Goal: Transaction & Acquisition: Register for event/course

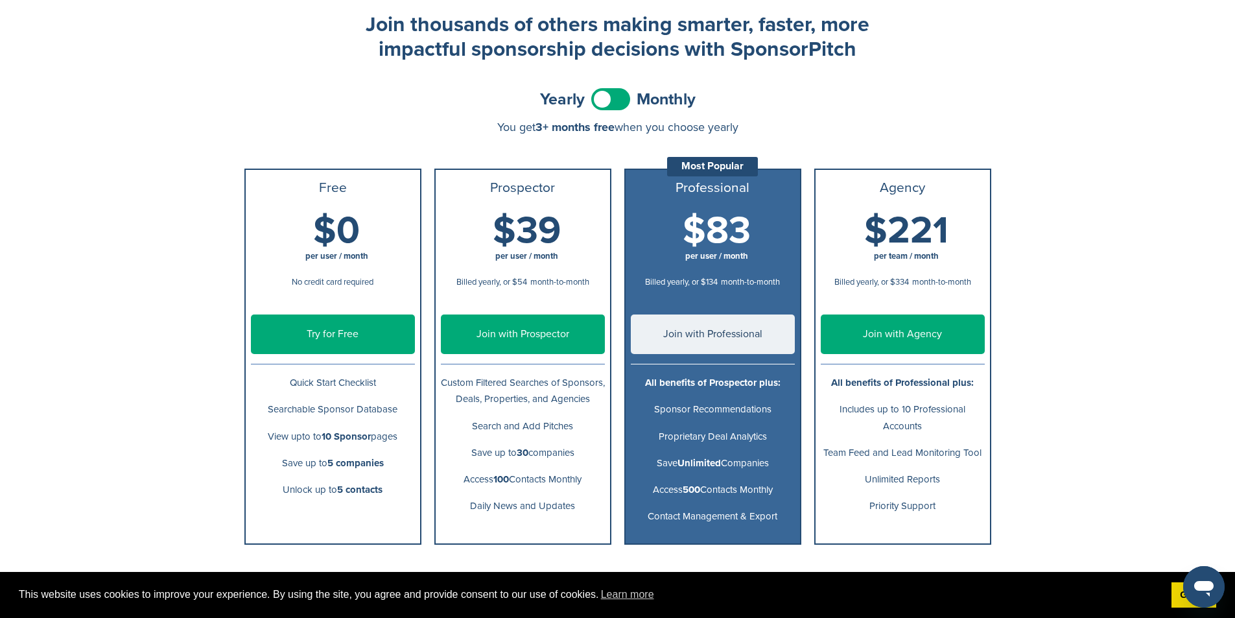
scroll to position [65, 0]
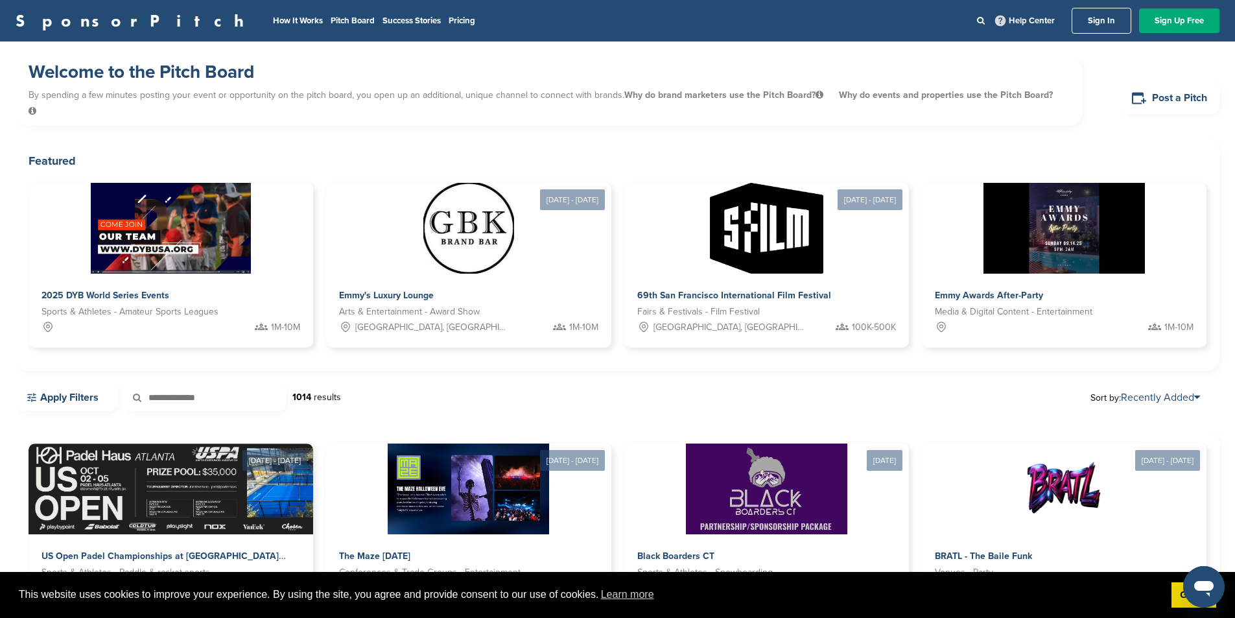
click at [1, 129] on div "Welcome to the Pitch Board By spending a few minutes posting your event or oppo…" at bounding box center [617, 562] width 1235 height 1042
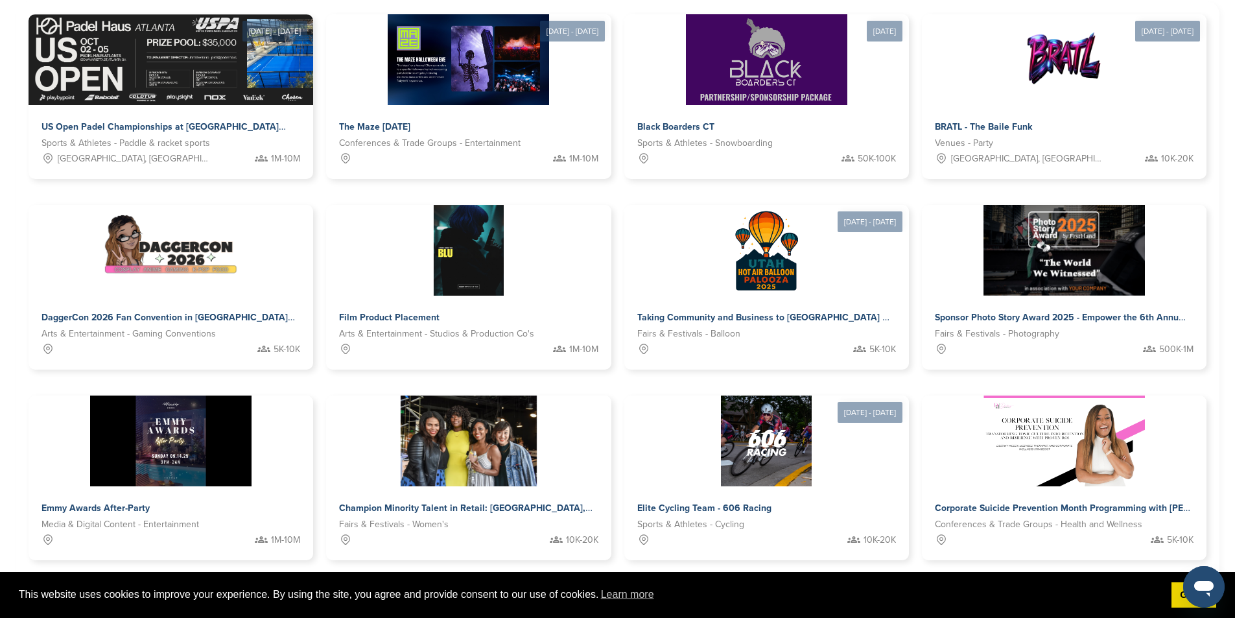
scroll to position [427, 0]
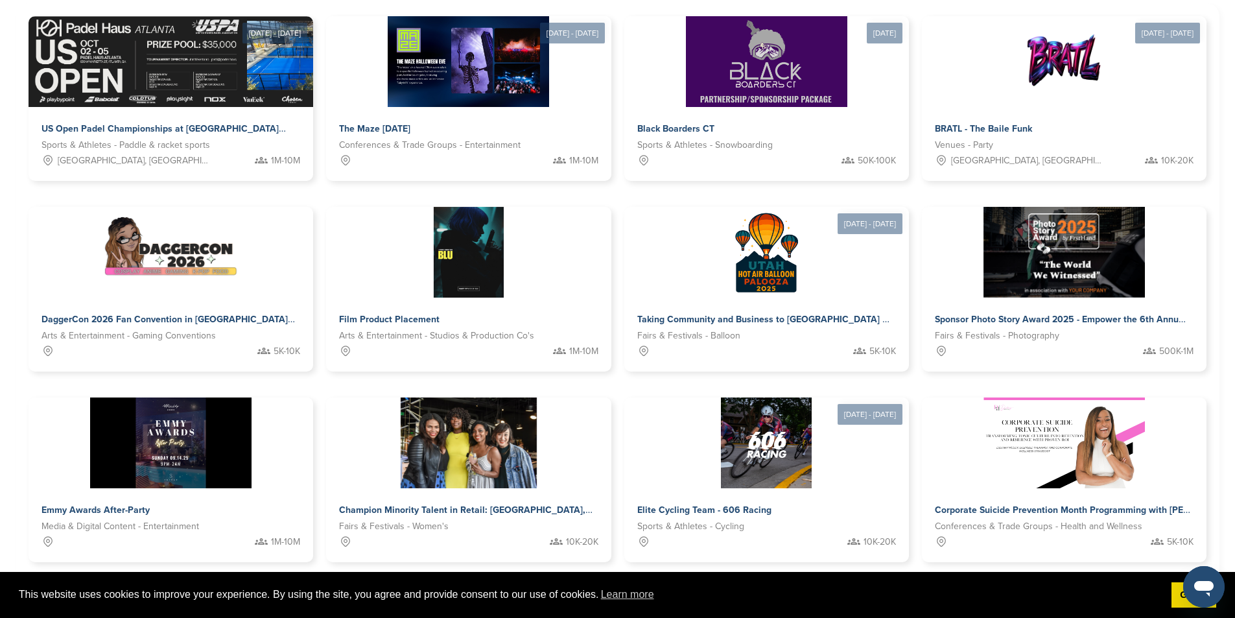
click at [580, 591] on link "2" at bounding box center [580, 603] width 27 height 24
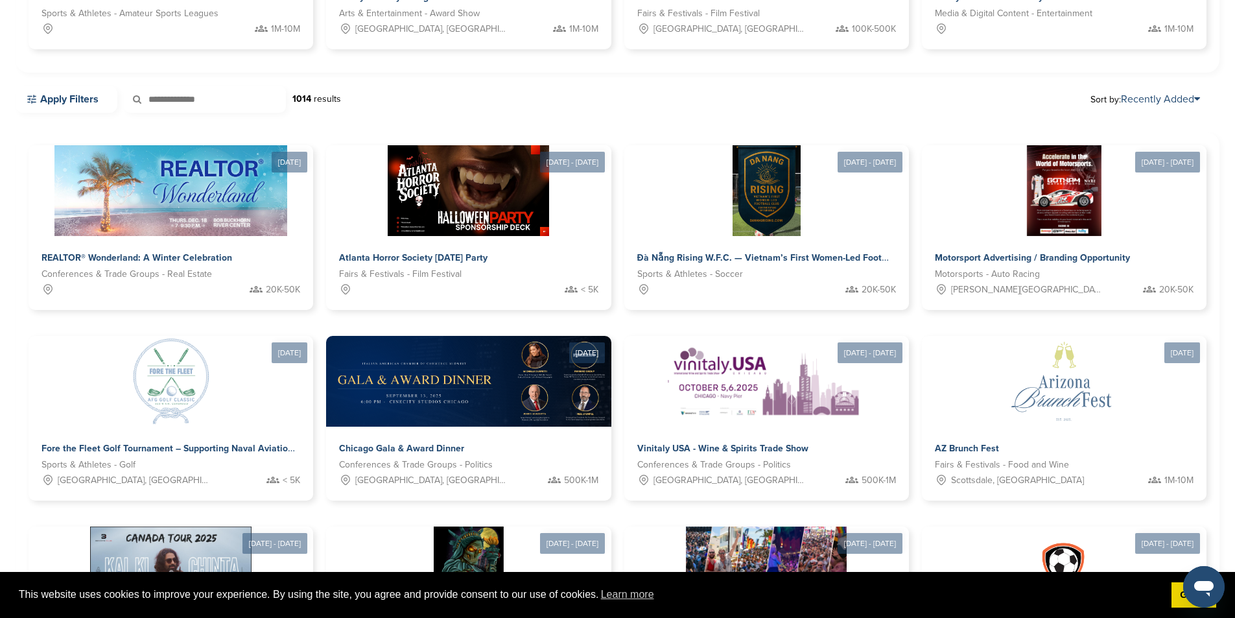
click at [550, 86] on div "Apply Filters 1014 results Sort by: Recently Added" at bounding box center [618, 99] width 1204 height 27
click at [930, 250] on div "Motorsport Advertising / Branding Opportunity" at bounding box center [1041, 259] width 222 height 19
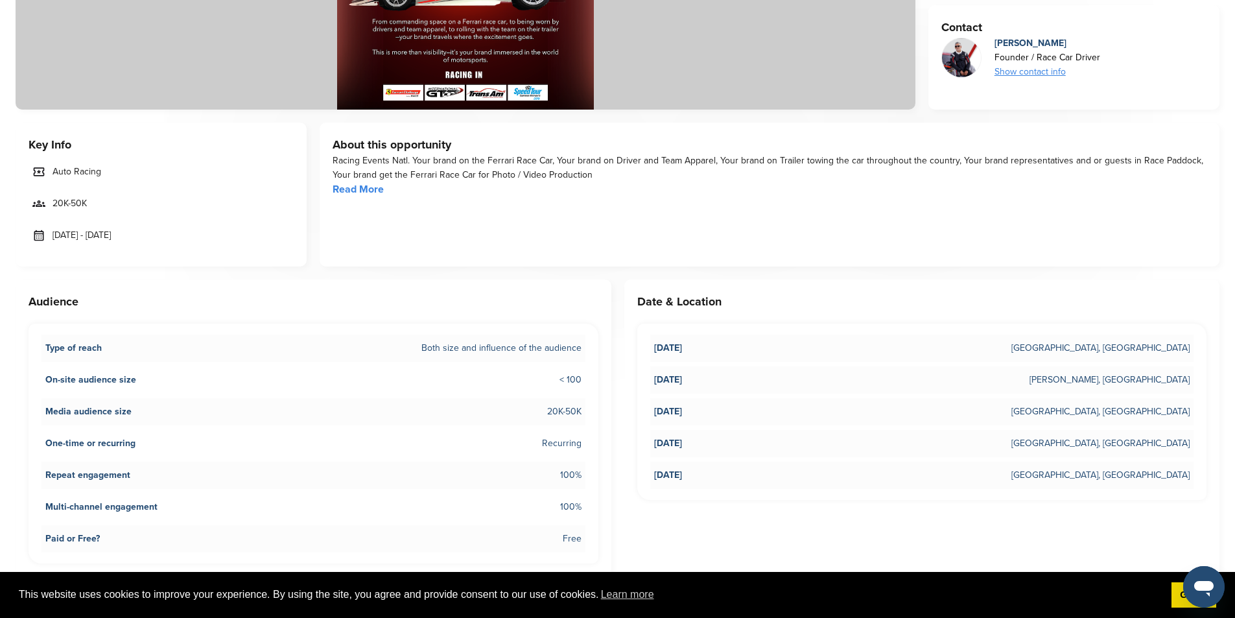
scroll to position [324, 0]
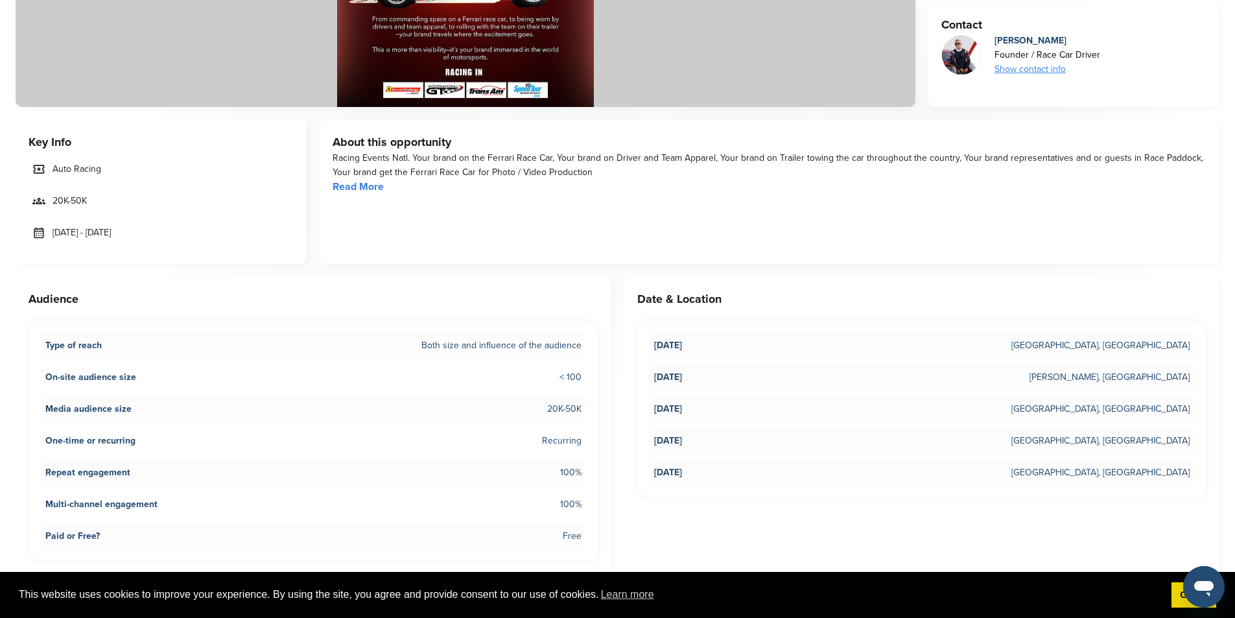
click at [84, 198] on span "20K-50K" at bounding box center [70, 201] width 34 height 14
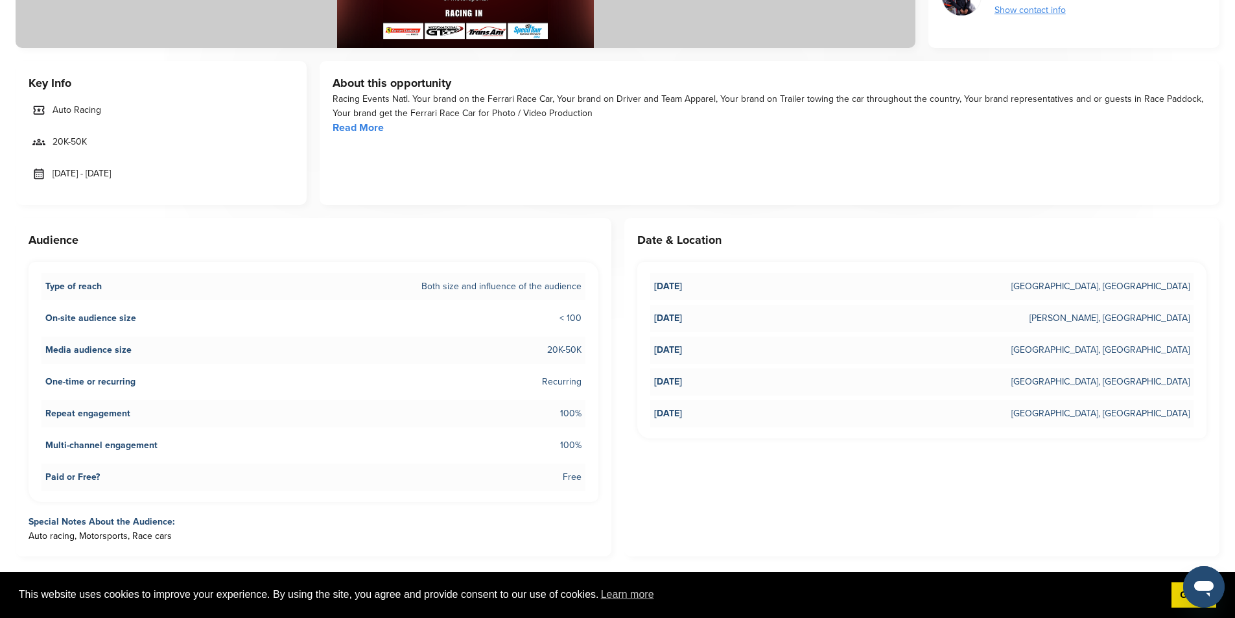
scroll to position [389, 0]
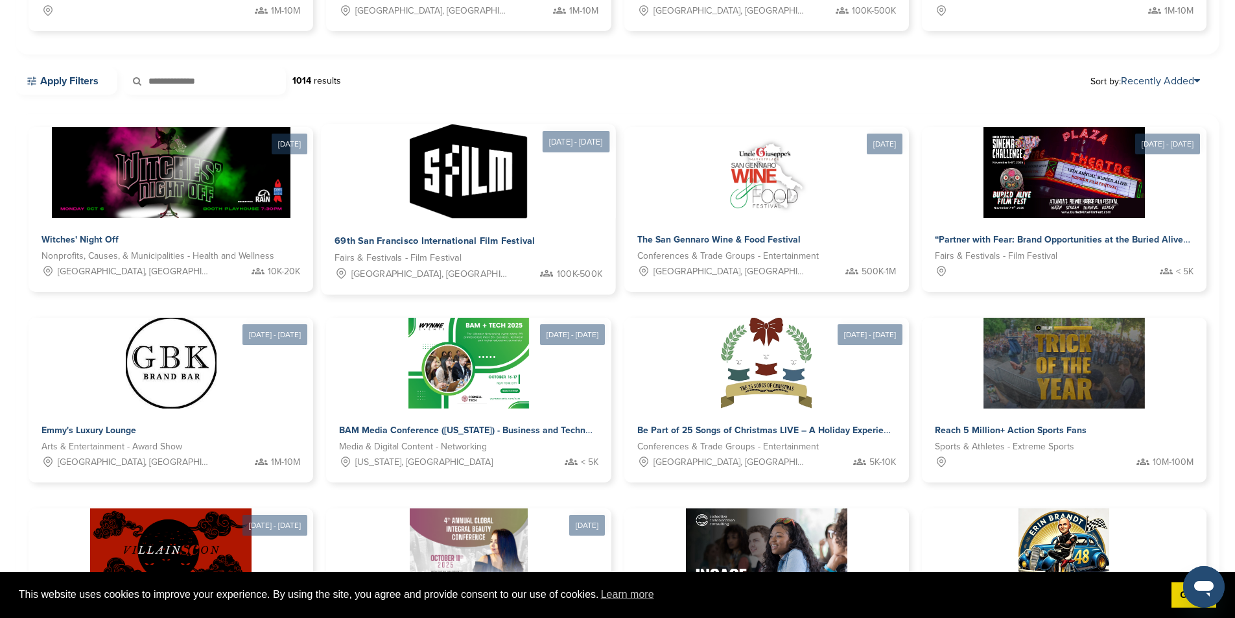
scroll to position [324, 0]
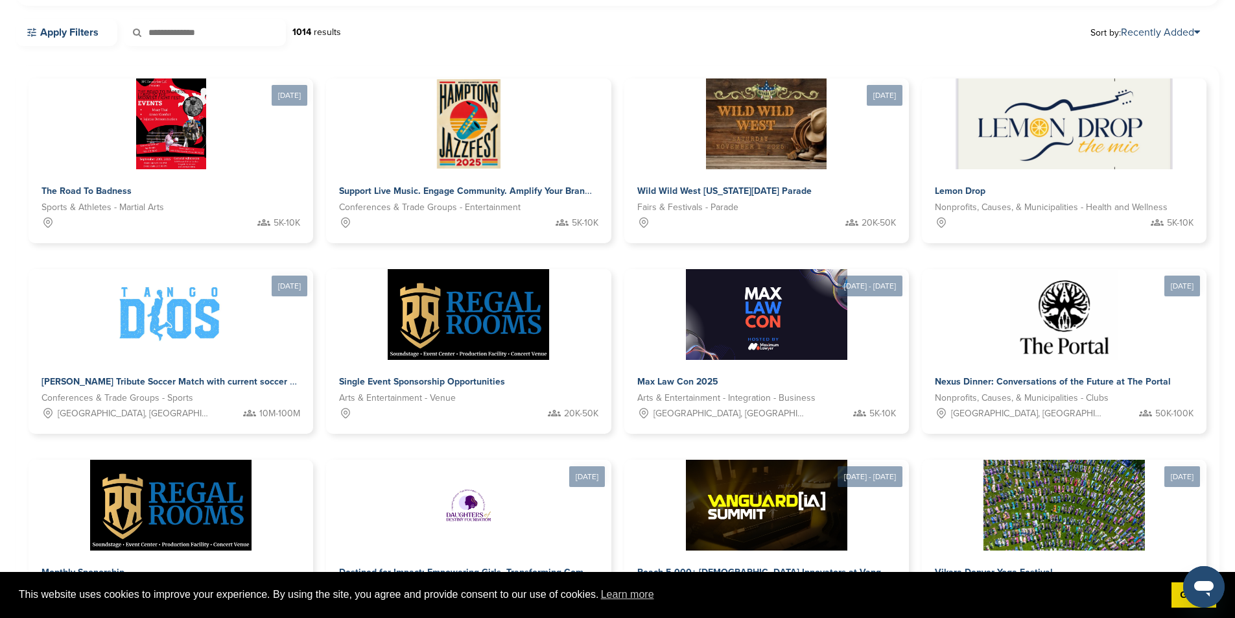
scroll to position [428, 0]
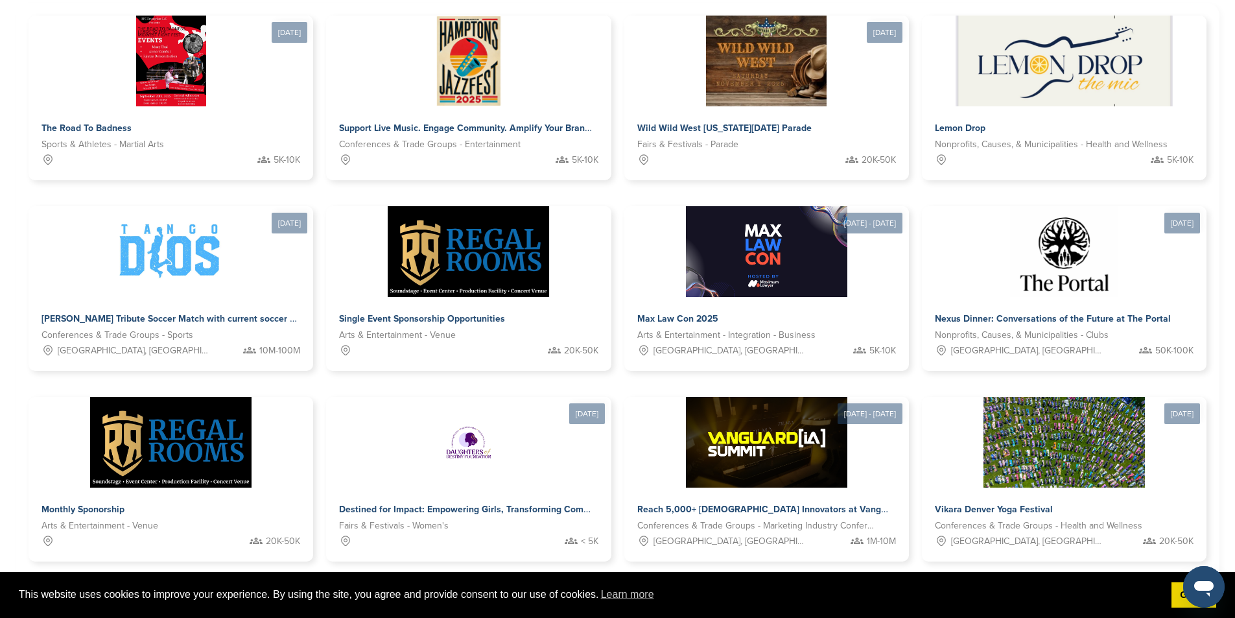
click at [644, 590] on link "5" at bounding box center [644, 602] width 27 height 24
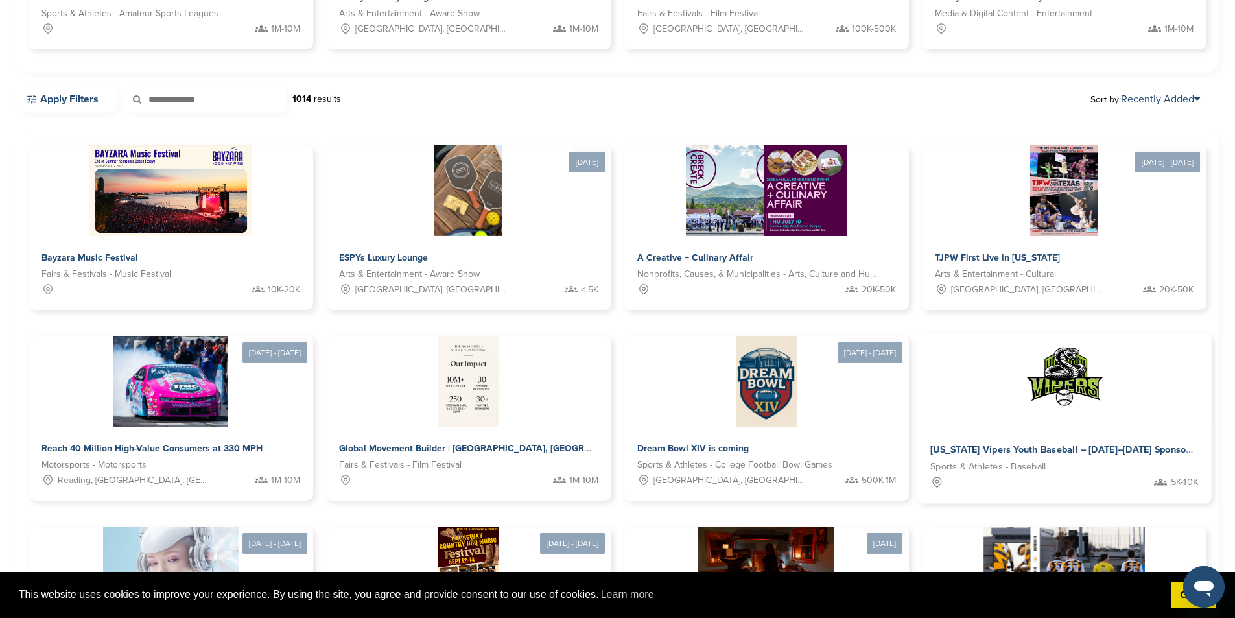
click at [930, 444] on span "Mississippi Vipers Youth Baseball – 2025–2026 Sponsorship Opportunities" at bounding box center [1100, 450] width 340 height 12
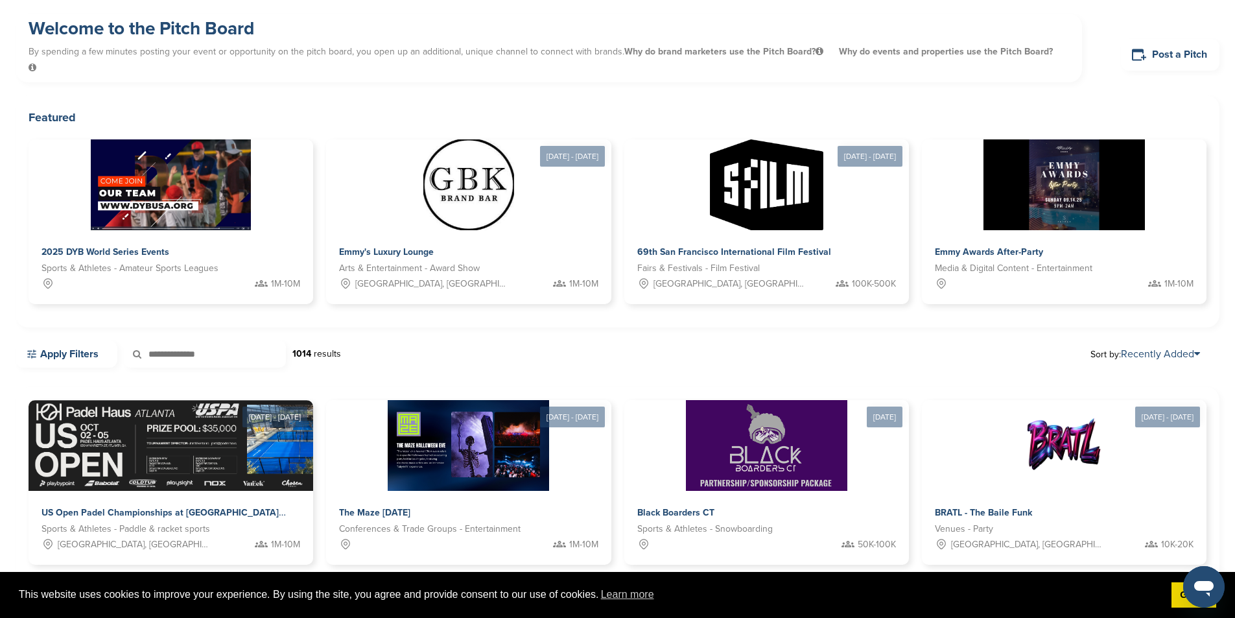
scroll to position [38, 0]
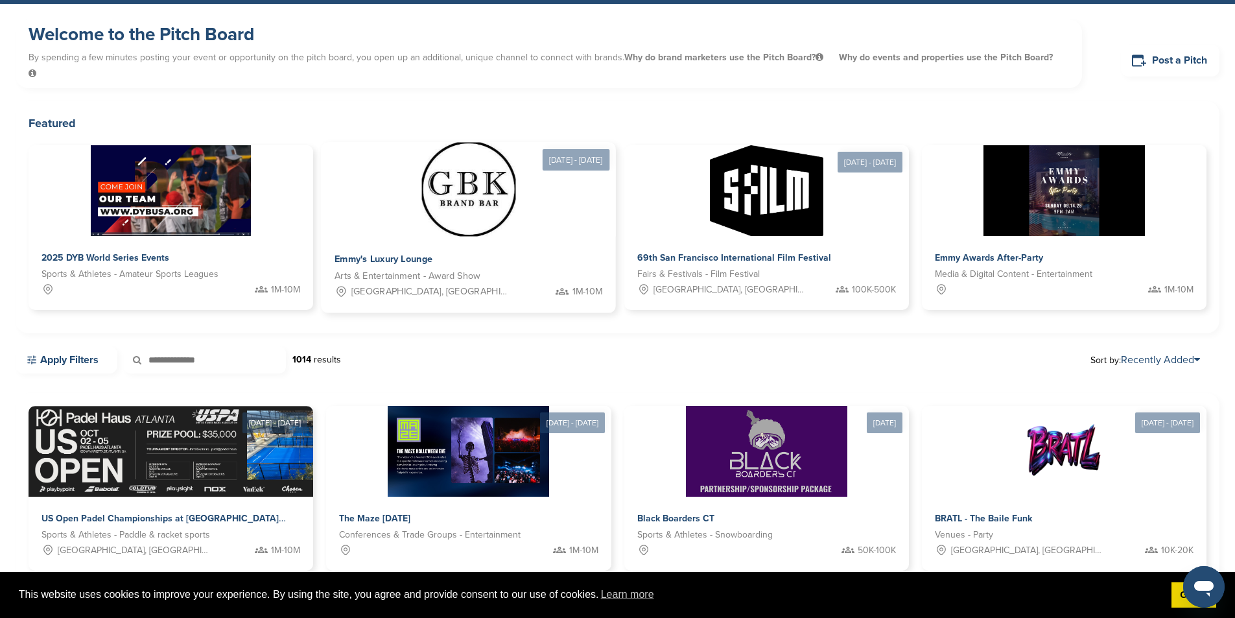
click at [421, 195] on img at bounding box center [468, 190] width 94 height 94
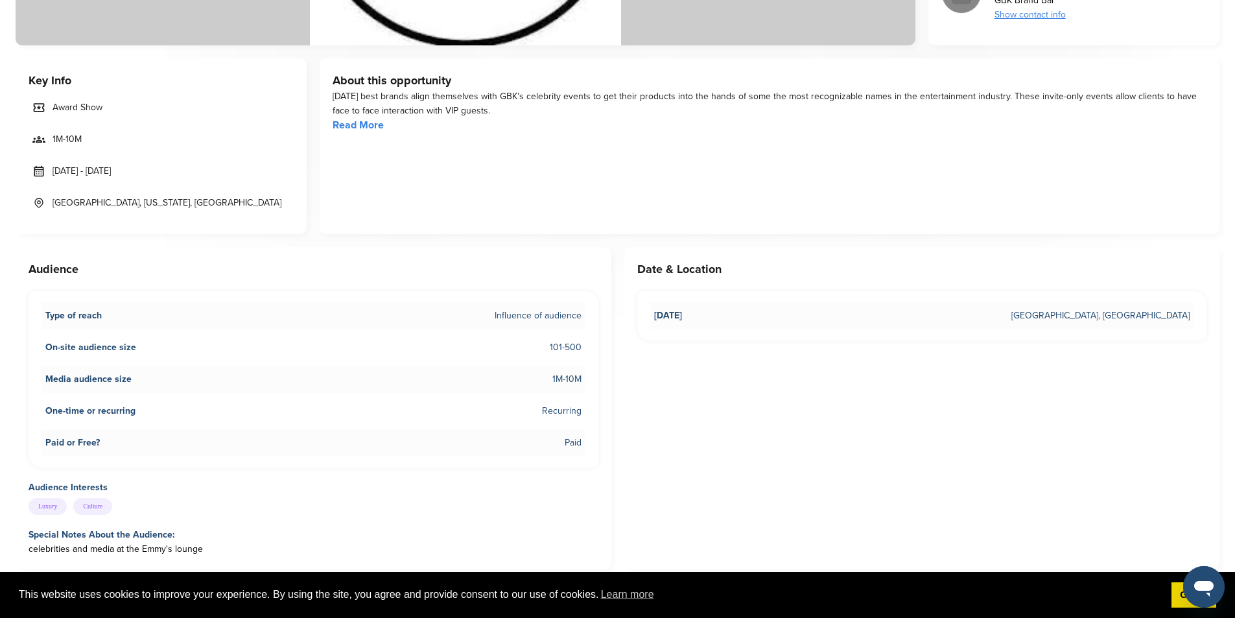
scroll to position [389, 0]
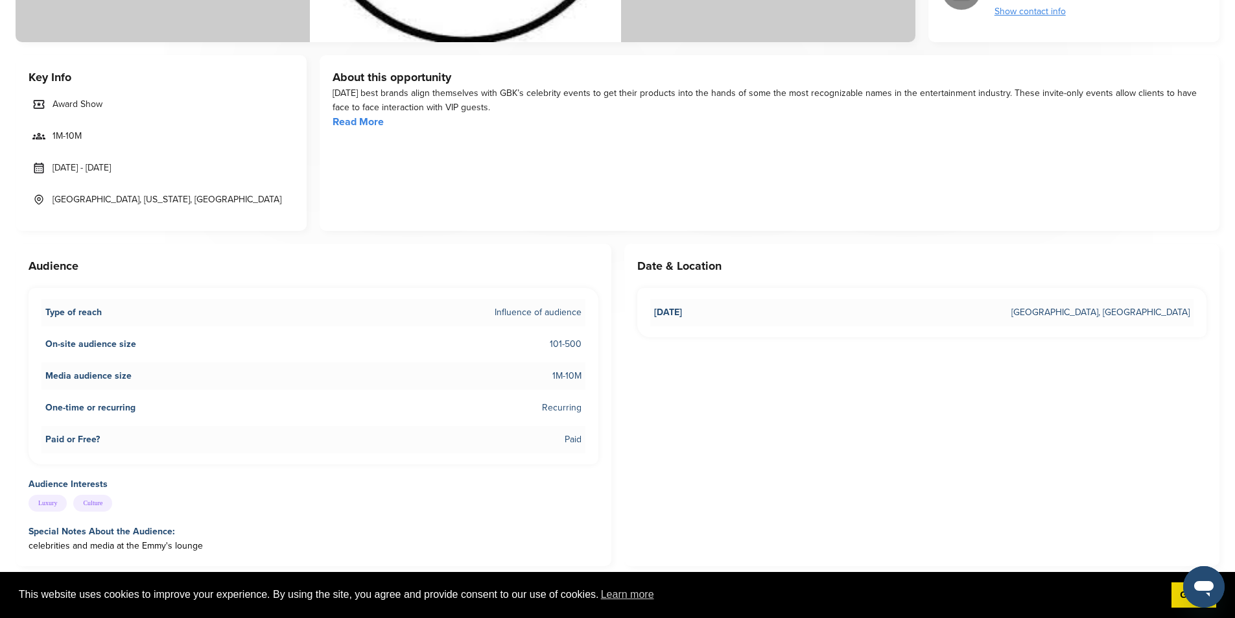
click at [82, 104] on span "Award Show" at bounding box center [78, 104] width 50 height 14
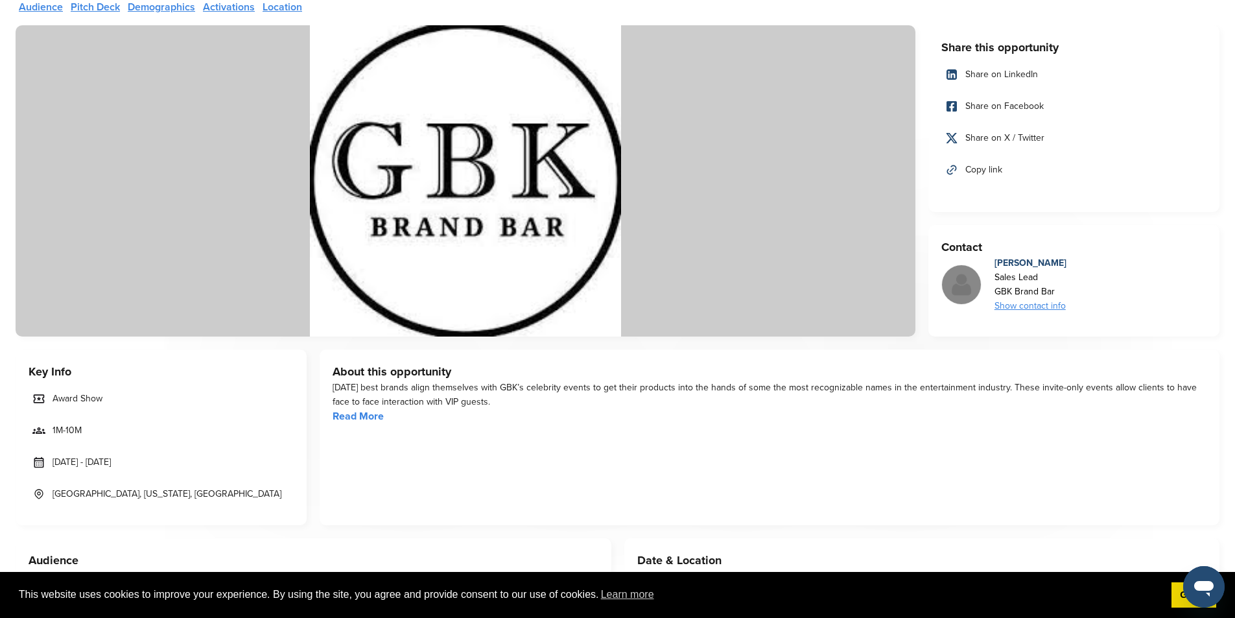
scroll to position [0, 0]
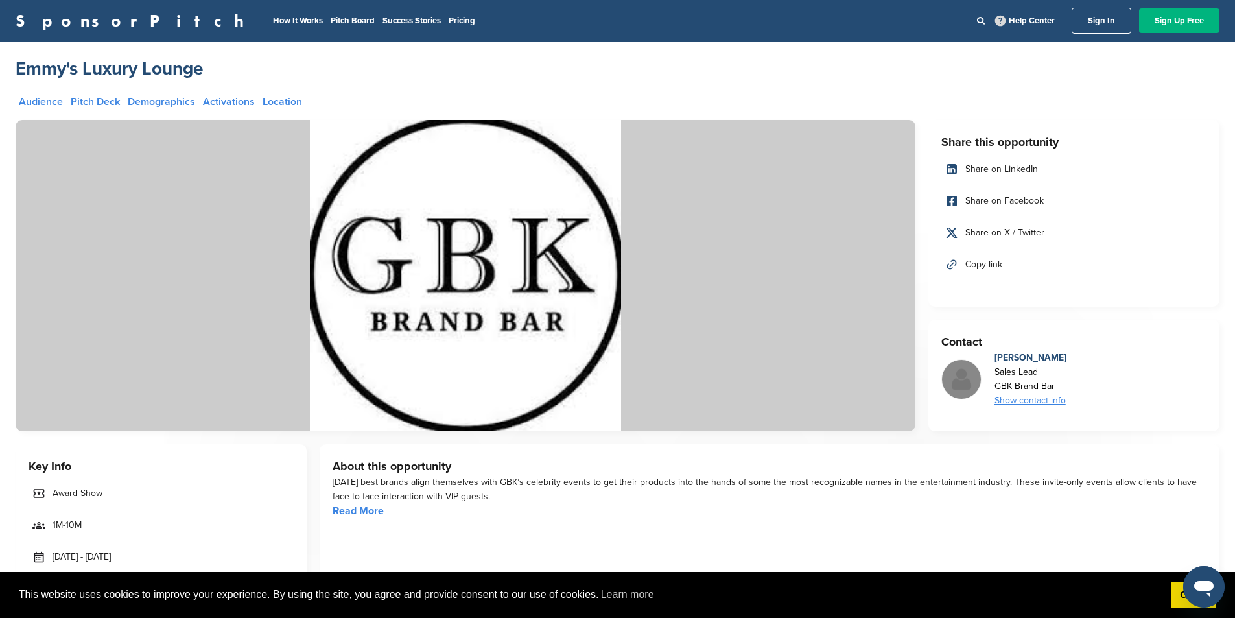
click at [1162, 25] on link "Sign Up Free" at bounding box center [1179, 20] width 80 height 25
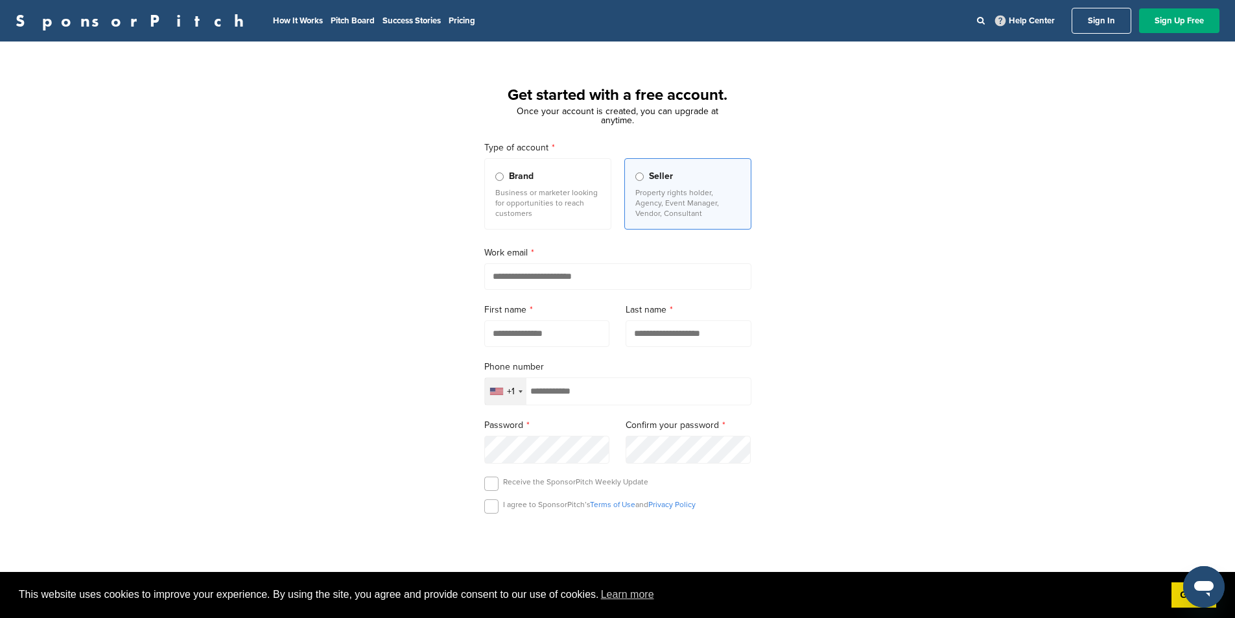
click at [418, 121] on div "Get started with a free account. Once your account is created, you can upgrade …" at bounding box center [617, 358] width 1235 height 602
click at [570, 281] on input "email" at bounding box center [617, 276] width 267 height 27
type input "**********"
click at [555, 340] on input "text" at bounding box center [547, 333] width 126 height 27
type input "******"
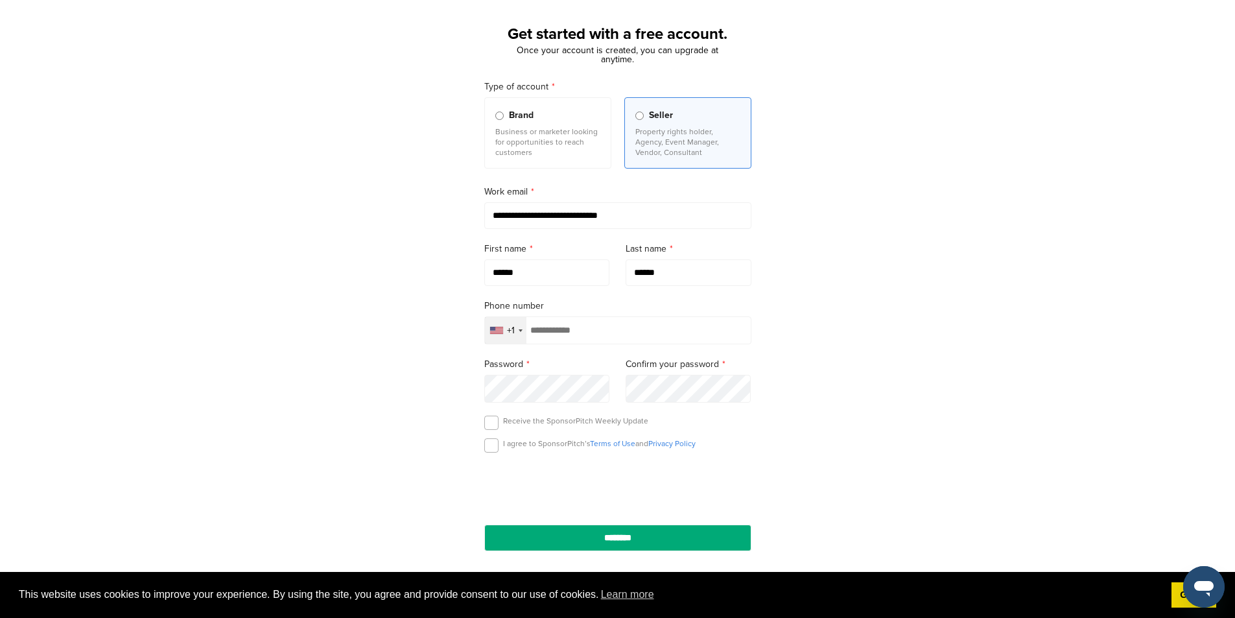
scroll to position [65, 0]
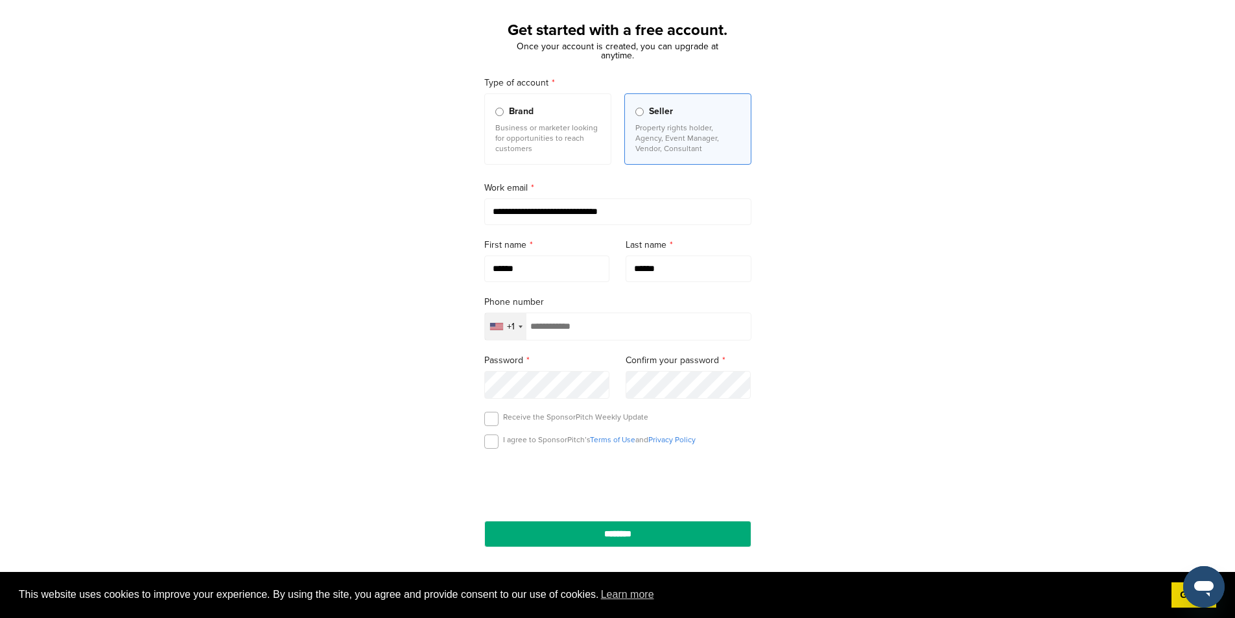
type input "******"
click at [517, 337] on div "+1" at bounding box center [505, 326] width 41 height 27
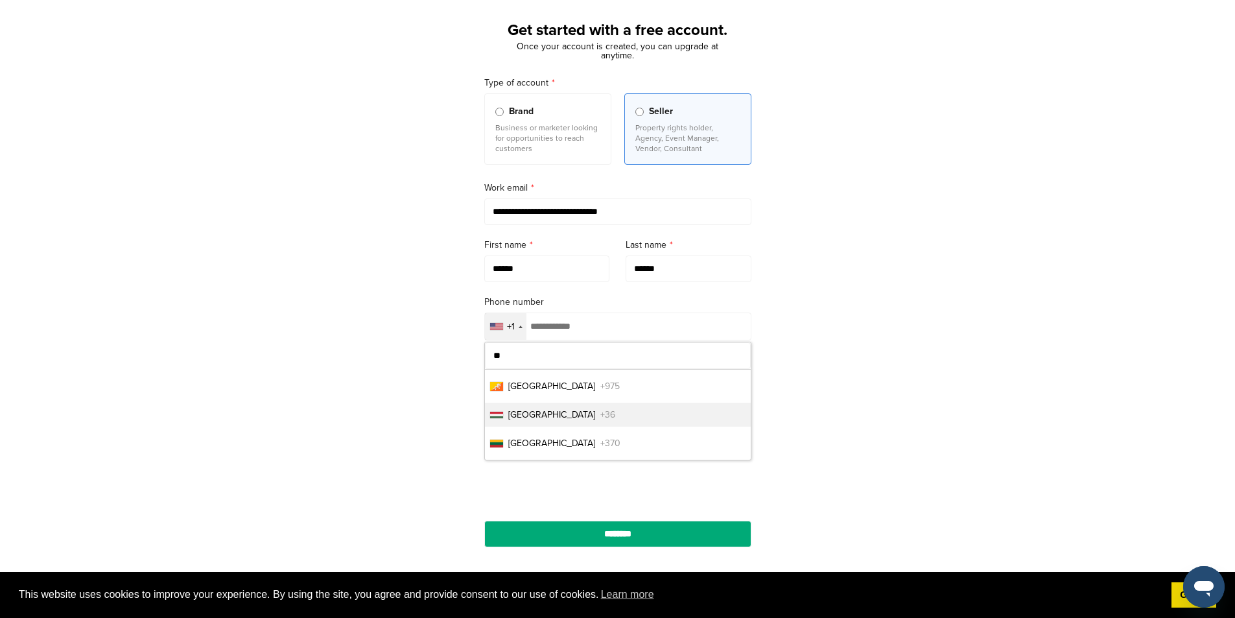
type input "**"
click at [539, 417] on span "[GEOGRAPHIC_DATA]" at bounding box center [551, 415] width 87 height 14
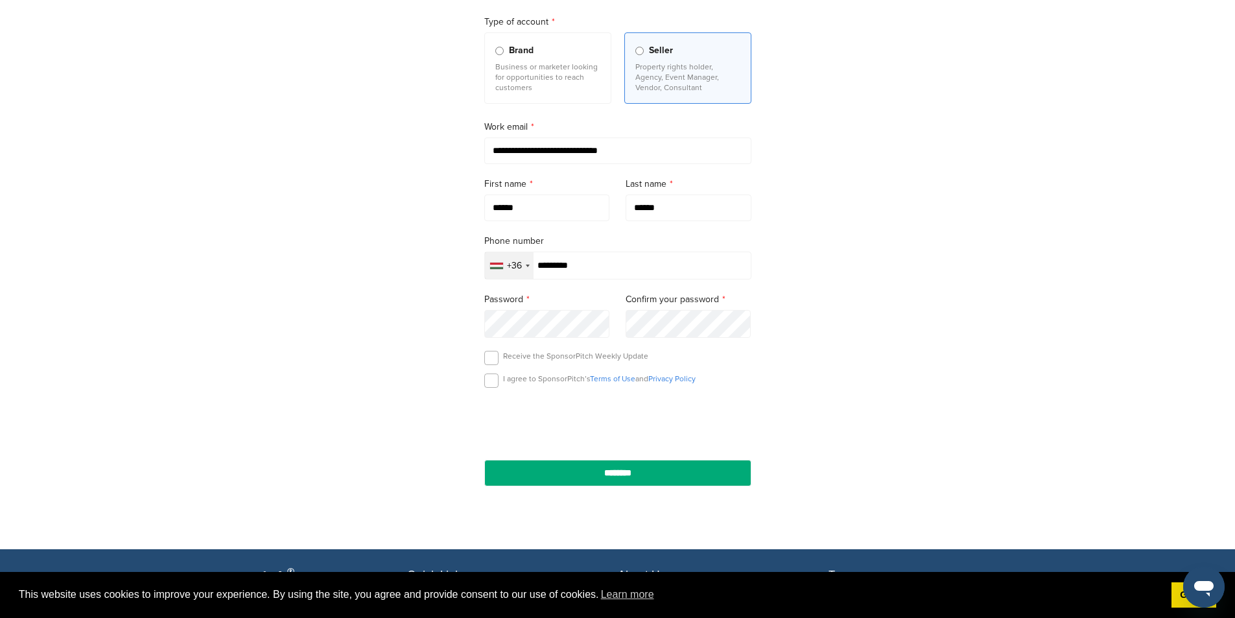
scroll to position [130, 0]
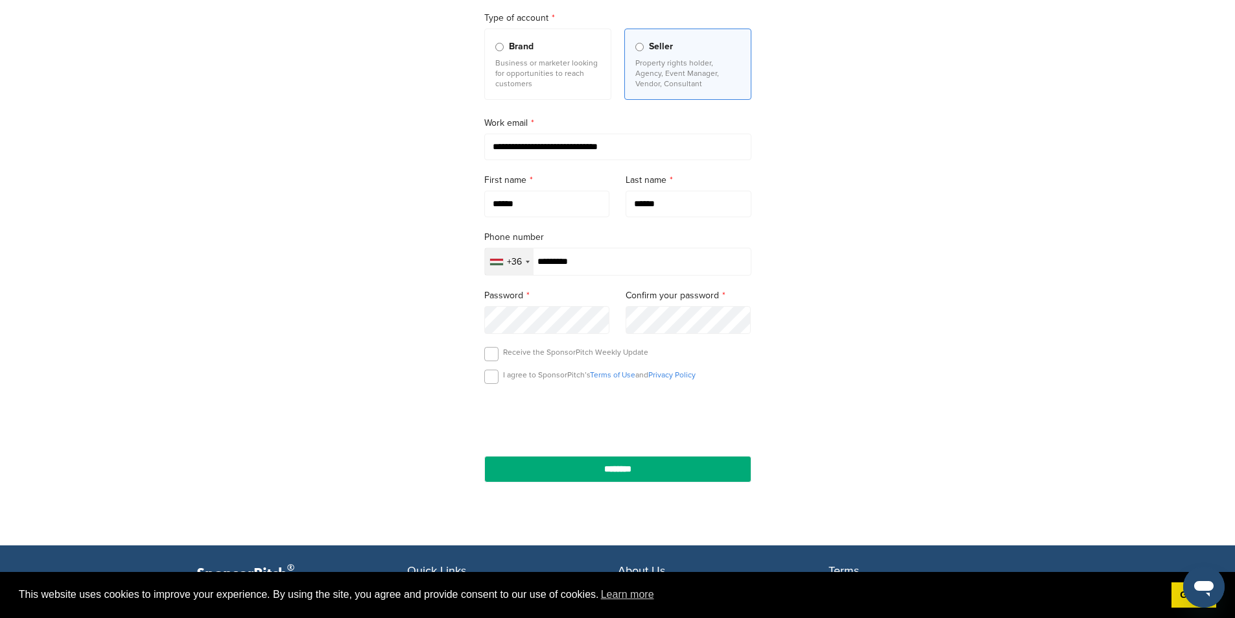
type input "*********"
click at [453, 316] on div "**********" at bounding box center [617, 228] width 1235 height 602
click at [492, 379] on label at bounding box center [491, 377] width 14 height 14
click at [631, 472] on input "********" at bounding box center [617, 469] width 267 height 27
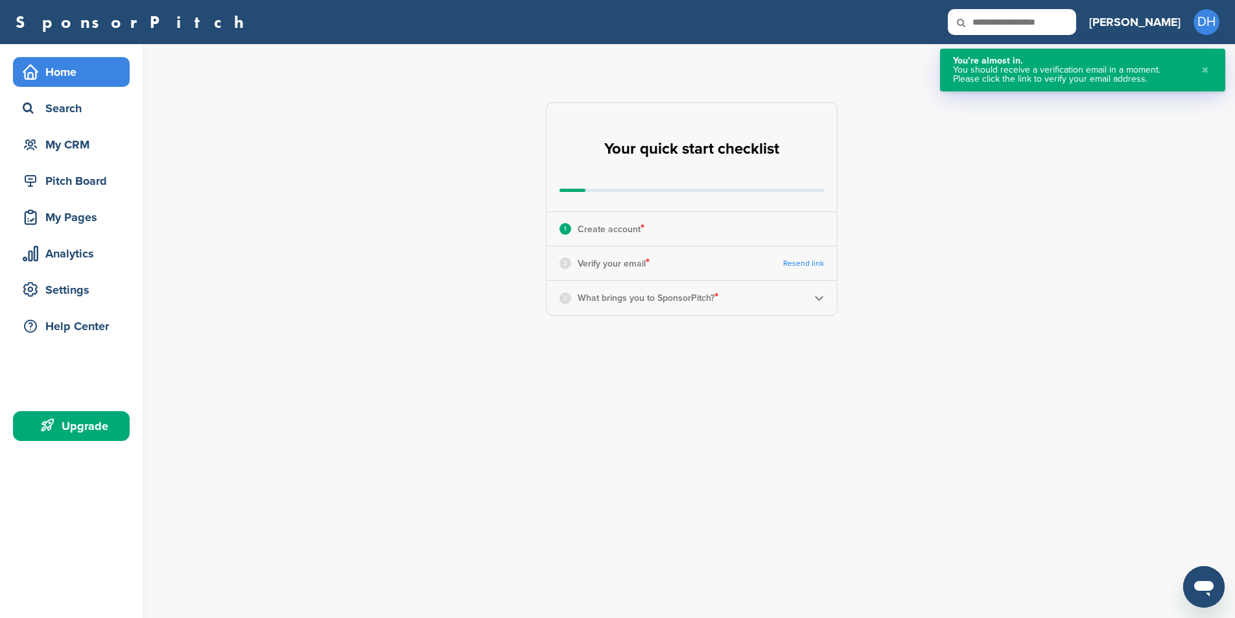
click at [1206, 71] on button "✖" at bounding box center [1205, 69] width 14 height 27
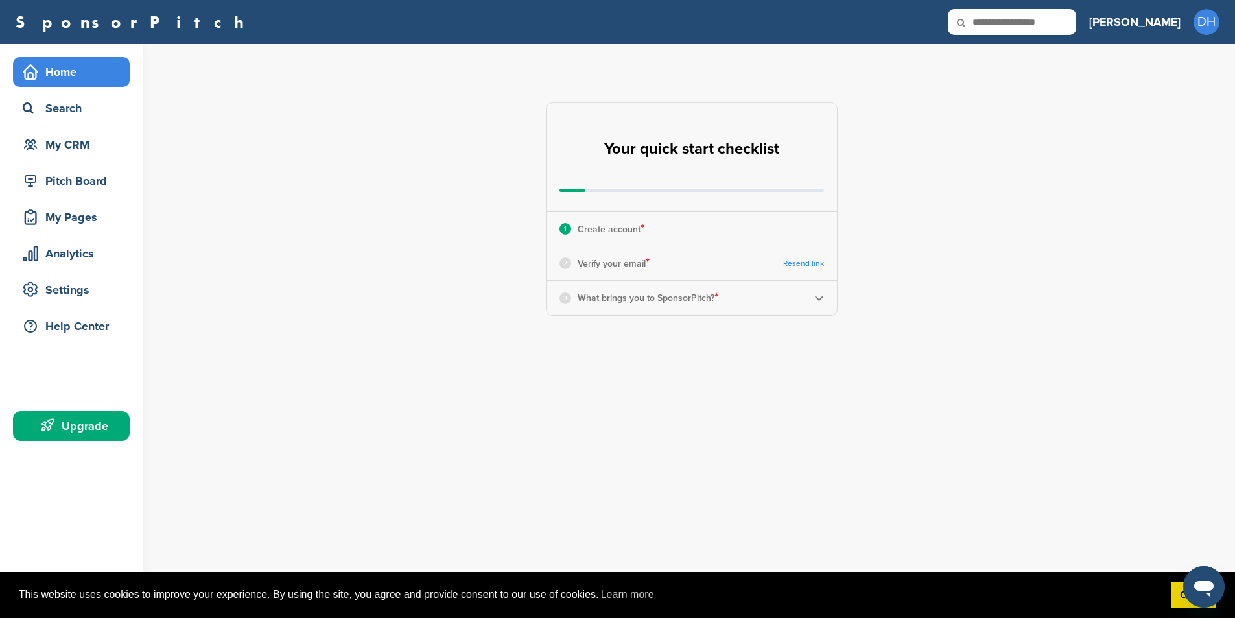
click at [474, 152] on div "**********" at bounding box center [699, 209] width 1072 height 330
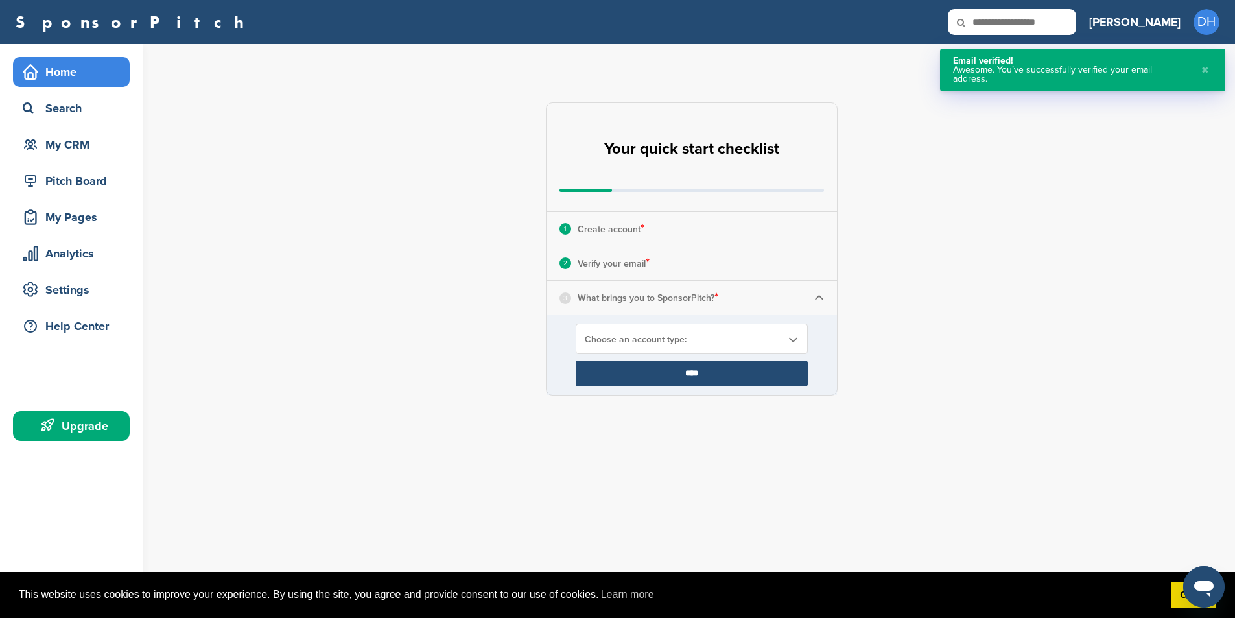
click at [421, 116] on div "**********" at bounding box center [699, 249] width 1072 height 410
click at [643, 344] on span "Choose an account type:" at bounding box center [683, 339] width 197 height 11
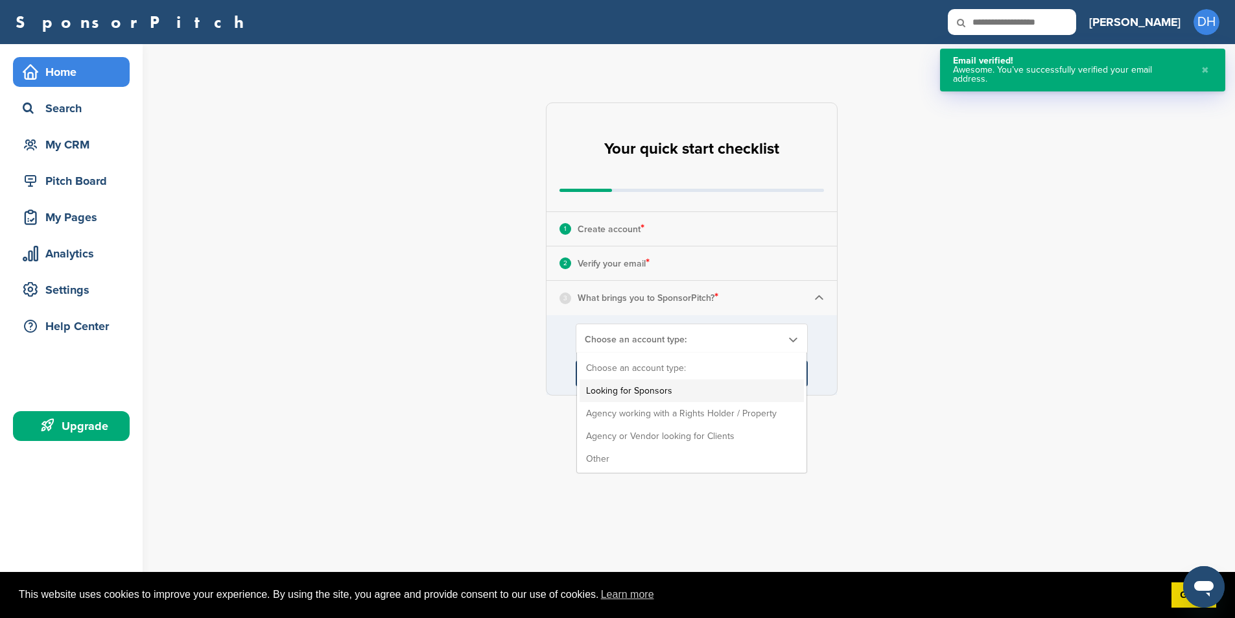
click at [672, 392] on li "Looking for Sponsors" at bounding box center [692, 390] width 224 height 23
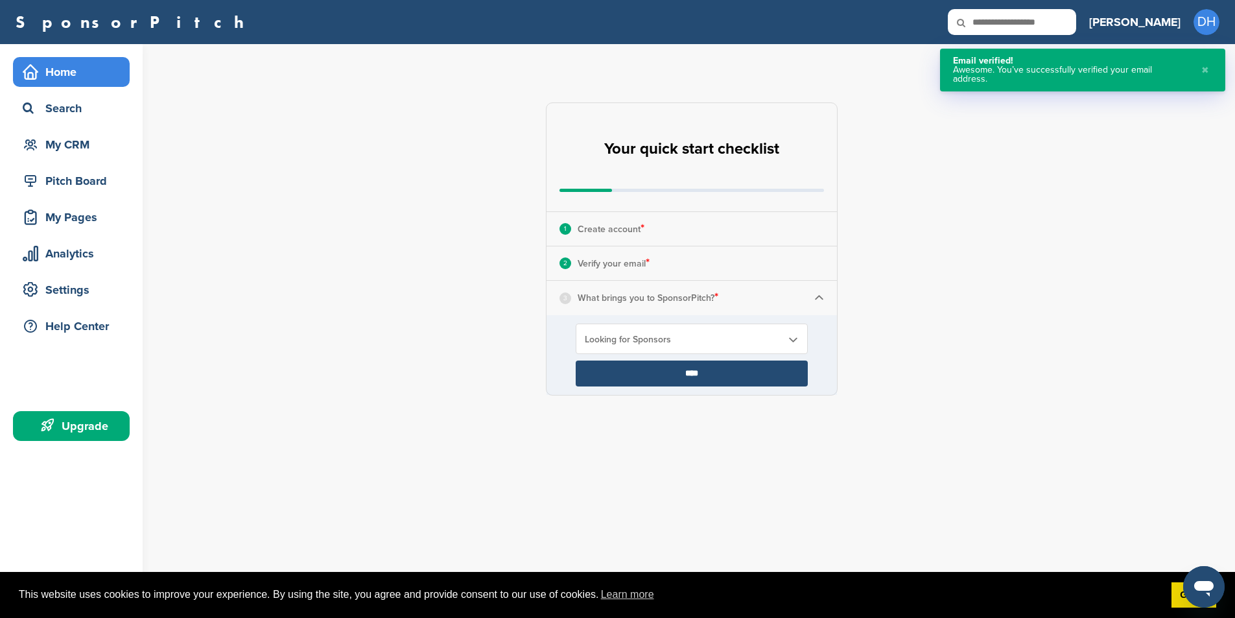
click at [693, 364] on input "****" at bounding box center [692, 373] width 232 height 26
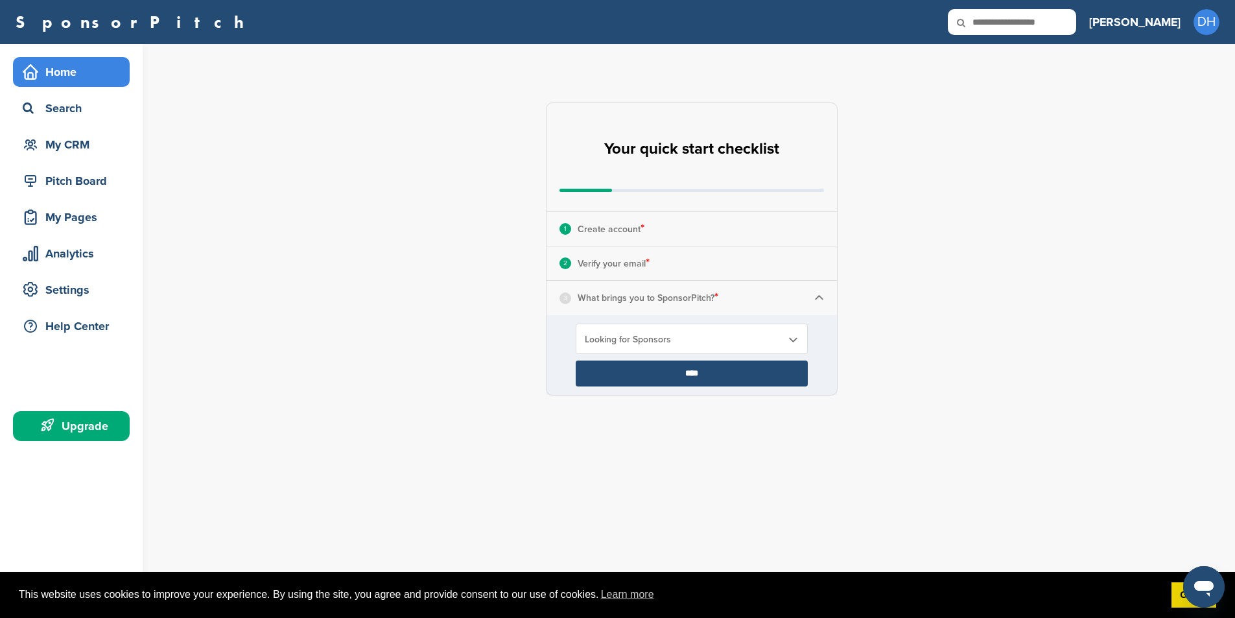
click at [692, 376] on input "****" at bounding box center [692, 373] width 232 height 26
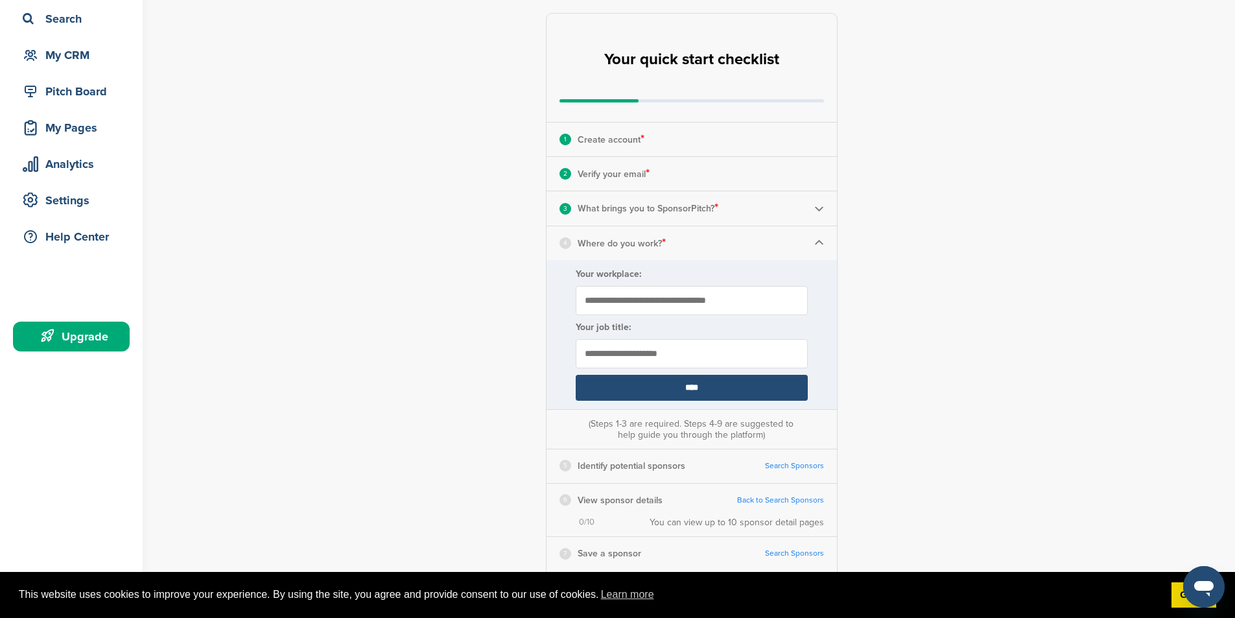
scroll to position [130, 0]
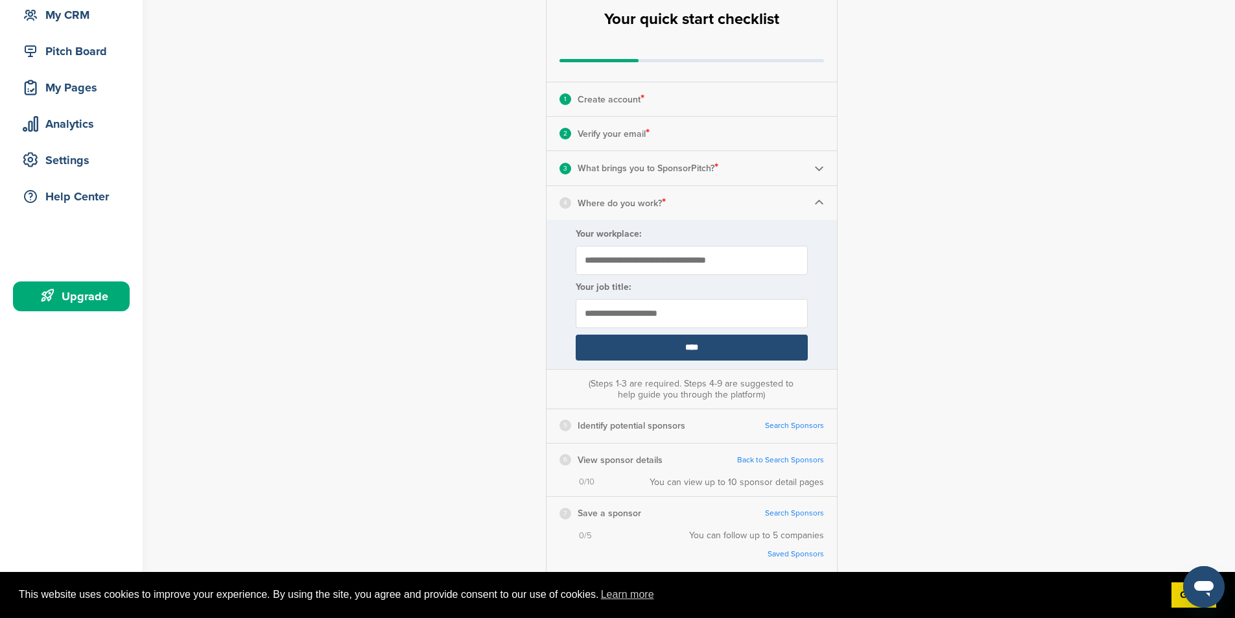
click at [658, 262] on input "Your workplace:" at bounding box center [692, 260] width 232 height 29
click at [698, 317] on input "text" at bounding box center [692, 313] width 232 height 29
click at [611, 263] on input "**********" at bounding box center [692, 260] width 232 height 29
type input "**********"
click at [492, 277] on div "**********" at bounding box center [699, 347] width 1072 height 867
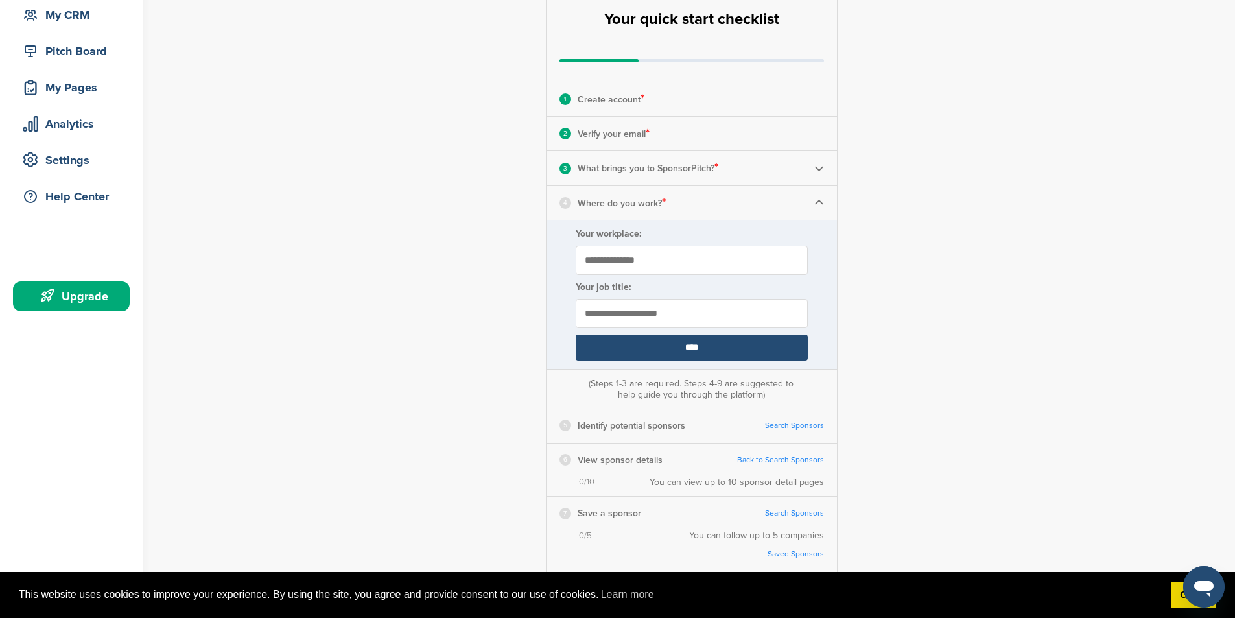
click at [640, 318] on input "text" at bounding box center [692, 313] width 232 height 29
type input "*******"
click at [692, 345] on input "****" at bounding box center [692, 348] width 232 height 26
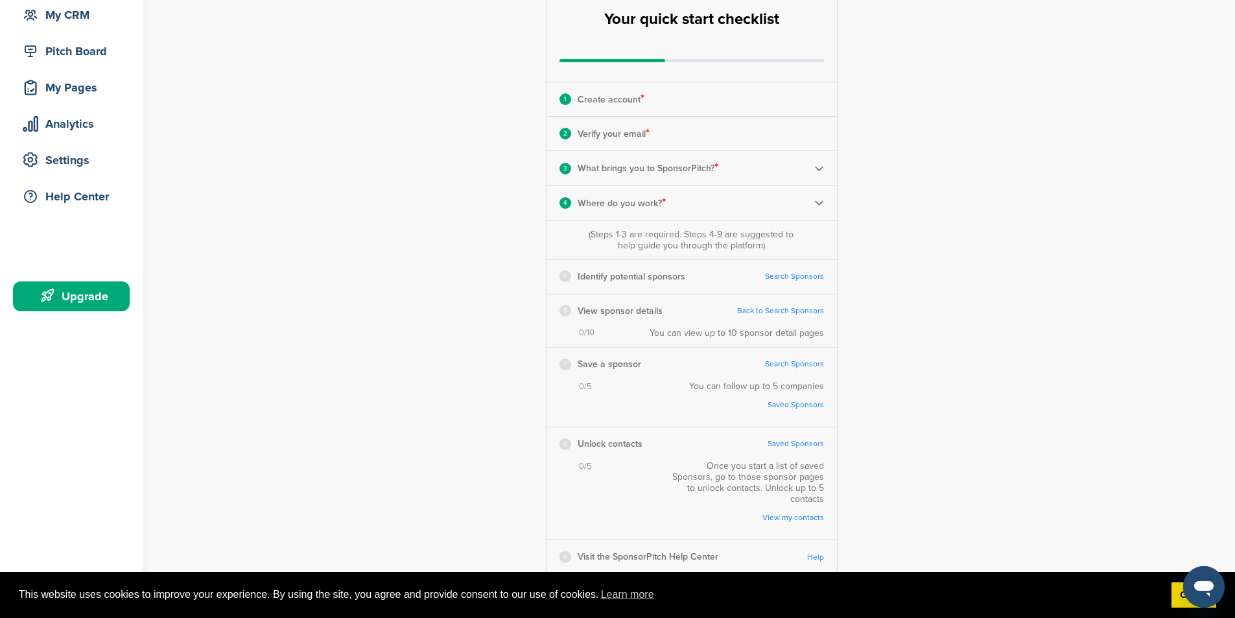
click at [800, 276] on link "Search Sponsors" at bounding box center [794, 277] width 59 height 10
click at [410, 163] on div "**********" at bounding box center [699, 273] width 1072 height 718
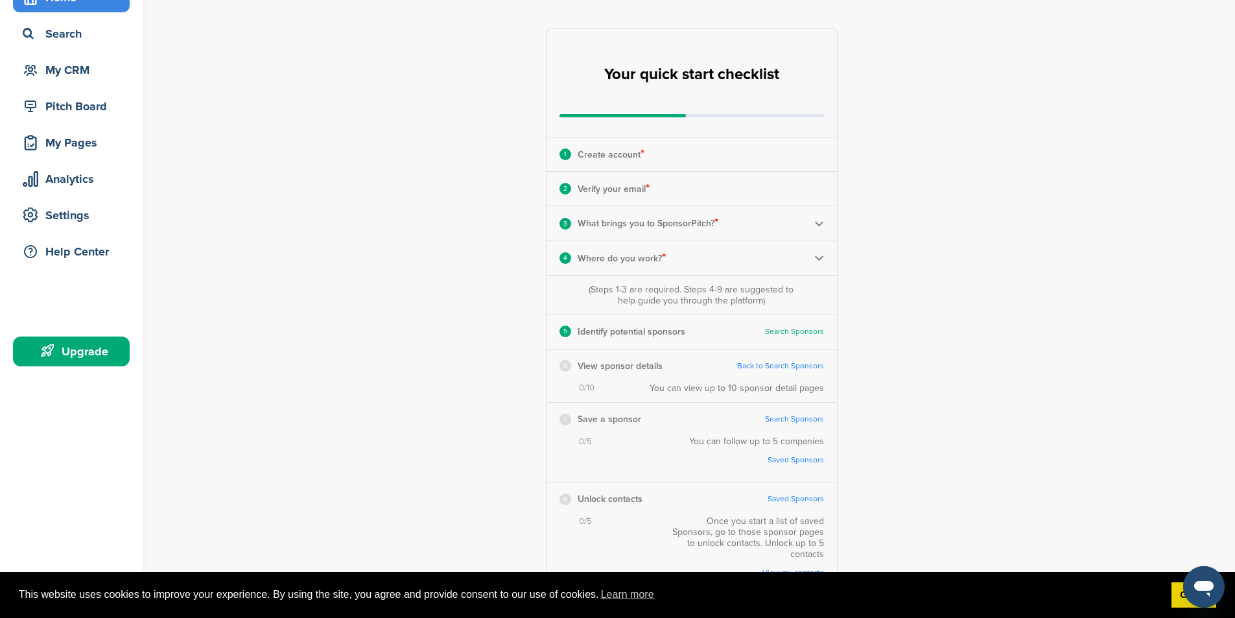
scroll to position [65, 0]
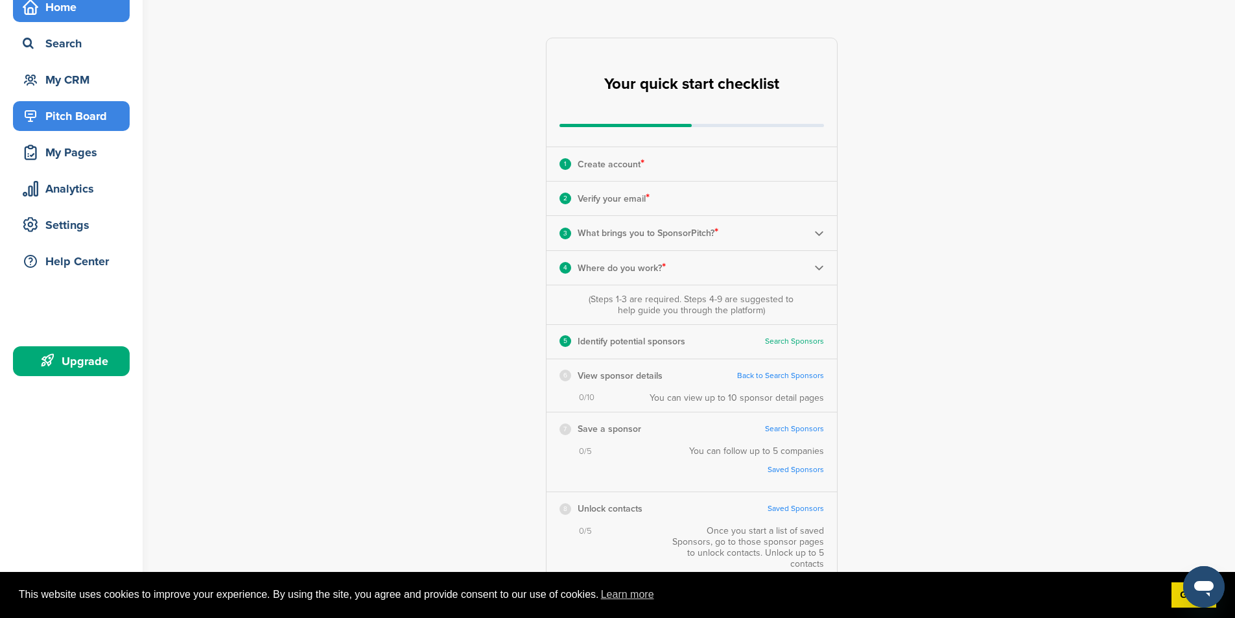
click at [97, 113] on div "Pitch Board" at bounding box center [74, 115] width 110 height 23
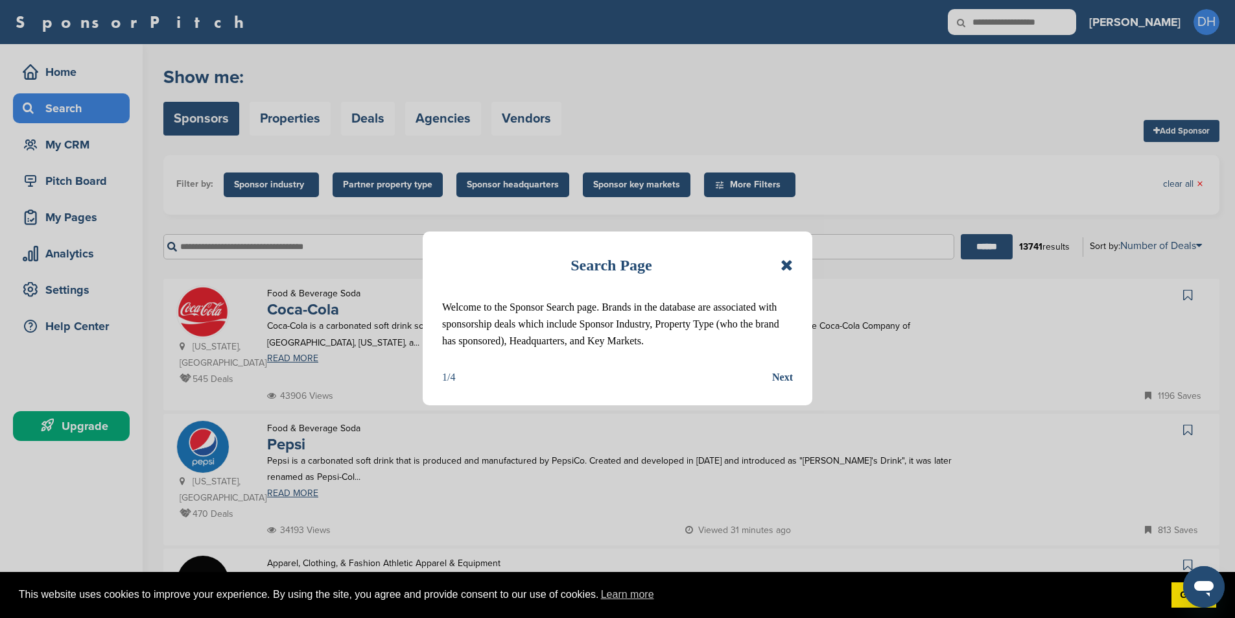
click at [780, 376] on div "Next" at bounding box center [782, 377] width 21 height 17
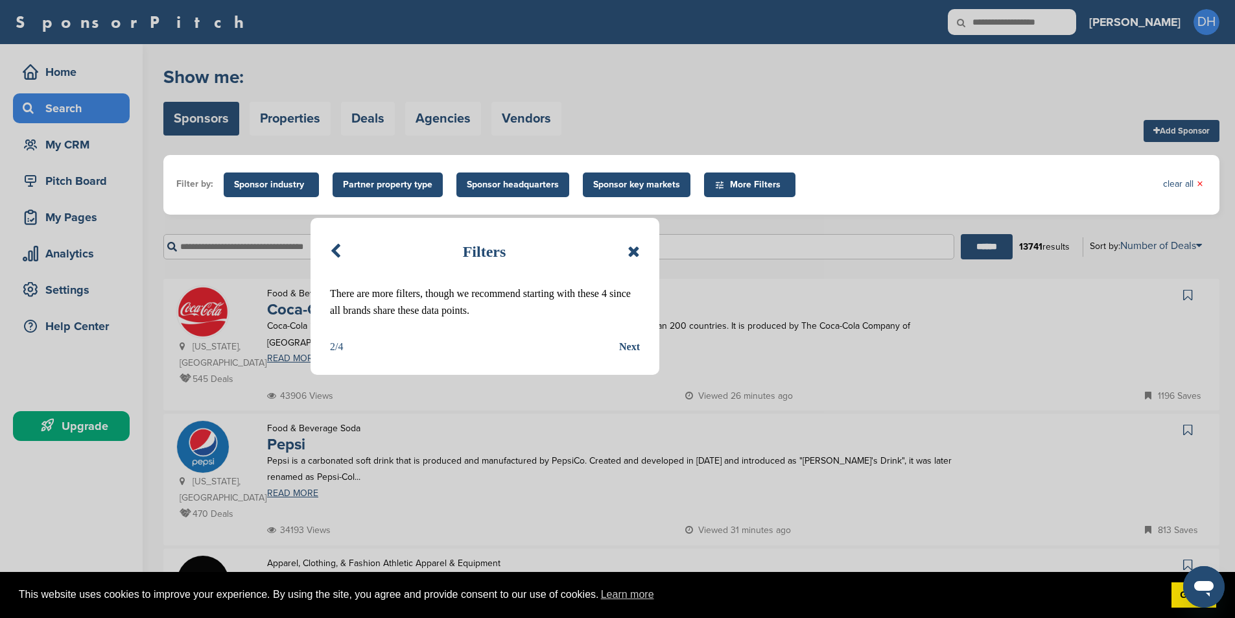
click at [631, 348] on div "Next" at bounding box center [629, 346] width 21 height 17
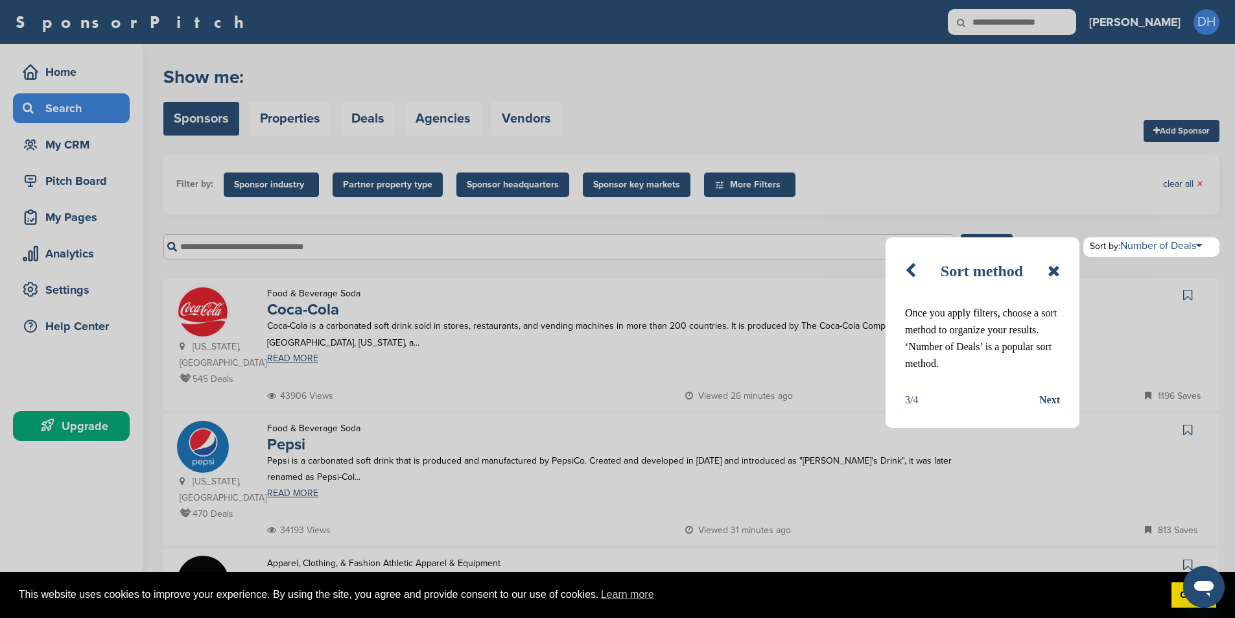
click at [1048, 404] on div "Next" at bounding box center [1049, 400] width 21 height 17
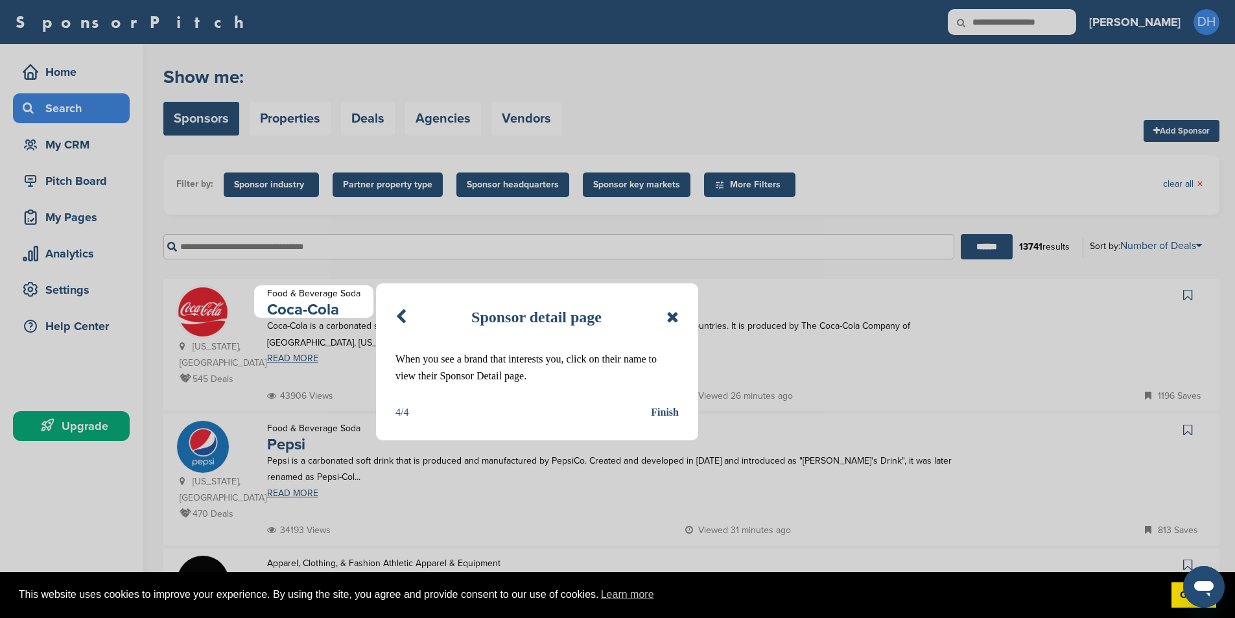
click at [677, 421] on div "Sponsor detail page When you see a brand that interests you, click on their nam…" at bounding box center [537, 361] width 322 height 157
click at [668, 412] on div "Finish" at bounding box center [665, 412] width 28 height 17
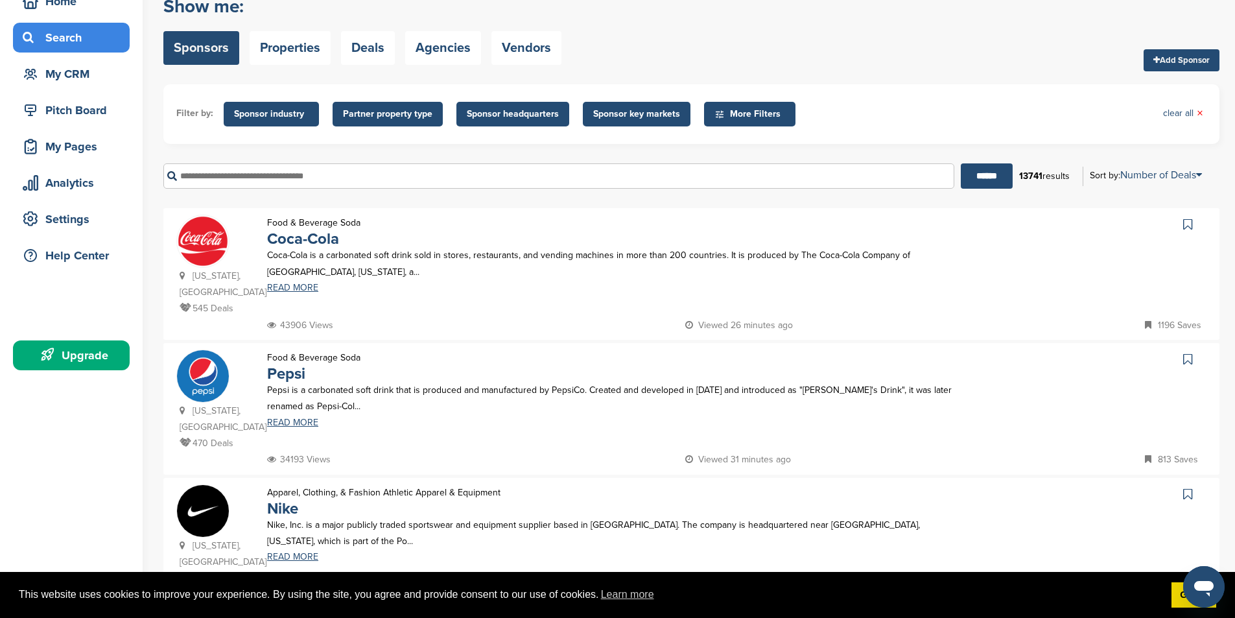
scroll to position [65, 0]
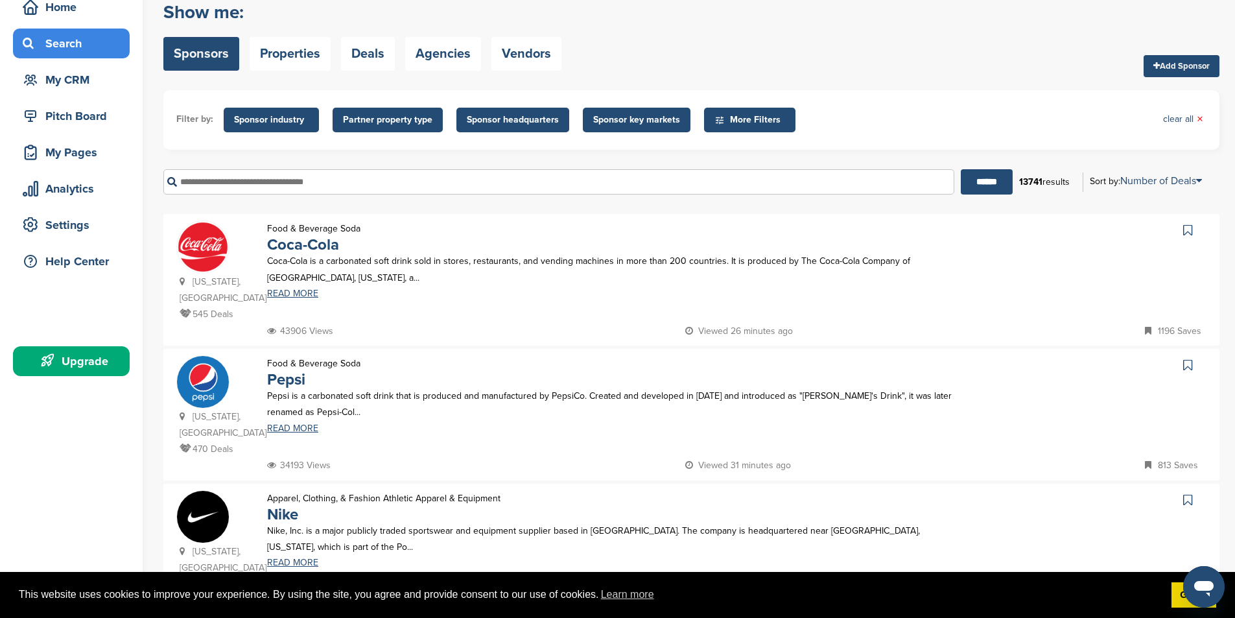
click at [740, 124] on span "More Filters" at bounding box center [751, 120] width 75 height 14
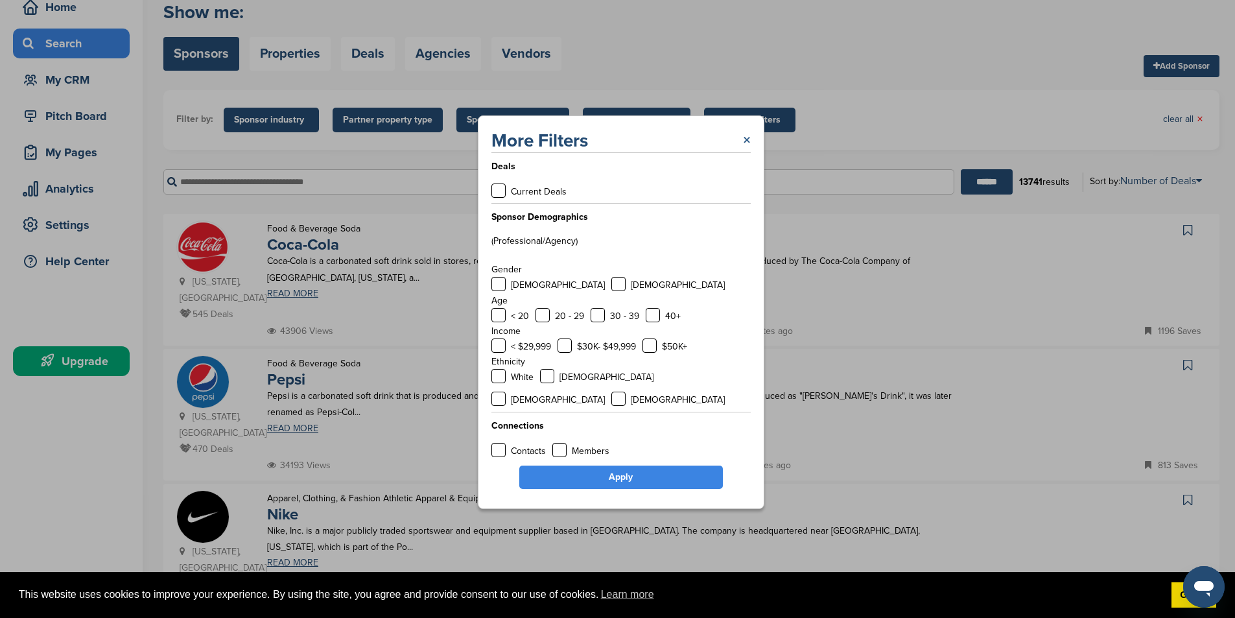
click at [743, 152] on link "×" at bounding box center [747, 140] width 8 height 23
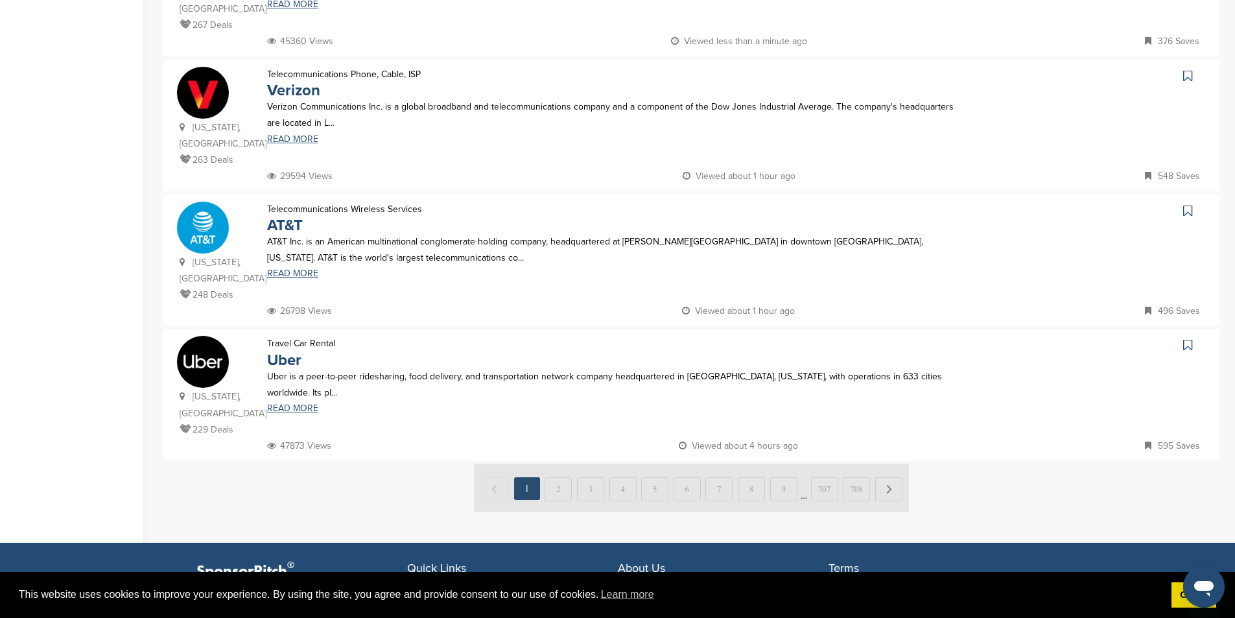
scroll to position [1167, 0]
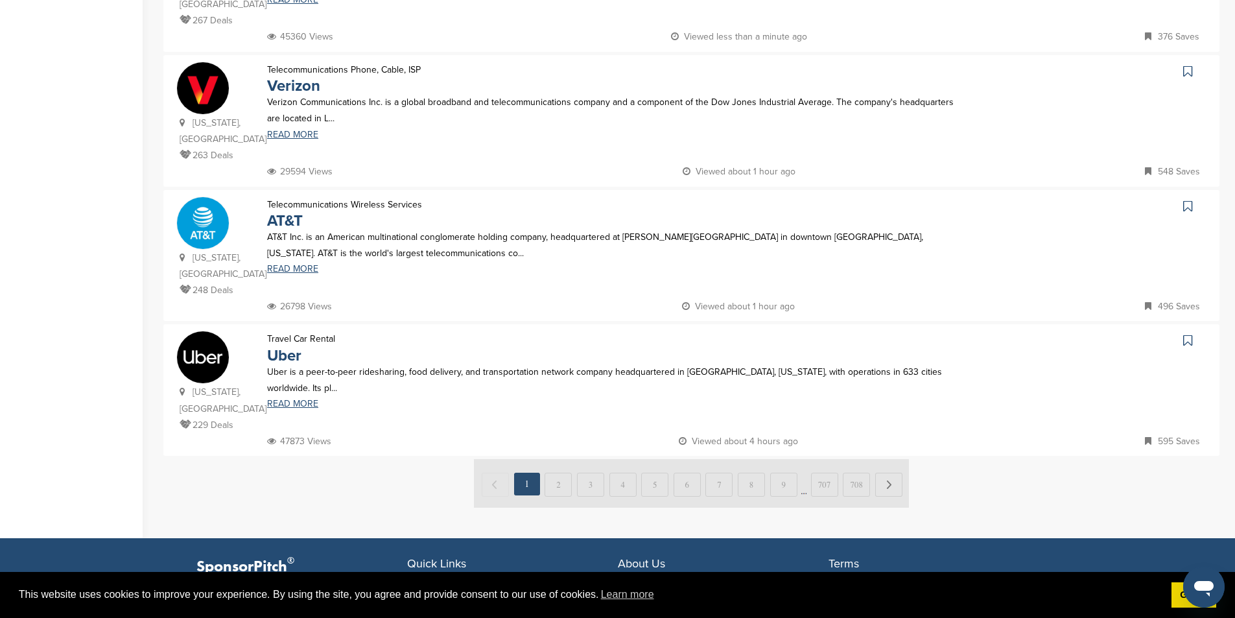
click at [555, 459] on img at bounding box center [691, 483] width 435 height 49
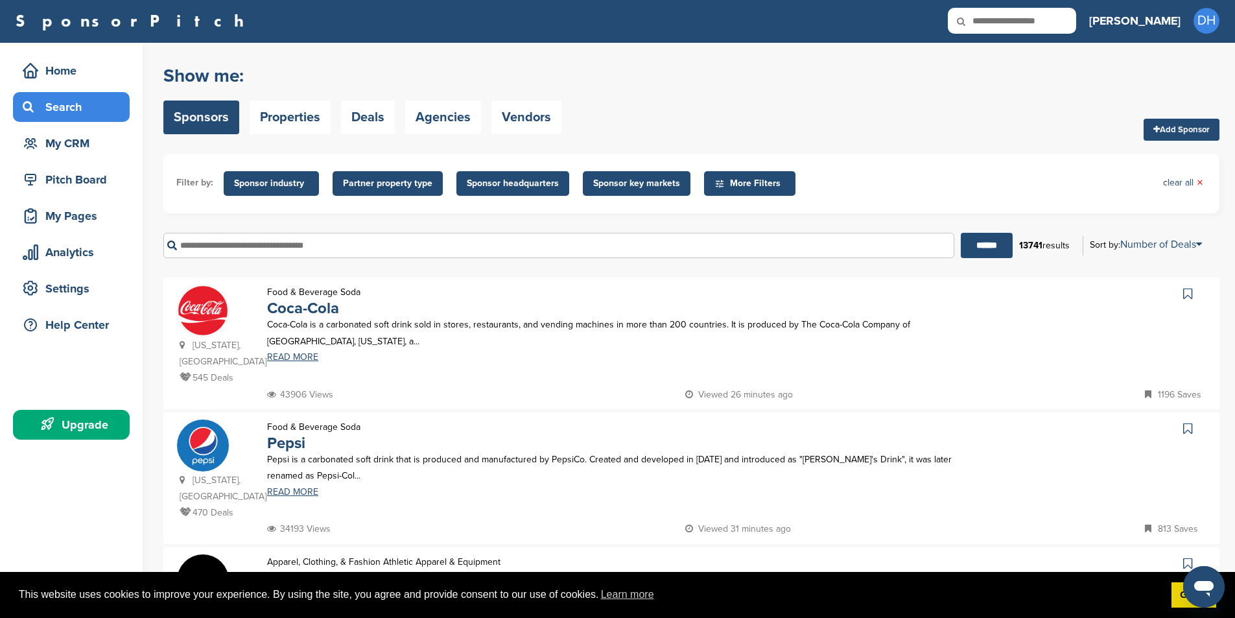
scroll to position [0, 0]
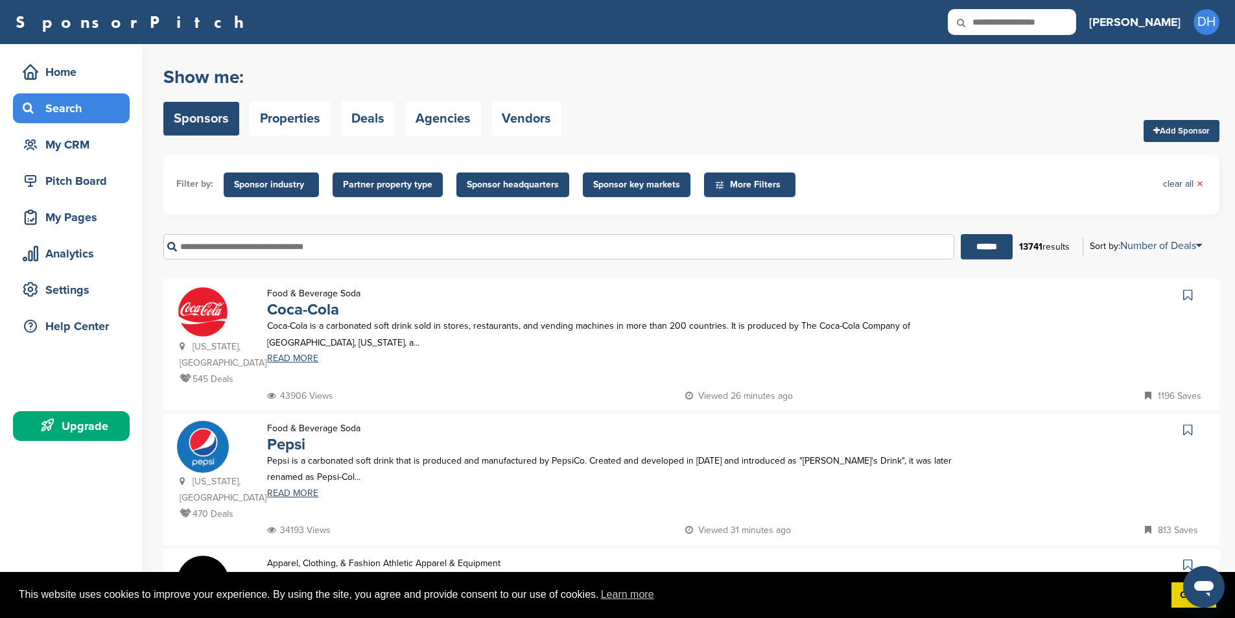
click at [523, 184] on span "Sponsor headquarters" at bounding box center [513, 185] width 92 height 14
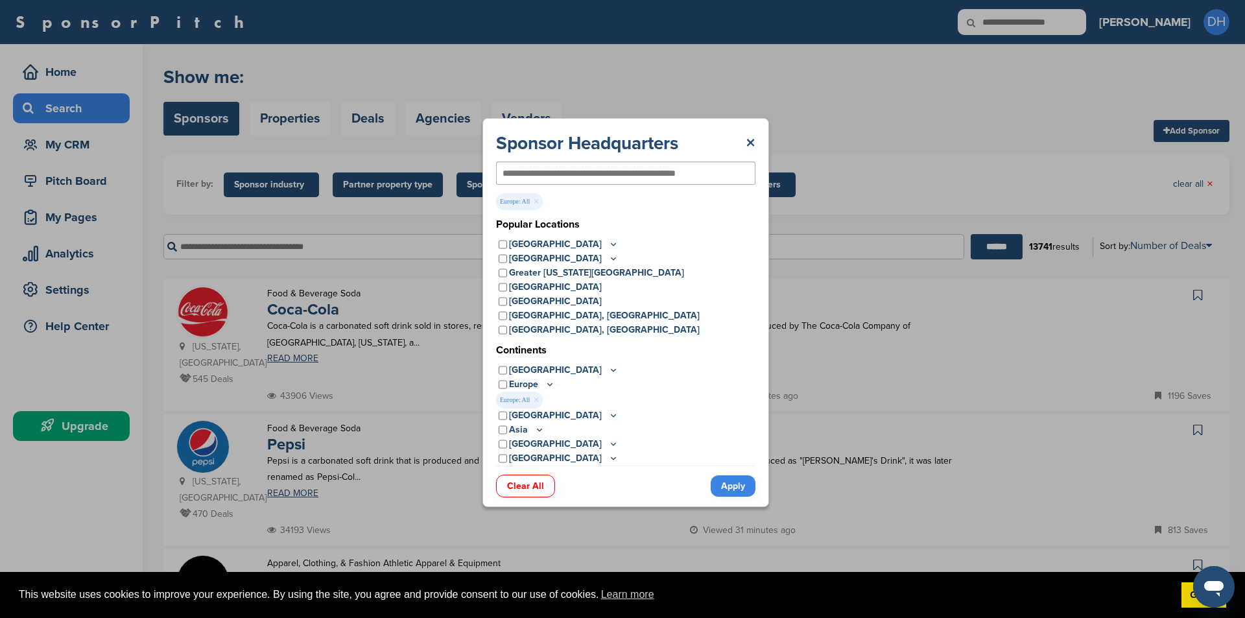
click at [733, 486] on link "Apply" at bounding box center [733, 485] width 45 height 21
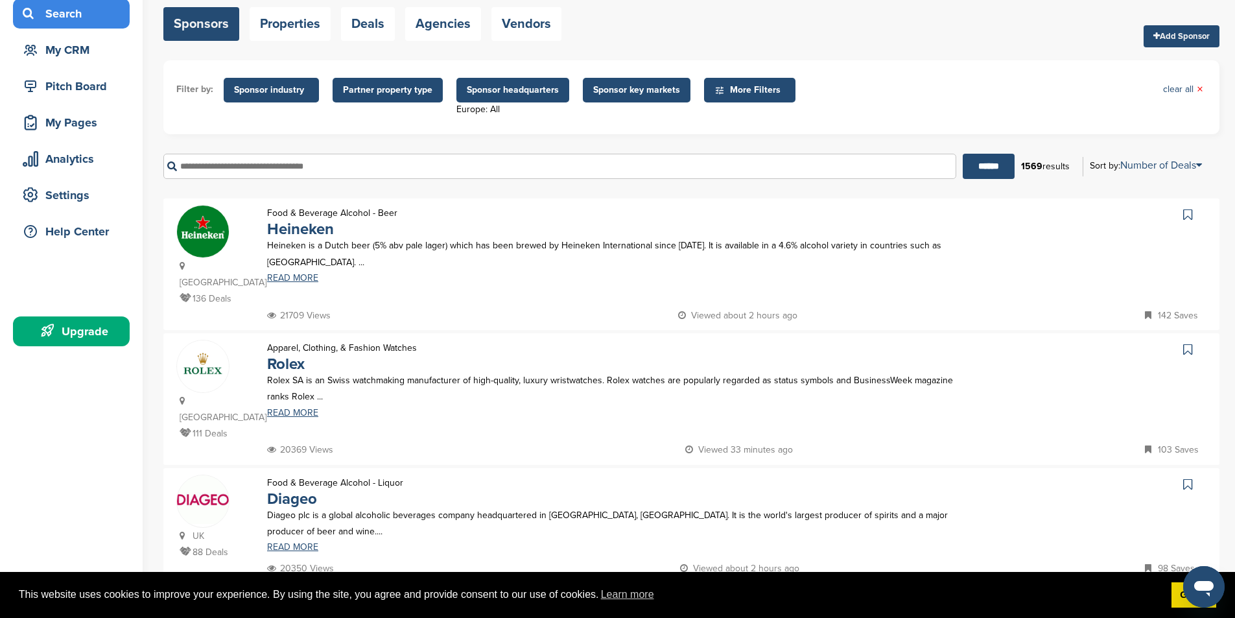
scroll to position [65, 0]
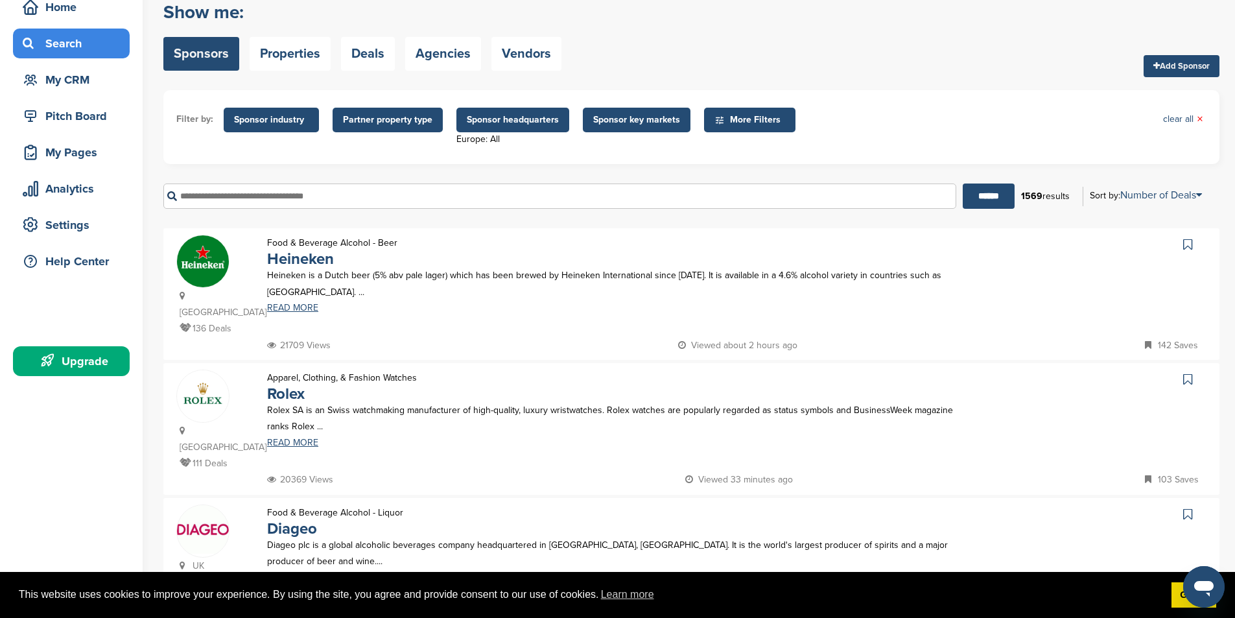
click at [522, 125] on span "Sponsor headquarters" at bounding box center [513, 120] width 92 height 14
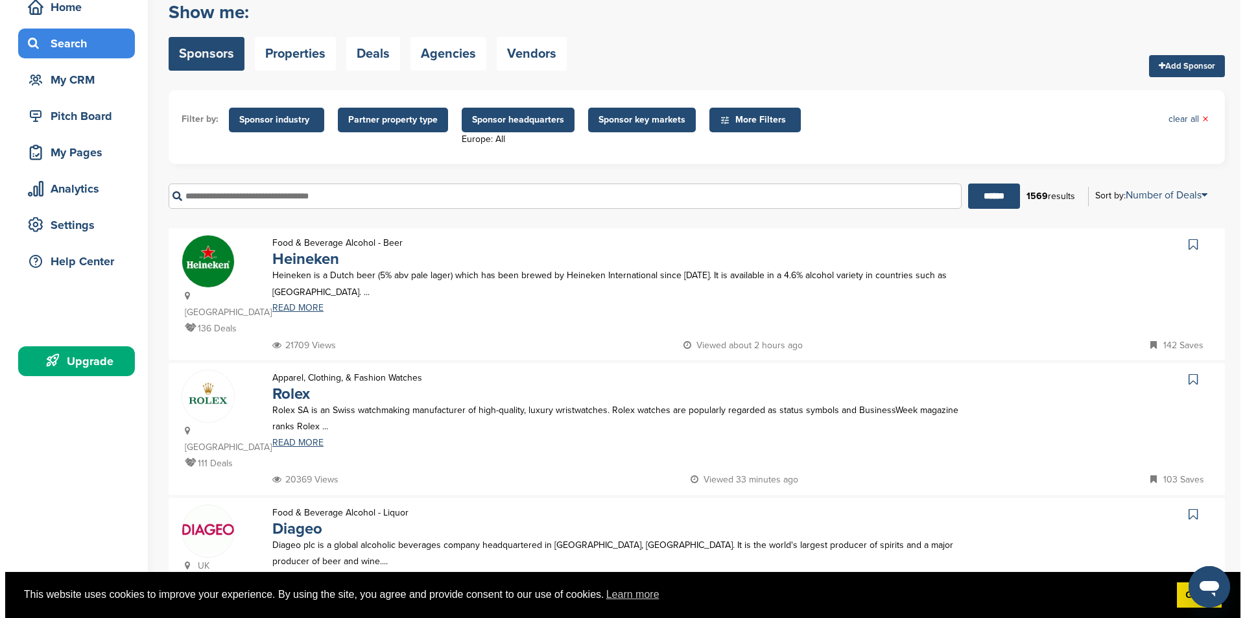
scroll to position [0, 0]
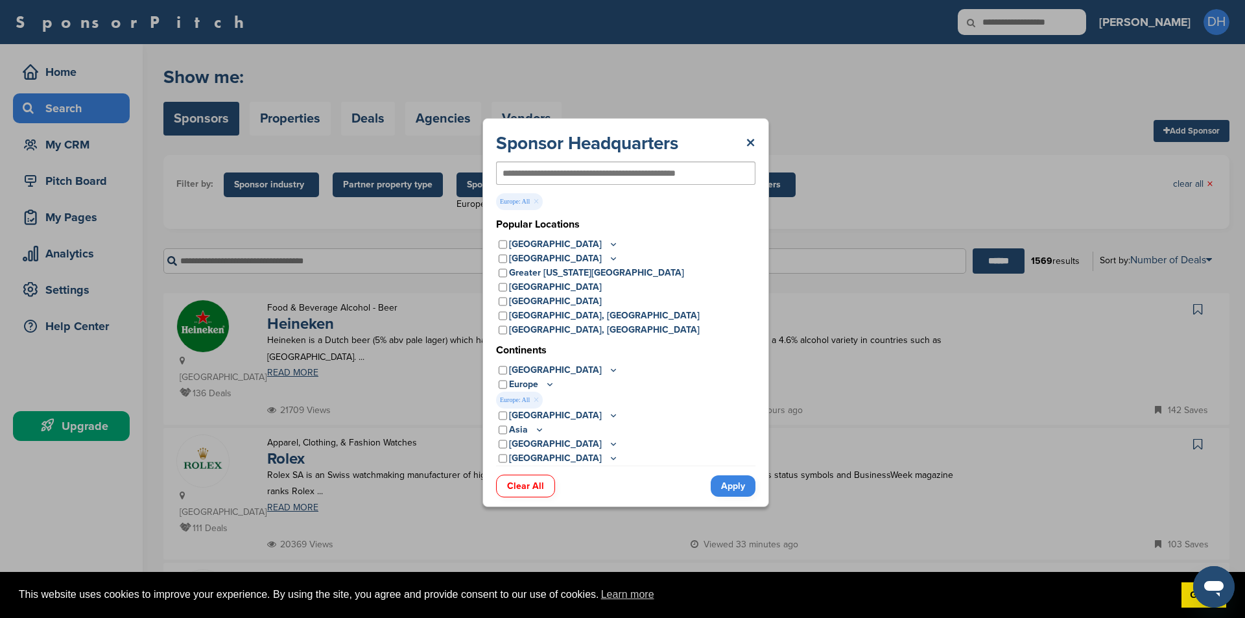
click at [549, 384] on icon at bounding box center [550, 384] width 10 height 11
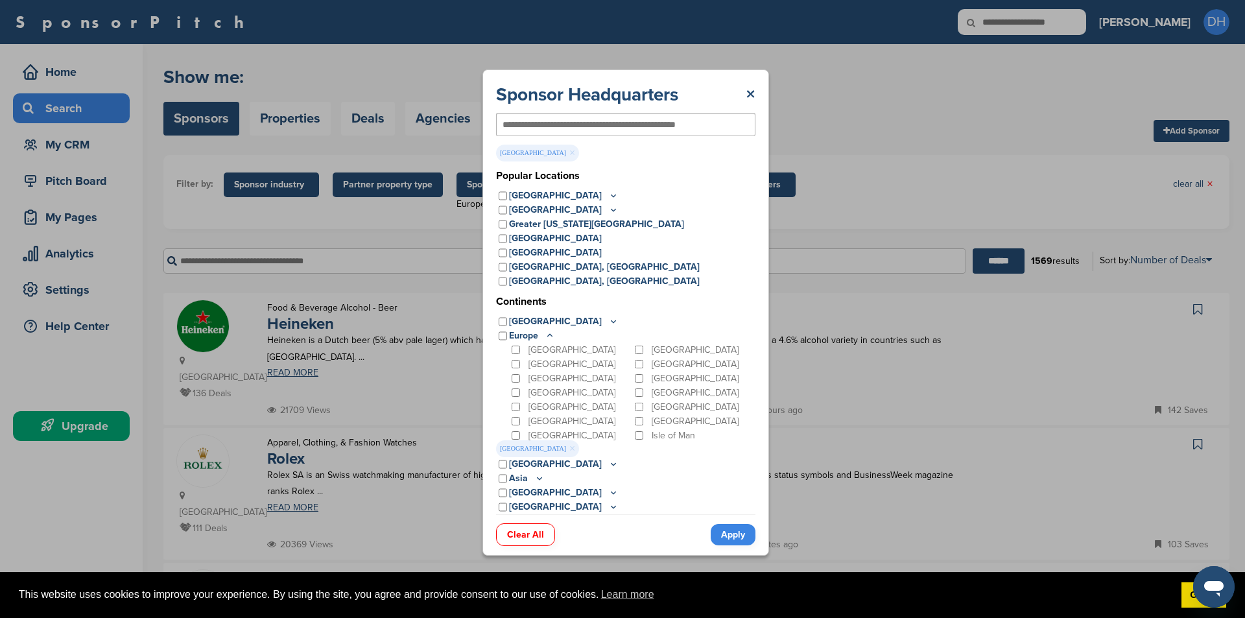
click at [740, 537] on link "Apply" at bounding box center [733, 534] width 45 height 21
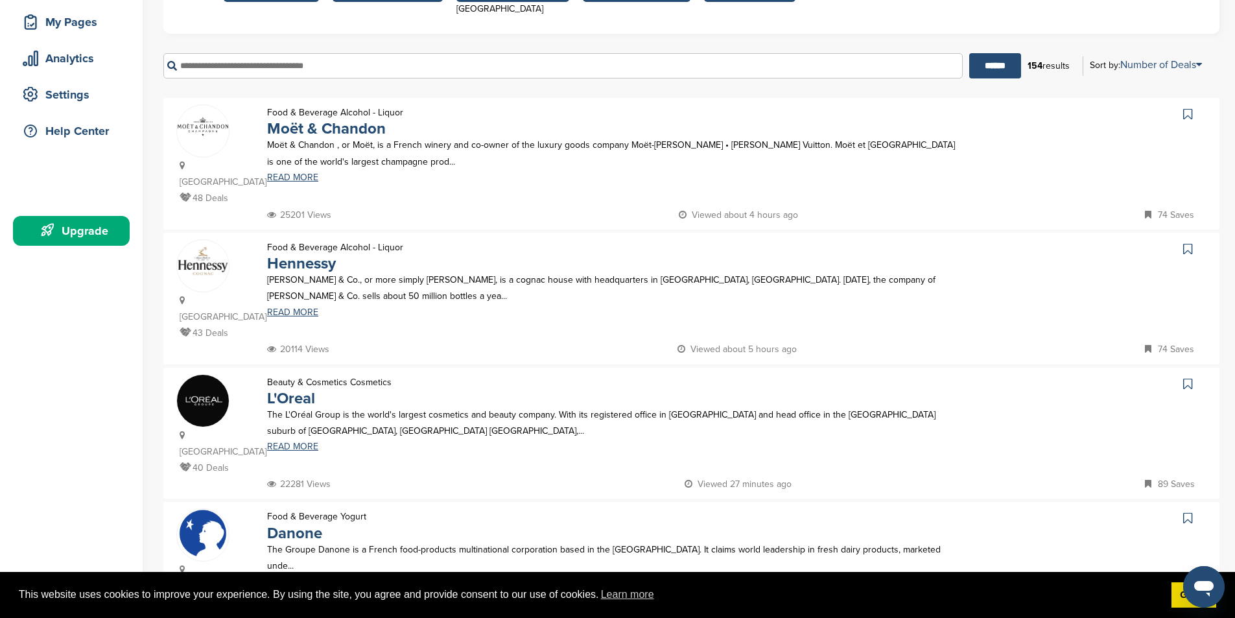
scroll to position [194, 0]
click at [333, 132] on link "Moët & Chandon" at bounding box center [326, 129] width 119 height 19
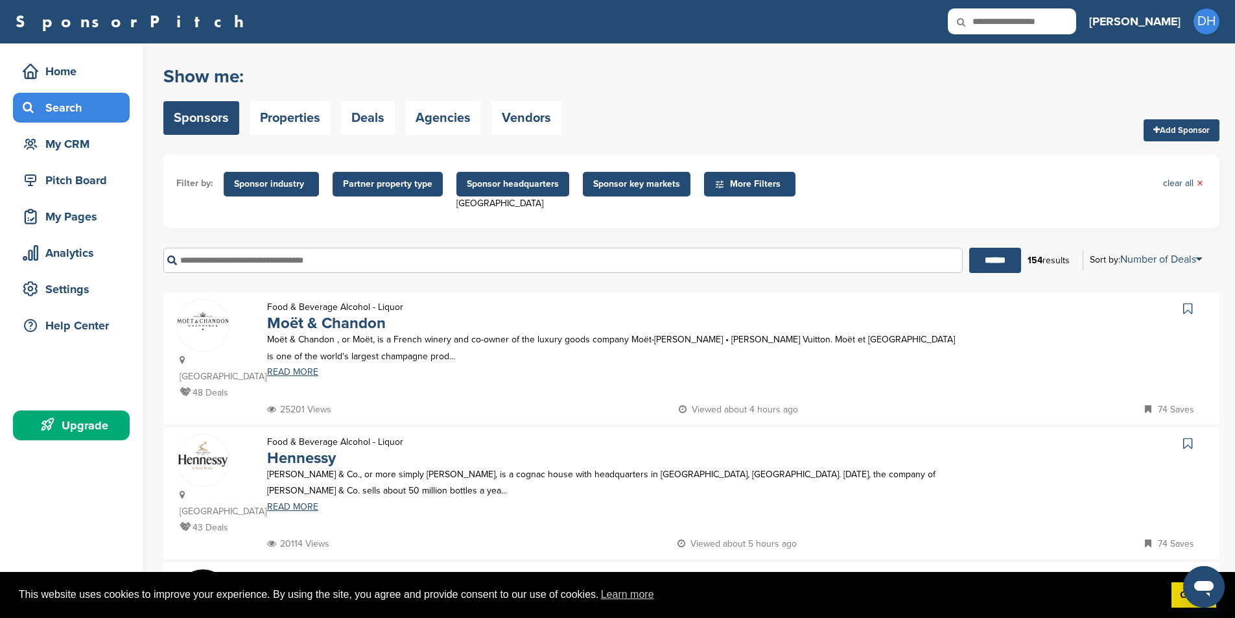
scroll to position [0, 0]
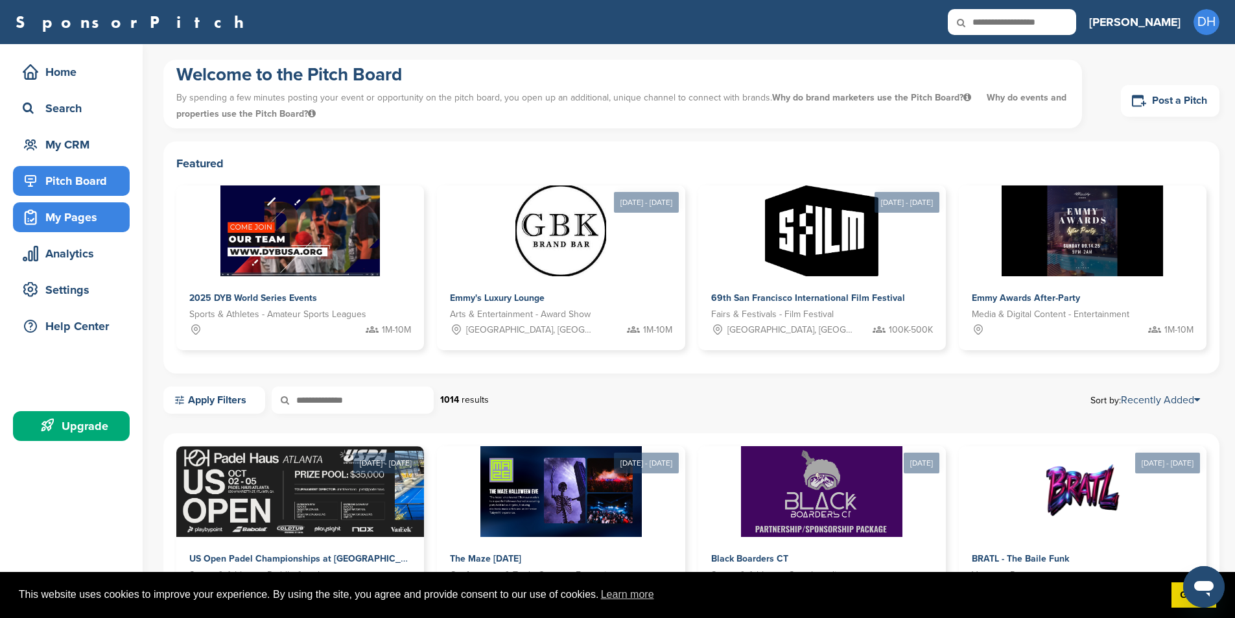
click at [80, 220] on div "My Pages" at bounding box center [74, 217] width 110 height 23
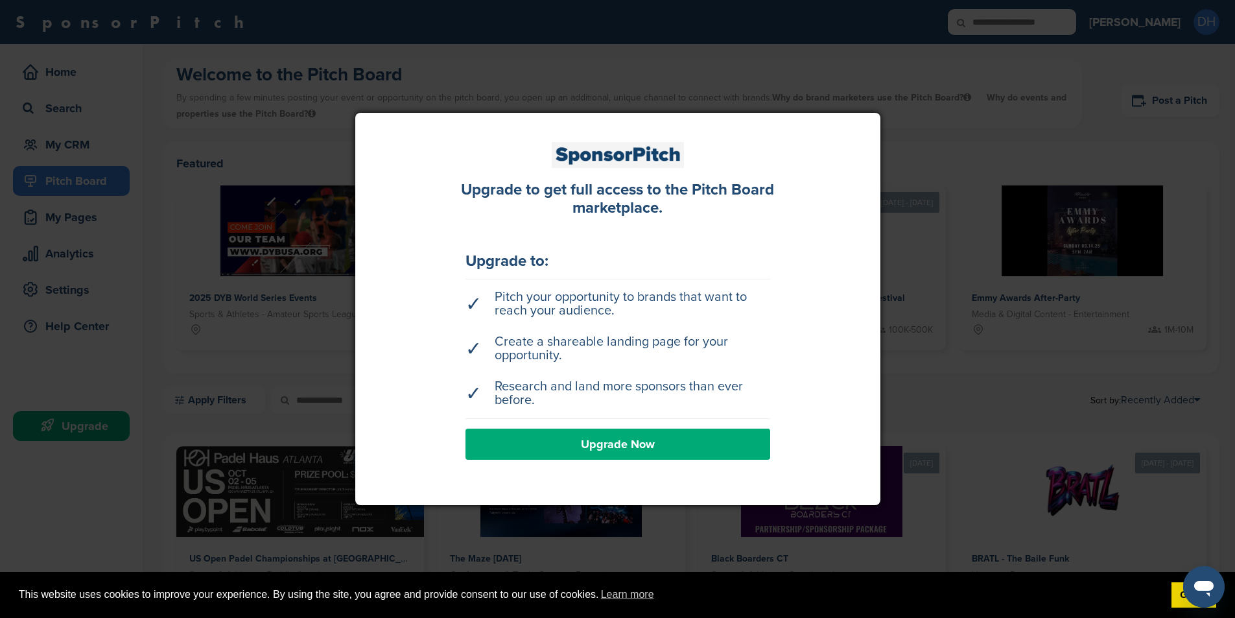
click at [255, 262] on div at bounding box center [617, 309] width 1235 height 618
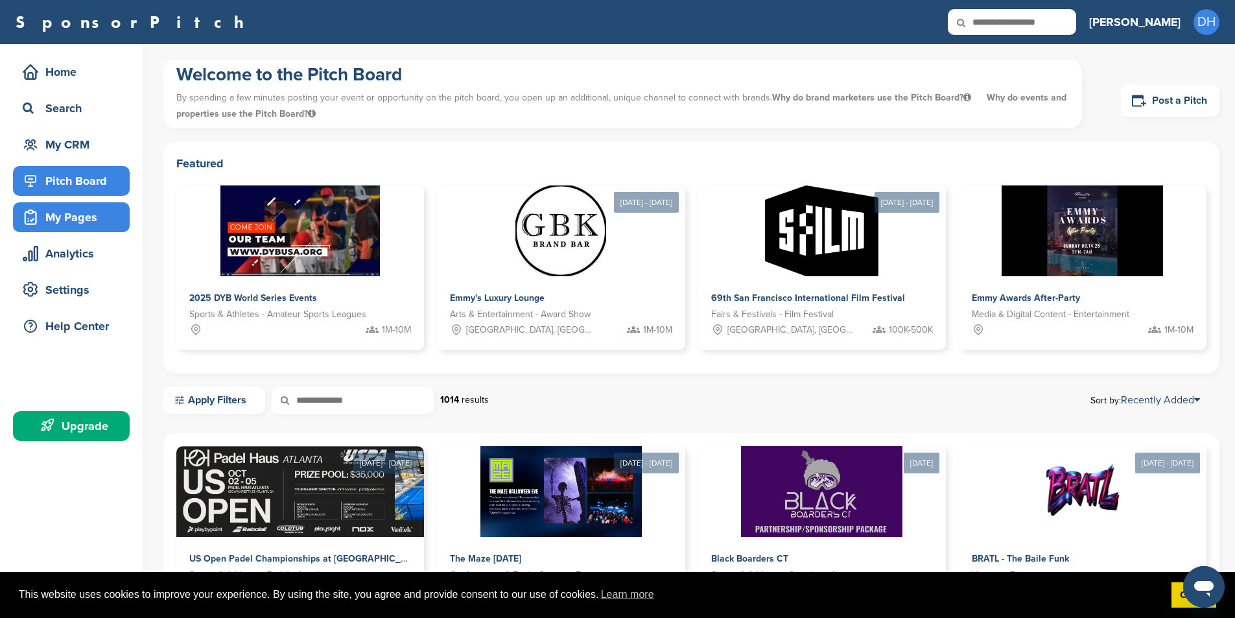
click at [62, 220] on div "My Pages" at bounding box center [74, 217] width 110 height 23
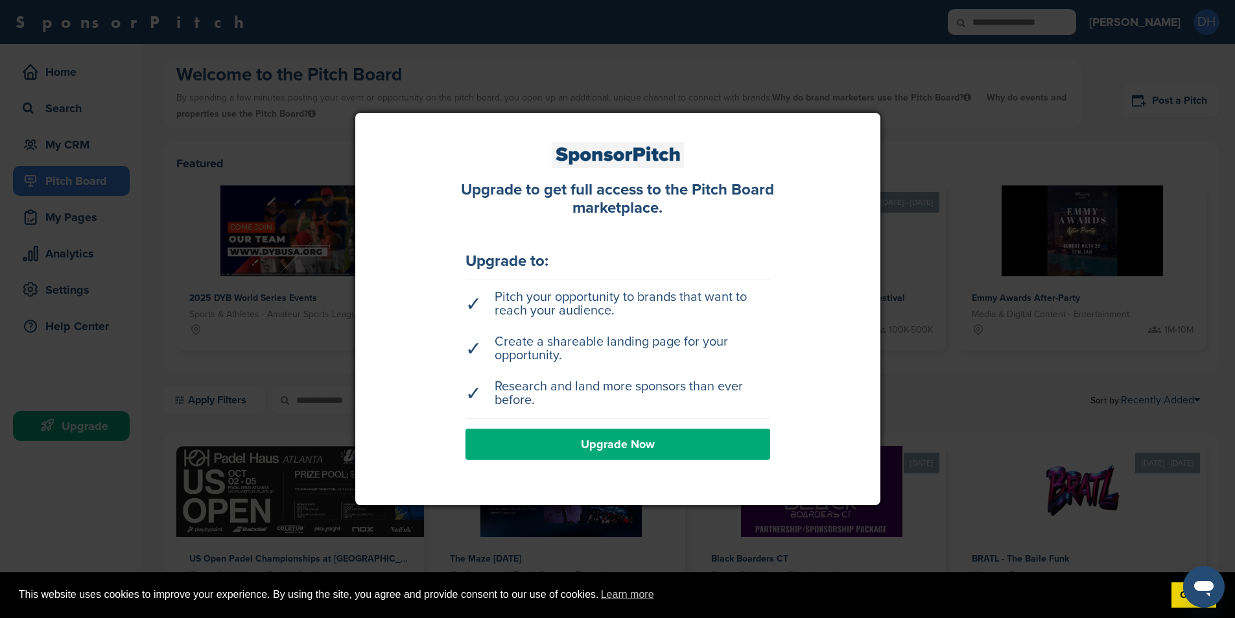
click at [91, 181] on div at bounding box center [617, 309] width 1235 height 618
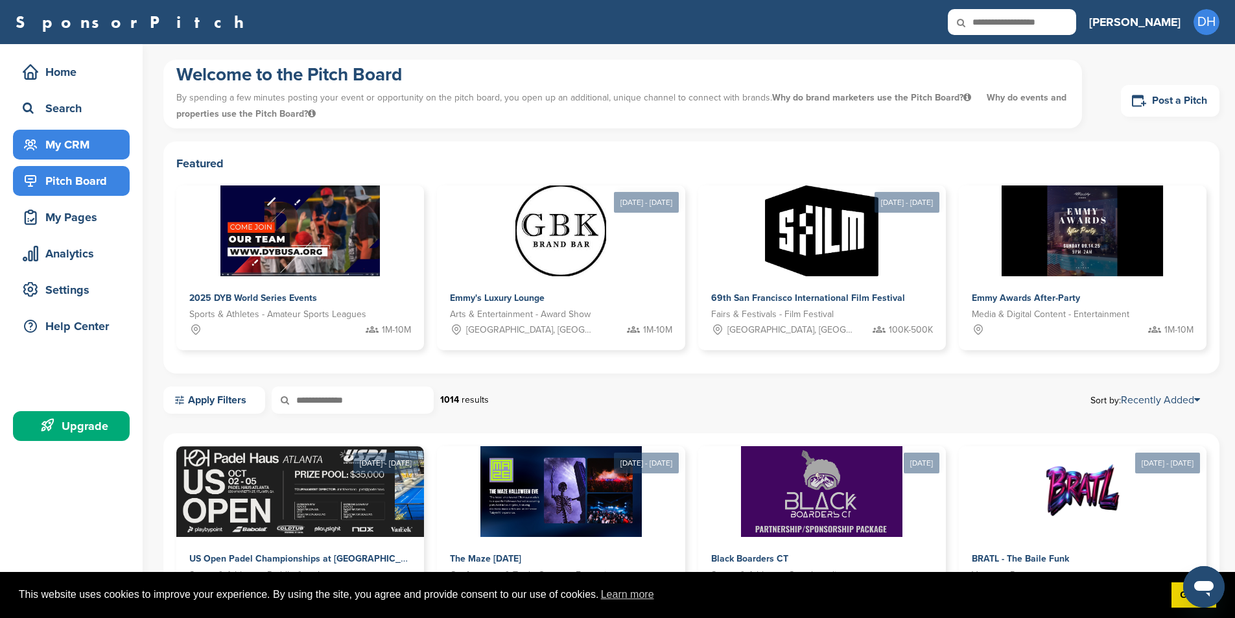
click at [67, 140] on div "My CRM" at bounding box center [74, 144] width 110 height 23
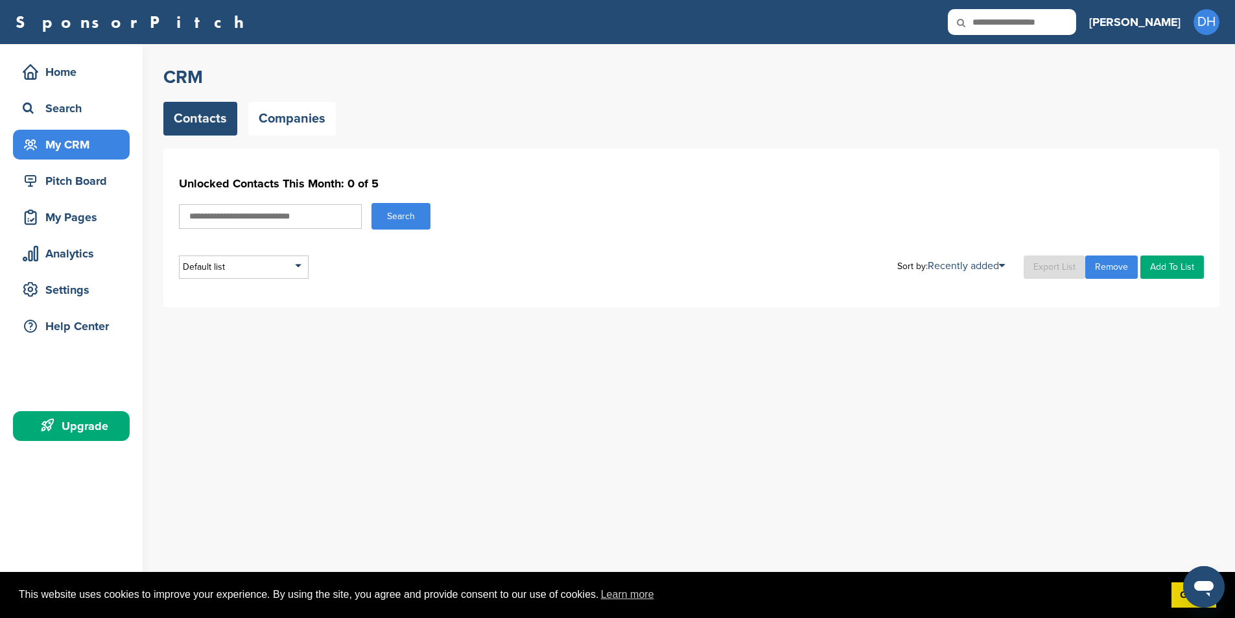
click at [68, 81] on div "Home" at bounding box center [74, 71] width 110 height 23
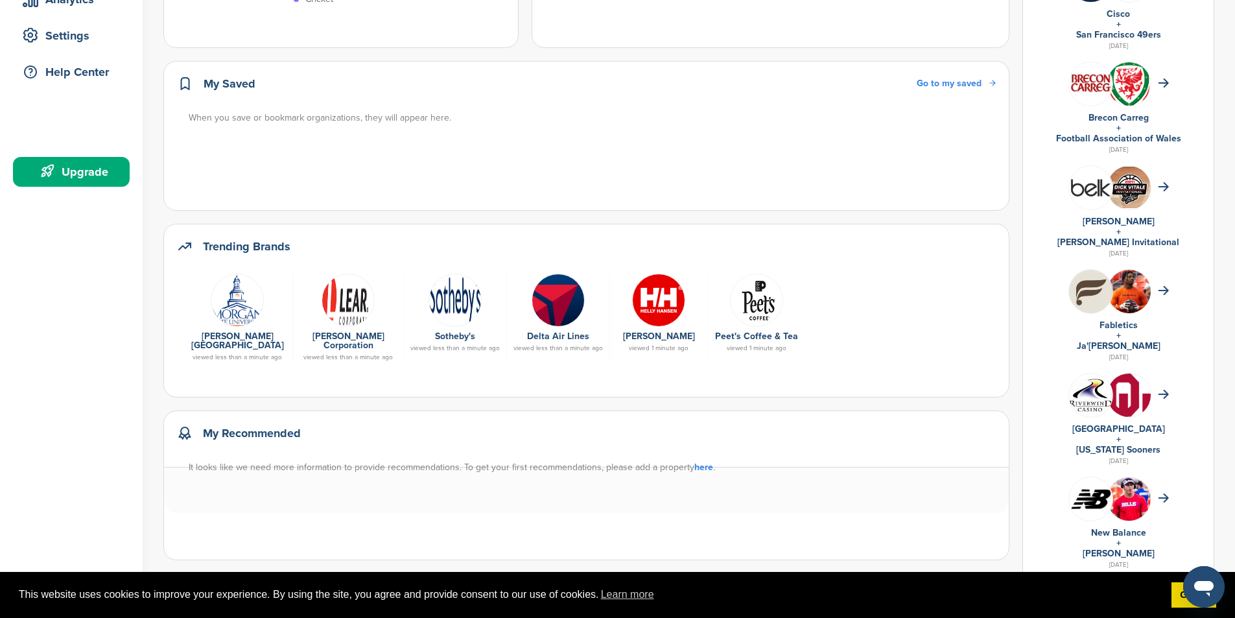
scroll to position [259, 0]
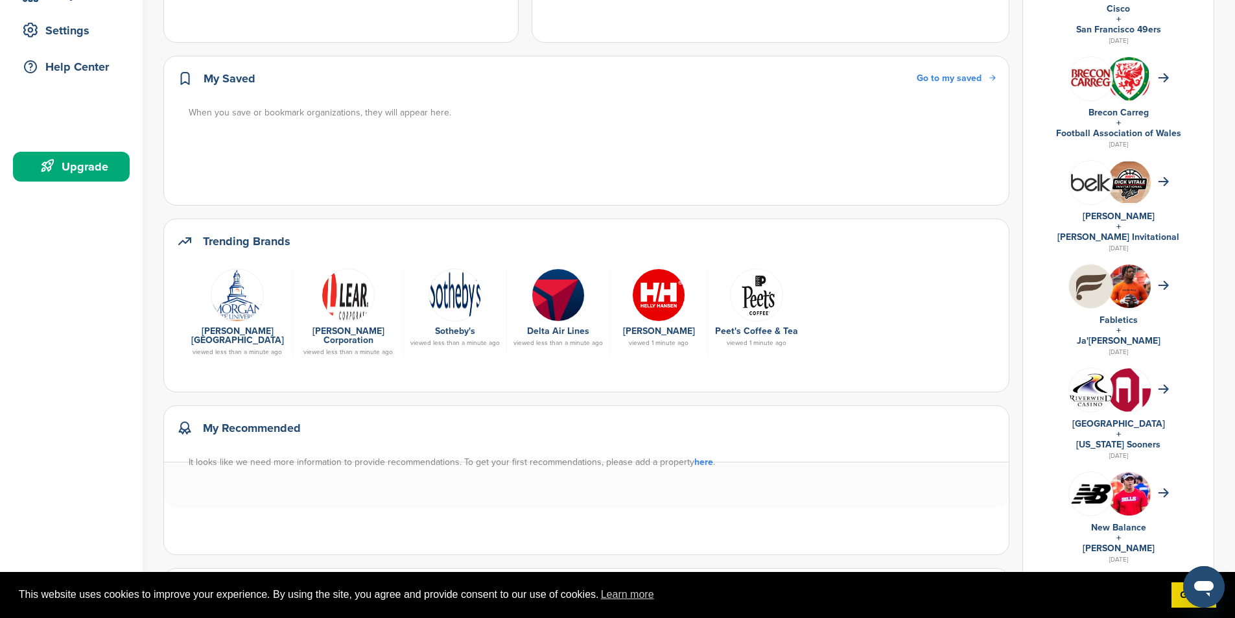
click at [545, 305] on img at bounding box center [558, 294] width 53 height 53
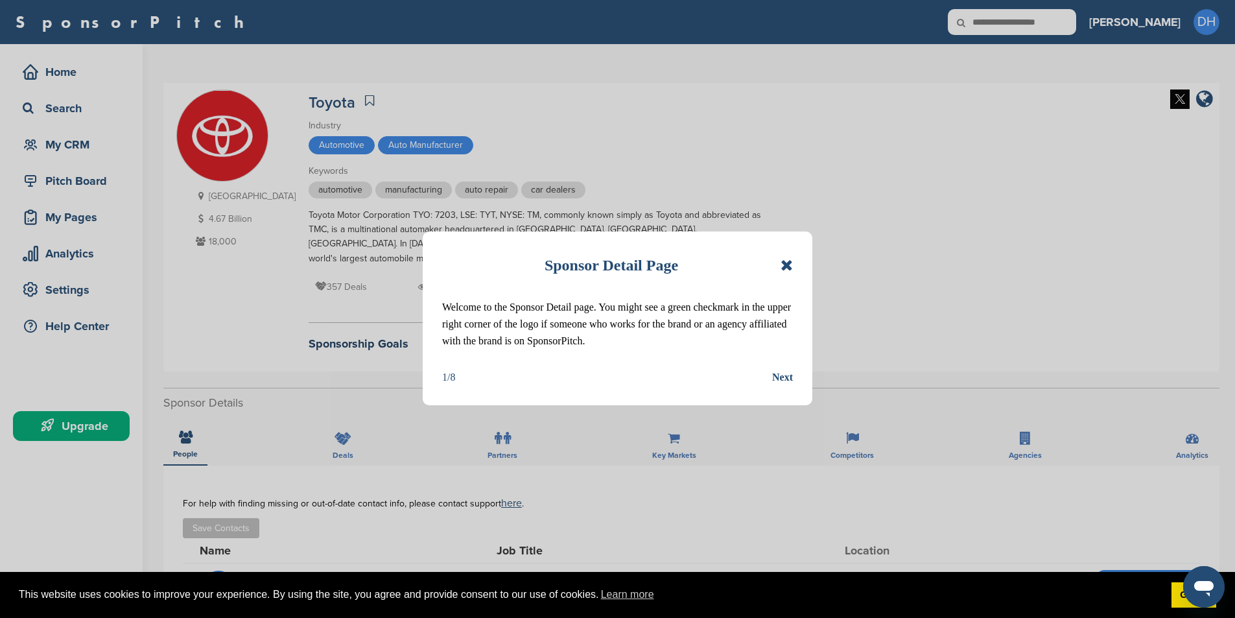
click at [775, 378] on div "Next" at bounding box center [782, 377] width 21 height 17
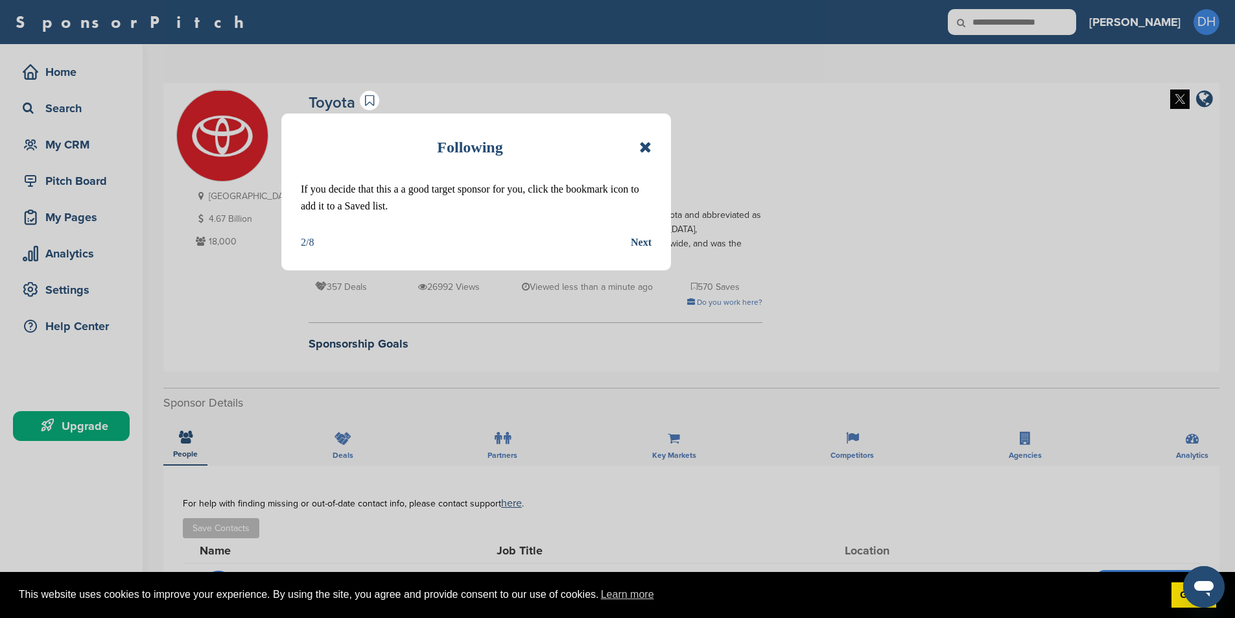
click at [639, 241] on div "Next" at bounding box center [641, 242] width 21 height 17
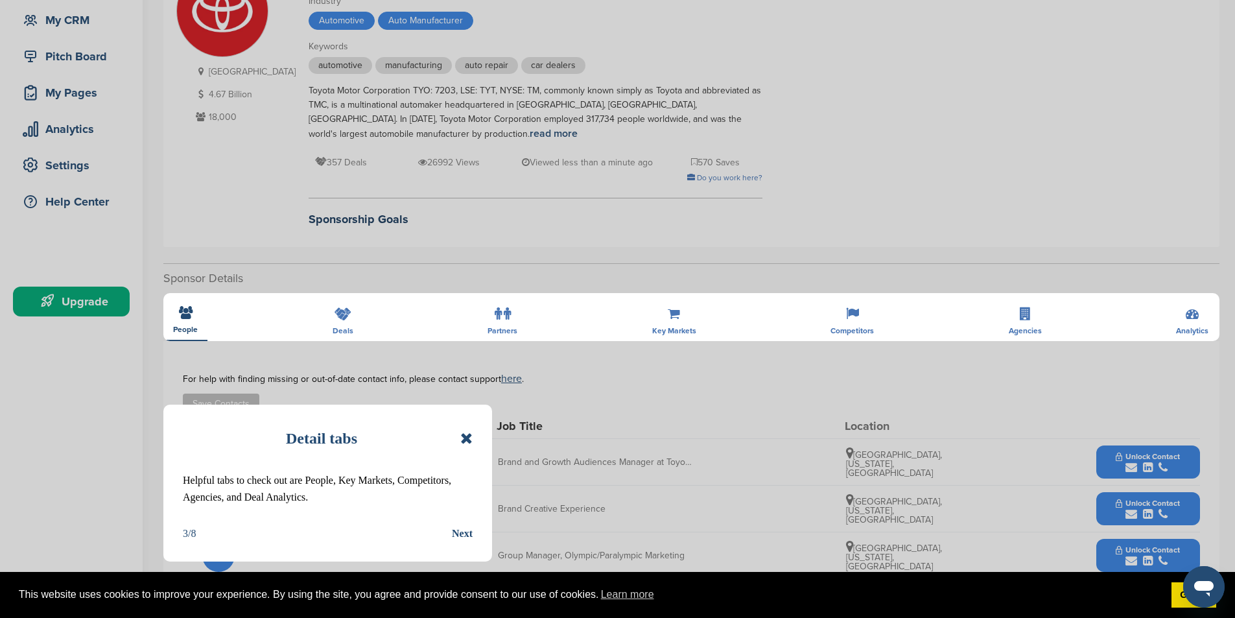
scroll to position [130, 0]
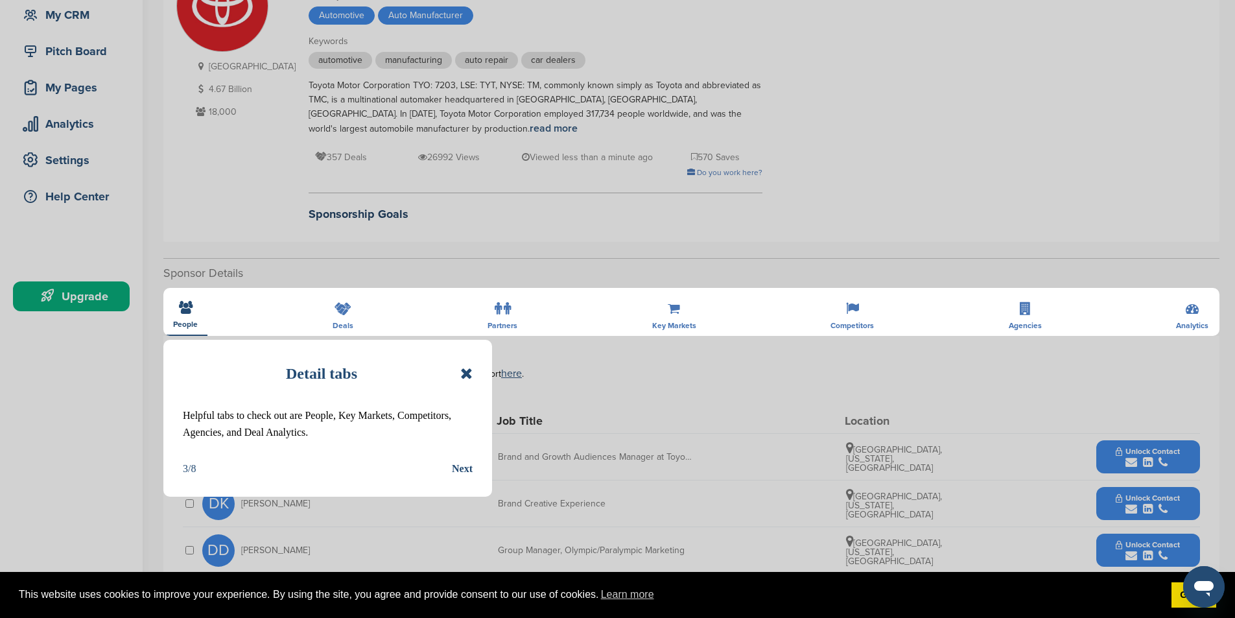
click at [467, 467] on div "Next" at bounding box center [462, 468] width 21 height 17
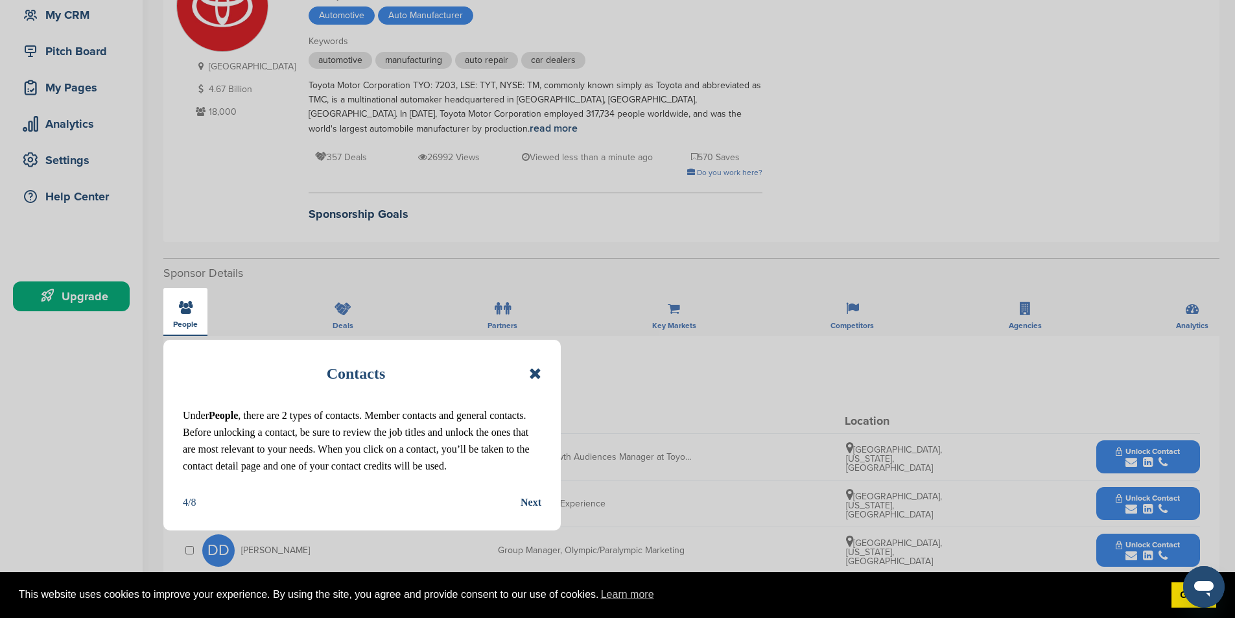
click at [530, 500] on div "Next" at bounding box center [531, 502] width 21 height 17
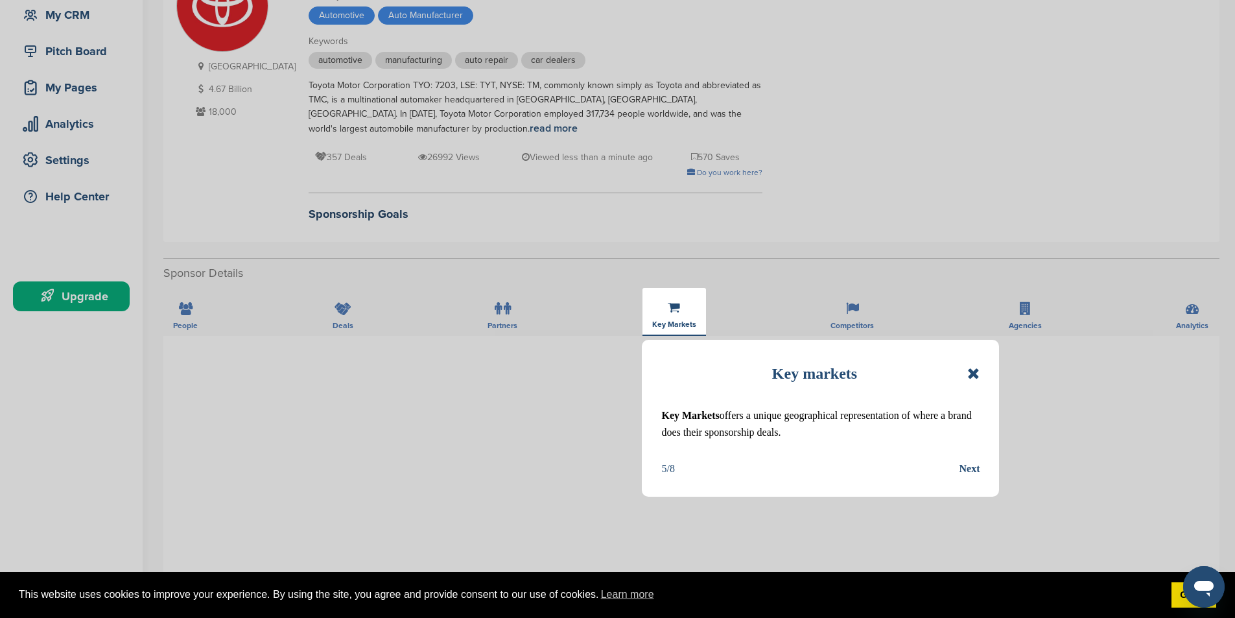
click at [970, 471] on div "Next" at bounding box center [969, 468] width 21 height 17
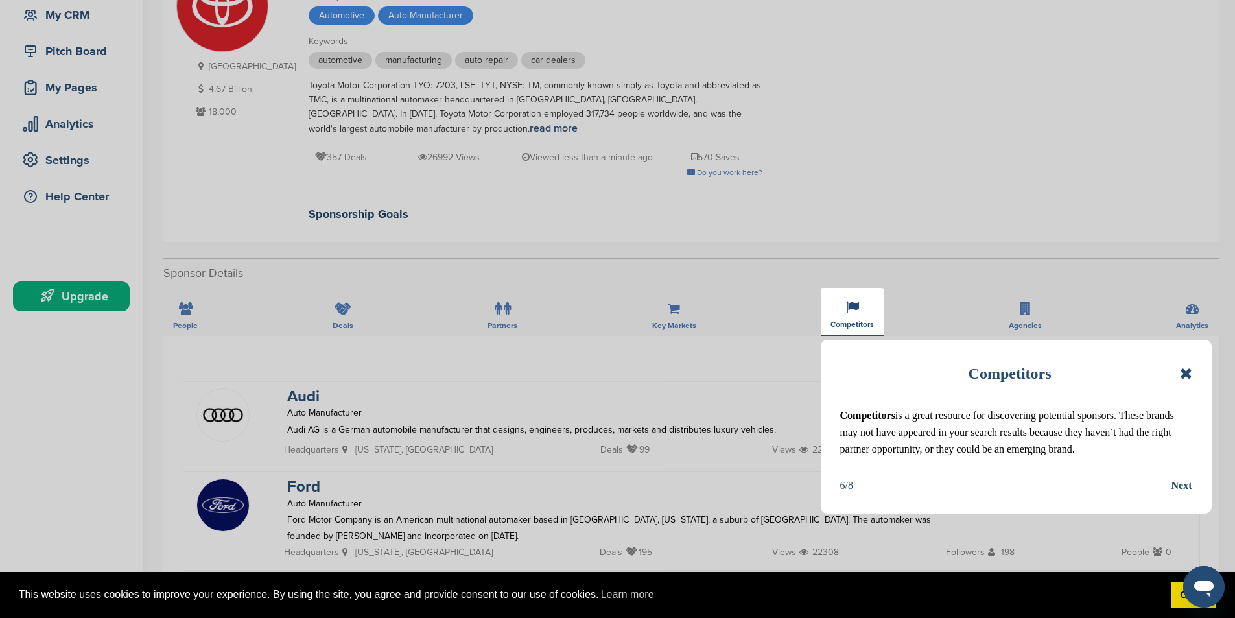
click at [1180, 486] on div "Next" at bounding box center [1181, 485] width 21 height 17
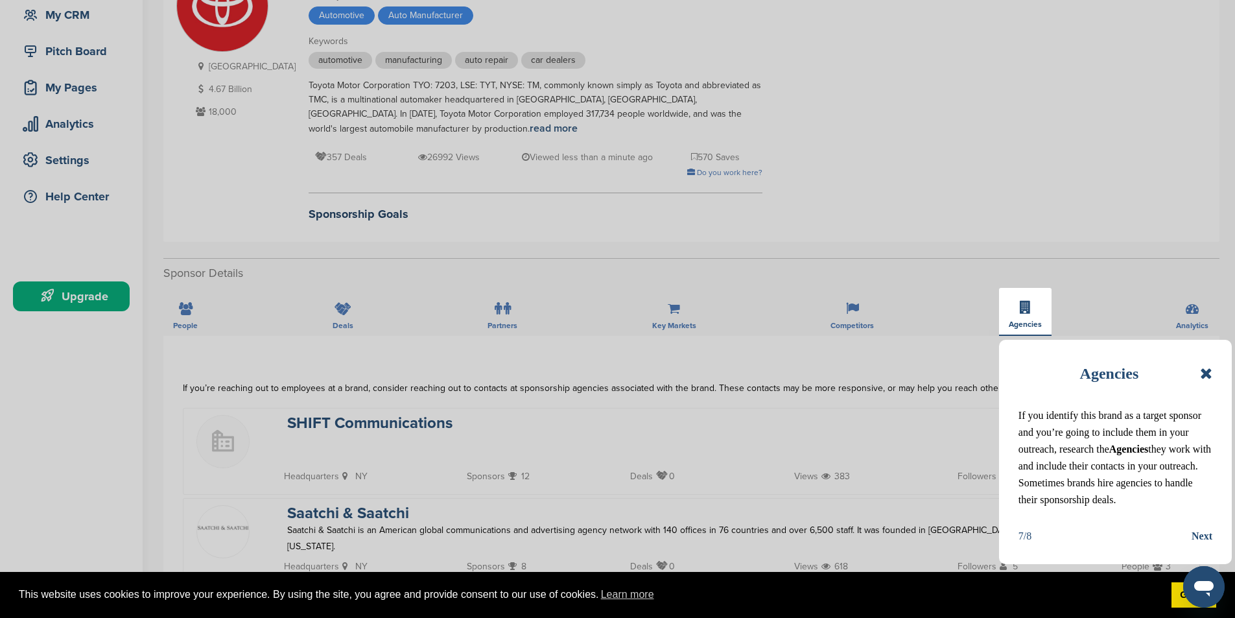
click at [1212, 538] on div "Next" at bounding box center [1202, 536] width 21 height 17
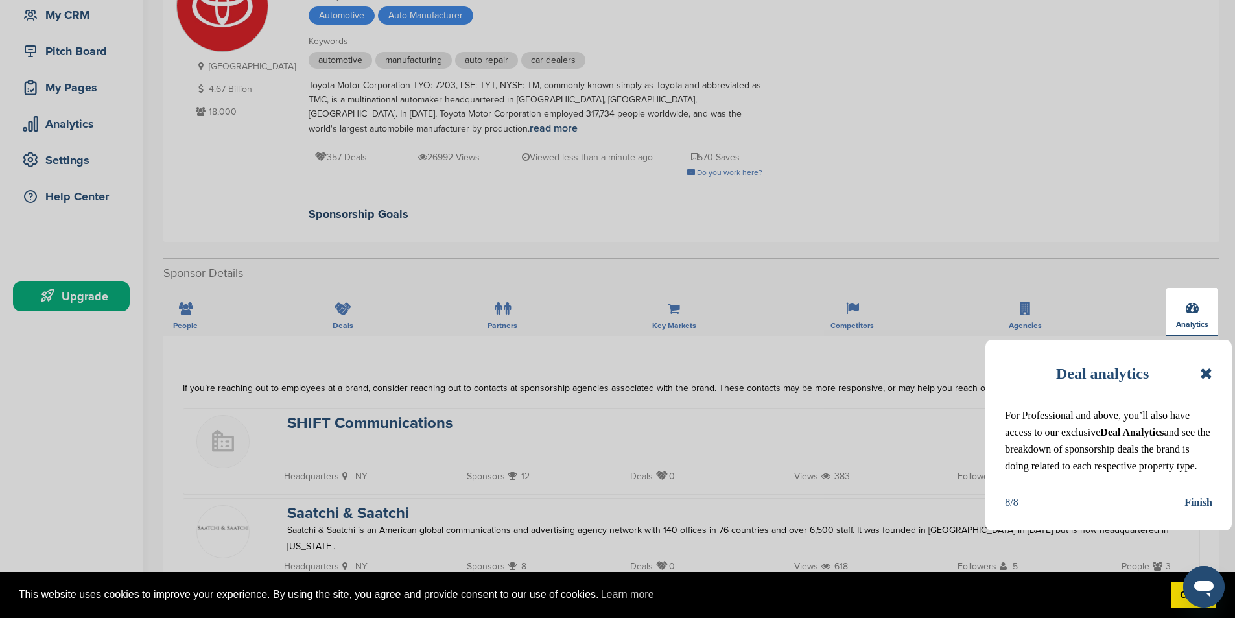
click at [1208, 502] on div "Finish" at bounding box center [1198, 502] width 28 height 17
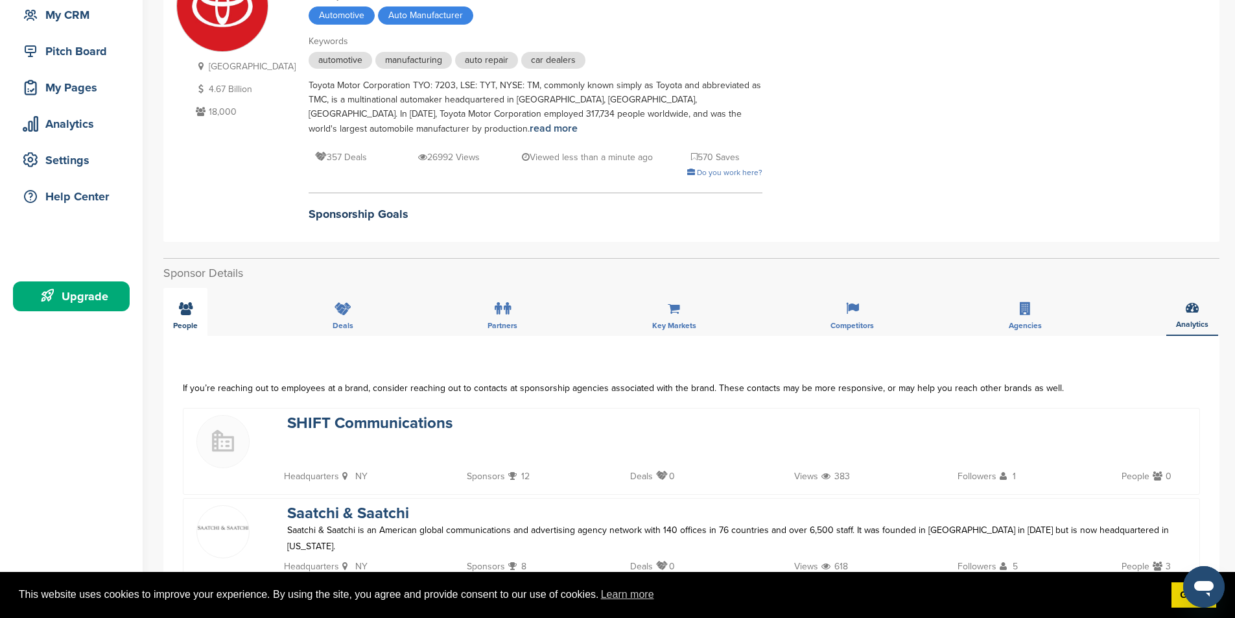
click at [186, 313] on icon at bounding box center [186, 308] width 14 height 13
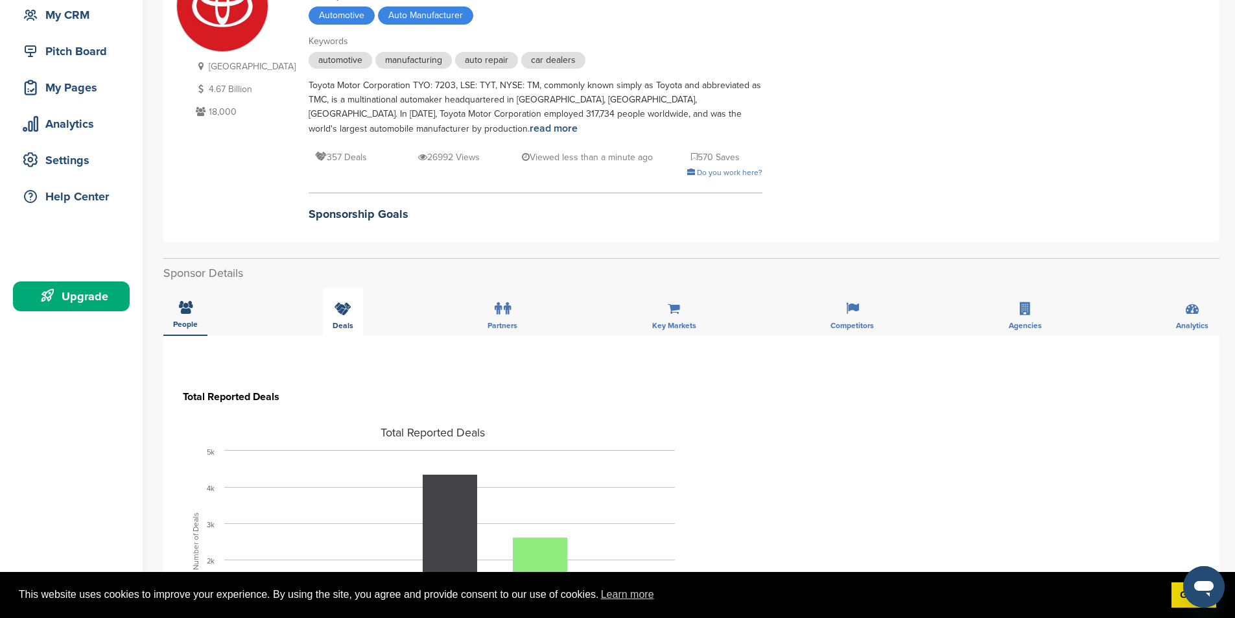
click at [356, 307] on div "Deals" at bounding box center [343, 312] width 40 height 48
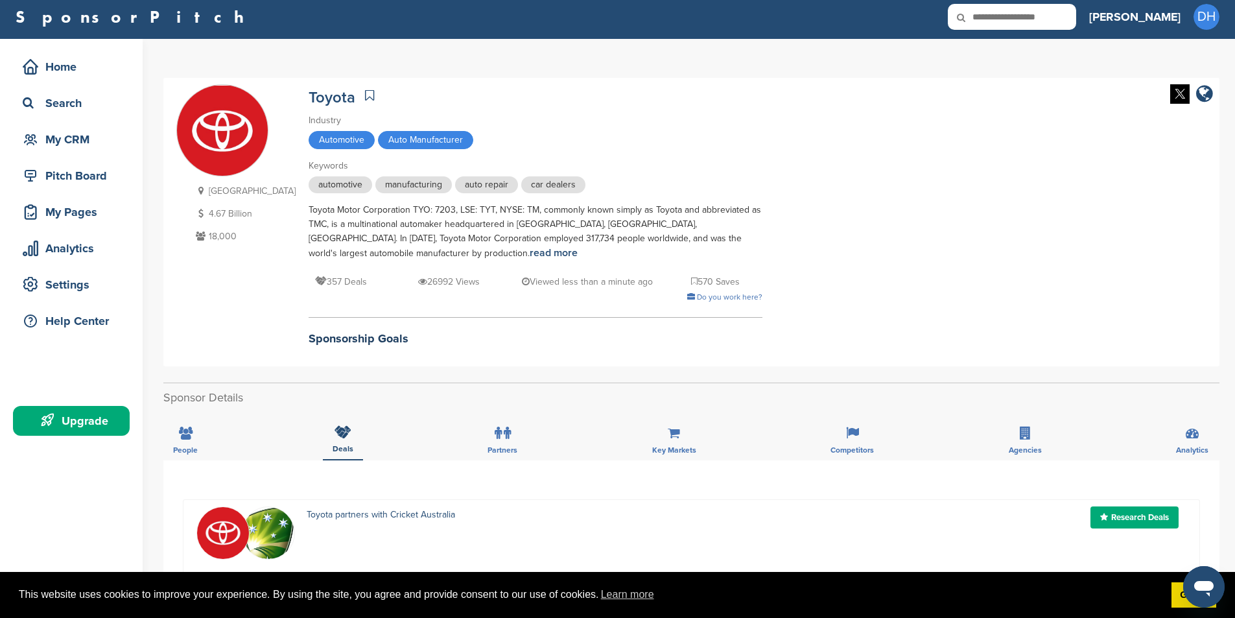
scroll to position [0, 0]
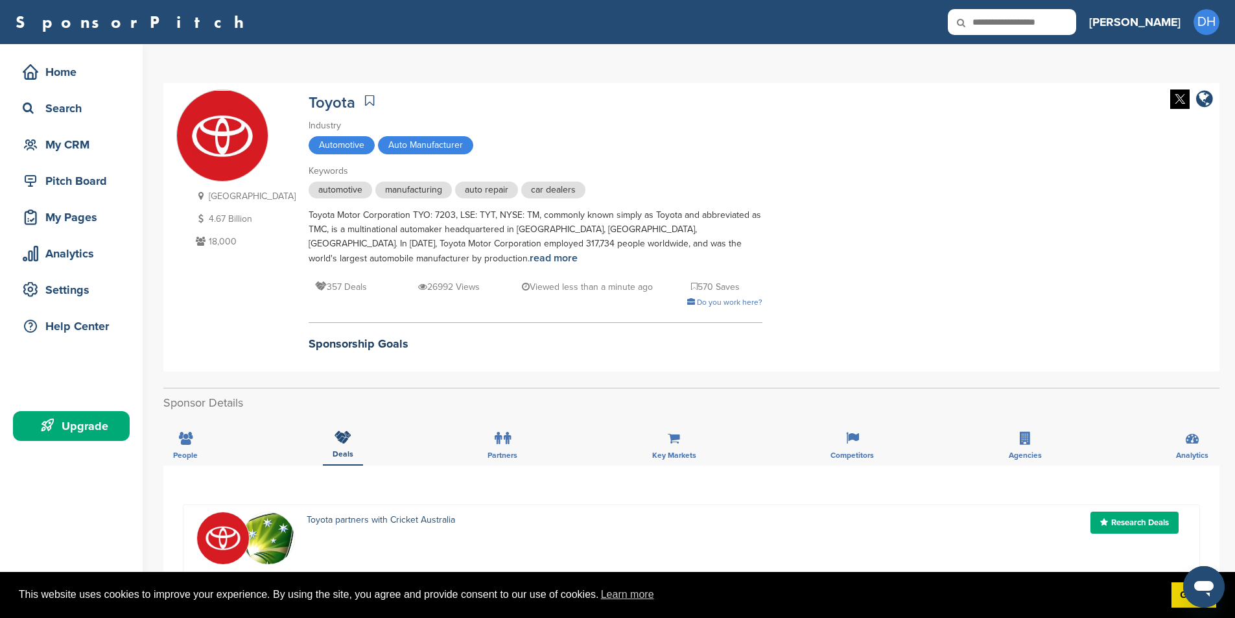
click at [333, 346] on h2 "Sponsorship Goals" at bounding box center [536, 344] width 454 height 18
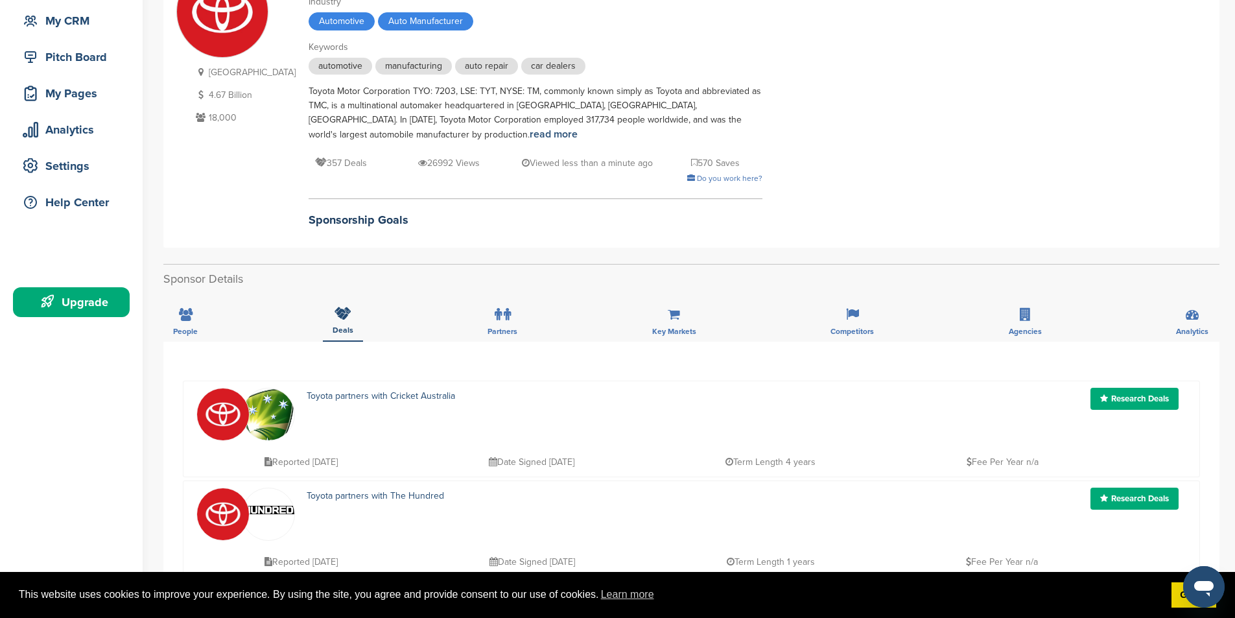
scroll to position [130, 0]
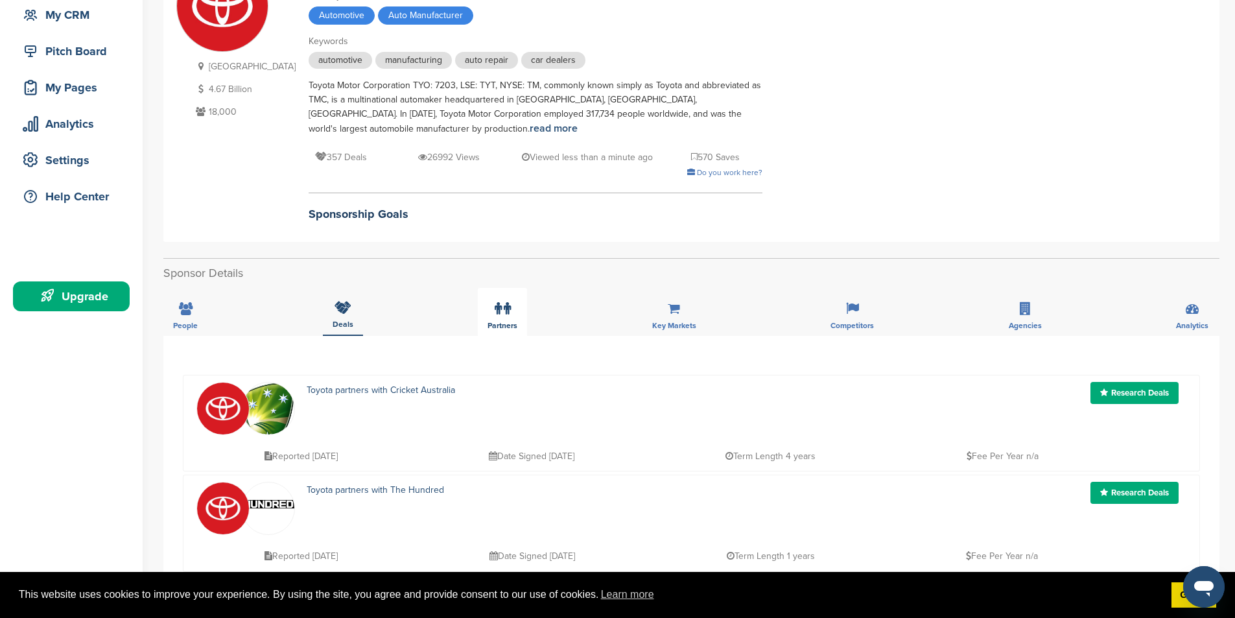
click at [508, 318] on label at bounding box center [503, 309] width 16 height 26
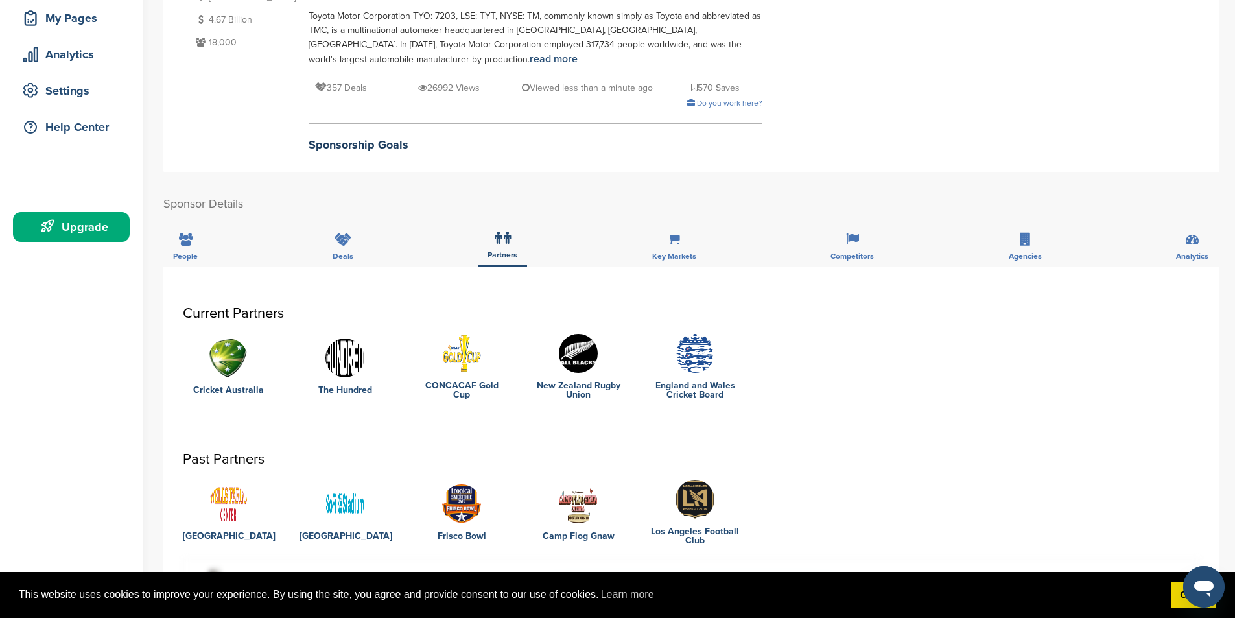
scroll to position [194, 0]
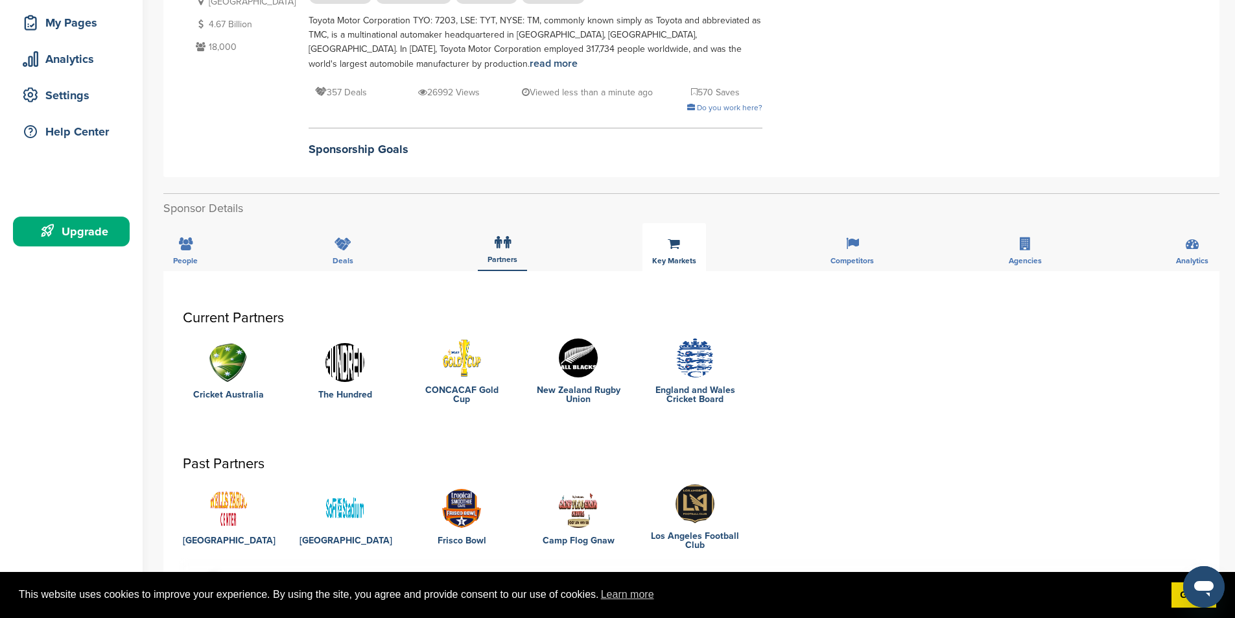
click at [673, 249] on icon at bounding box center [674, 243] width 12 height 13
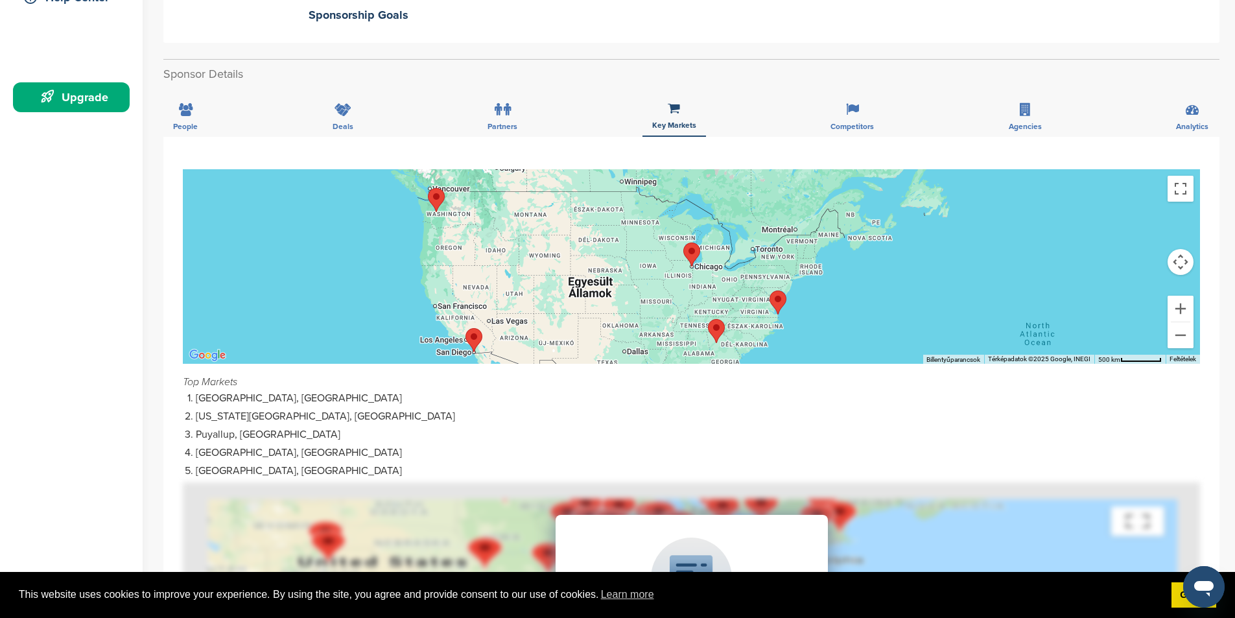
scroll to position [324, 0]
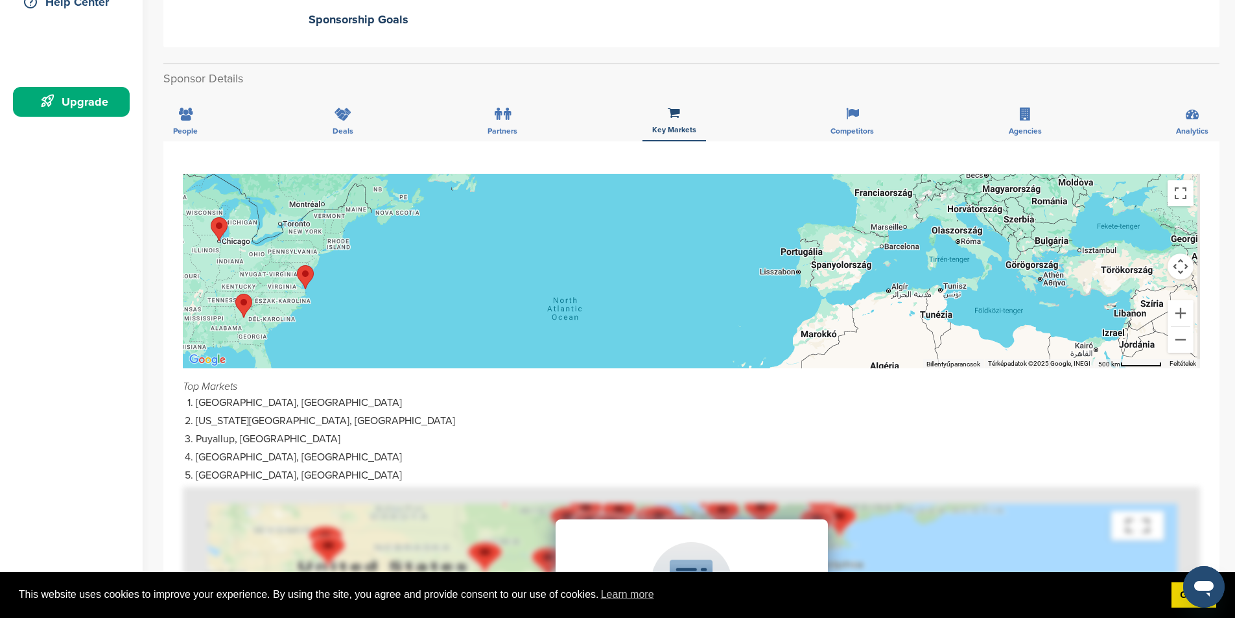
drag, startPoint x: 797, startPoint y: 292, endPoint x: 382, endPoint y: 272, distance: 415.4
click at [382, 272] on div at bounding box center [691, 271] width 1017 height 194
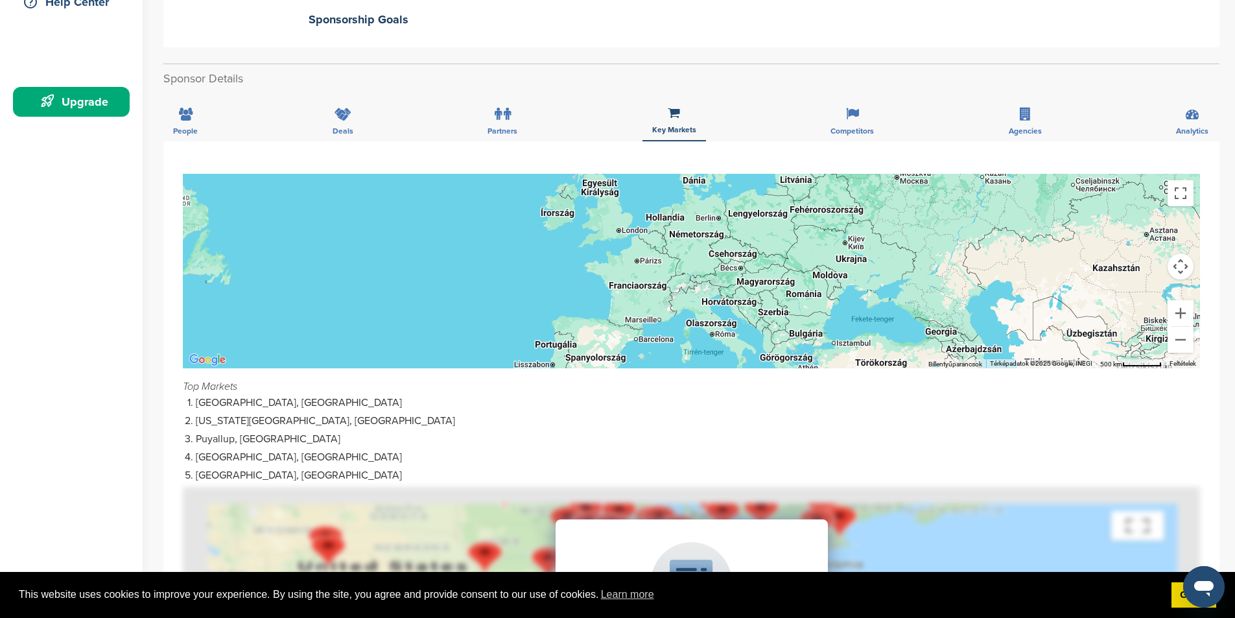
drag, startPoint x: 643, startPoint y: 244, endPoint x: 565, endPoint y: 335, distance: 119.5
click at [565, 335] on div at bounding box center [691, 271] width 1017 height 194
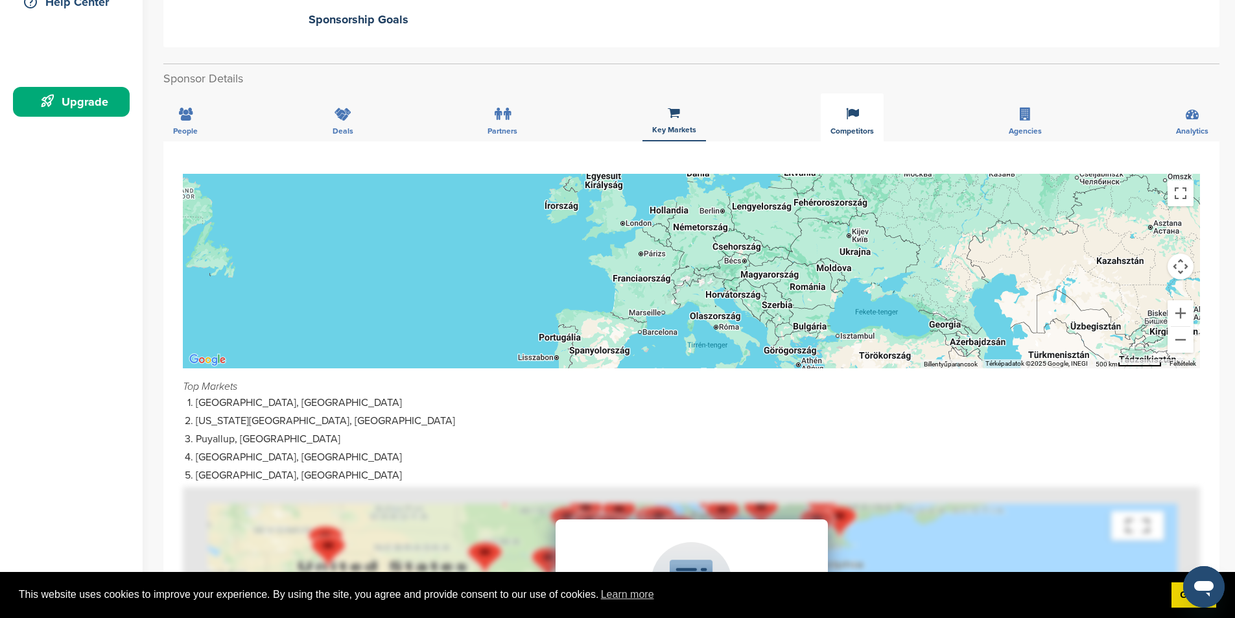
click at [862, 116] on div "Competitors" at bounding box center [852, 117] width 63 height 48
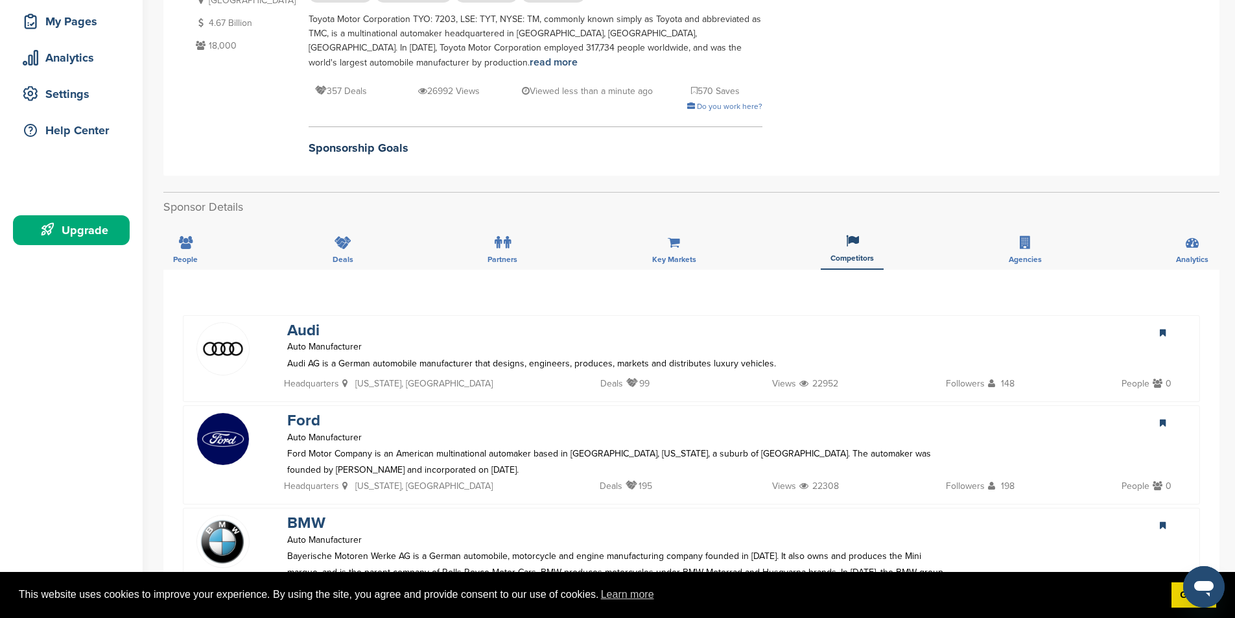
scroll to position [194, 0]
click at [1044, 248] on div "Agencies" at bounding box center [1025, 247] width 53 height 48
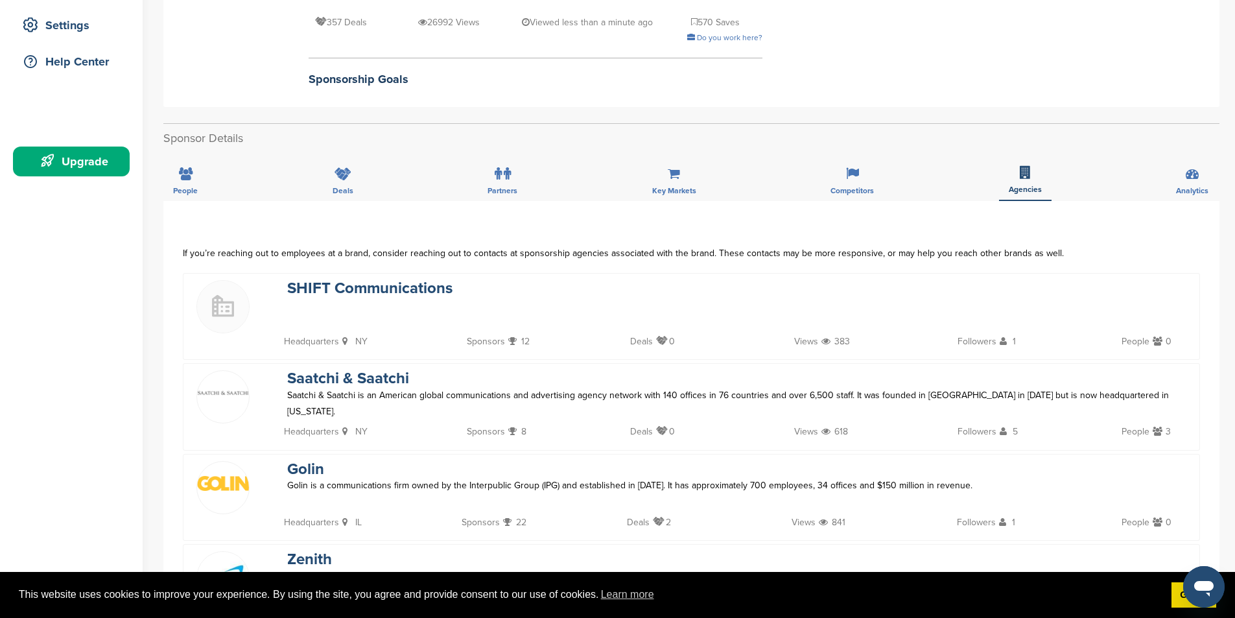
scroll to position [259, 0]
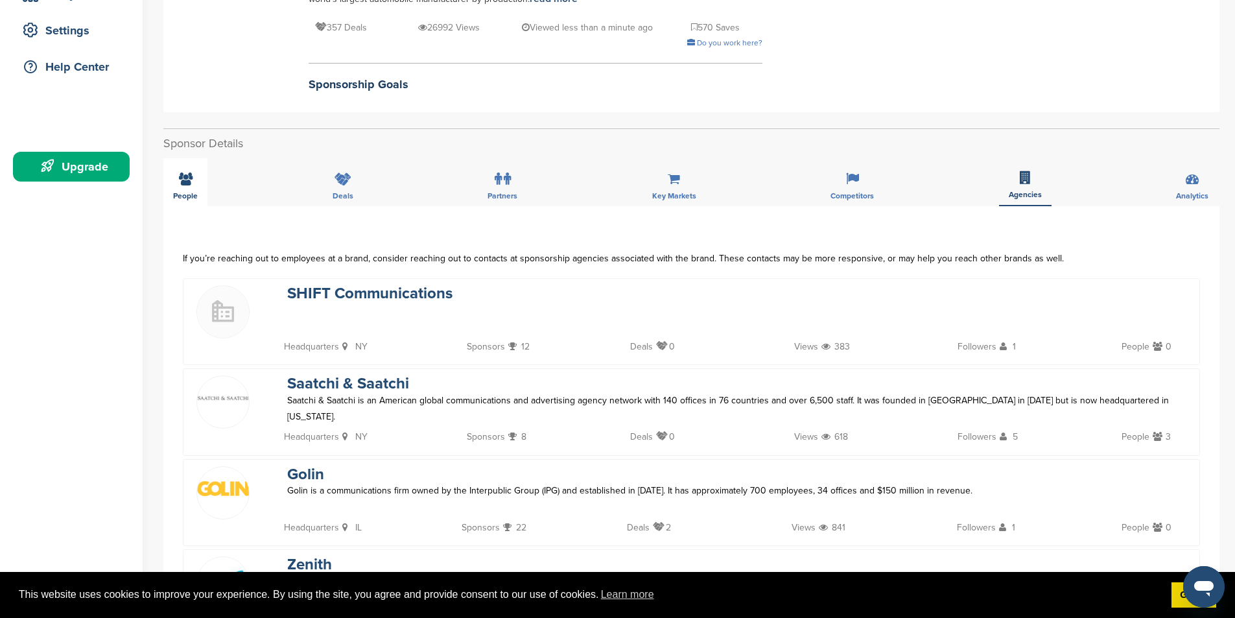
click at [178, 191] on div "People" at bounding box center [185, 182] width 44 height 48
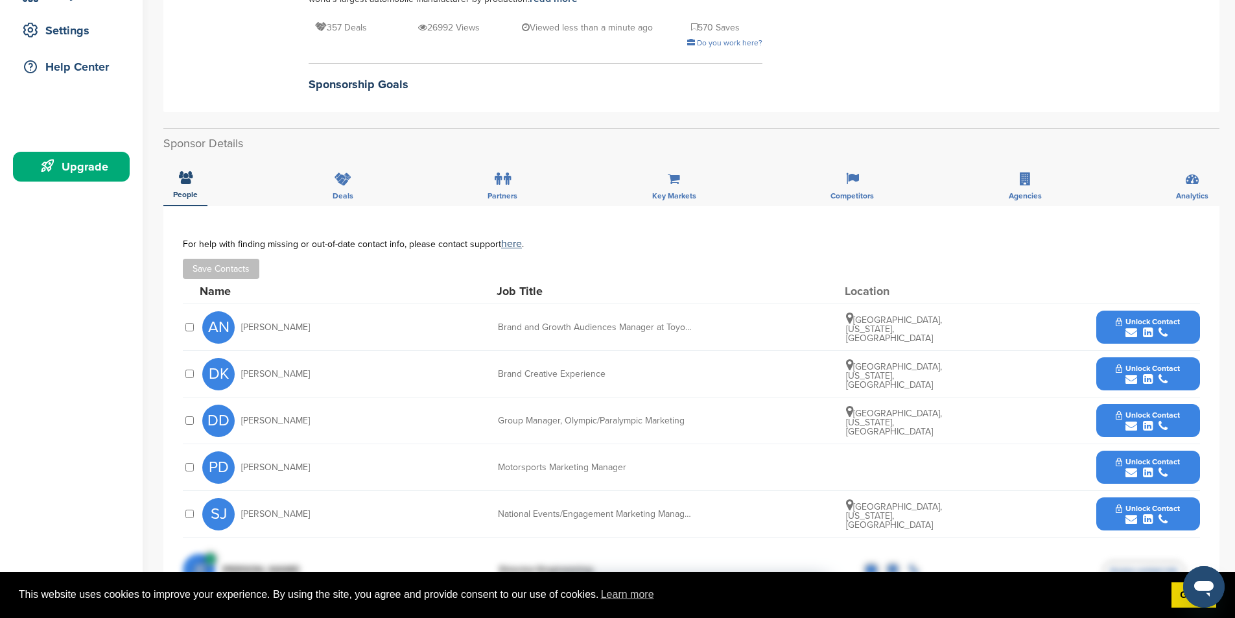
scroll to position [324, 0]
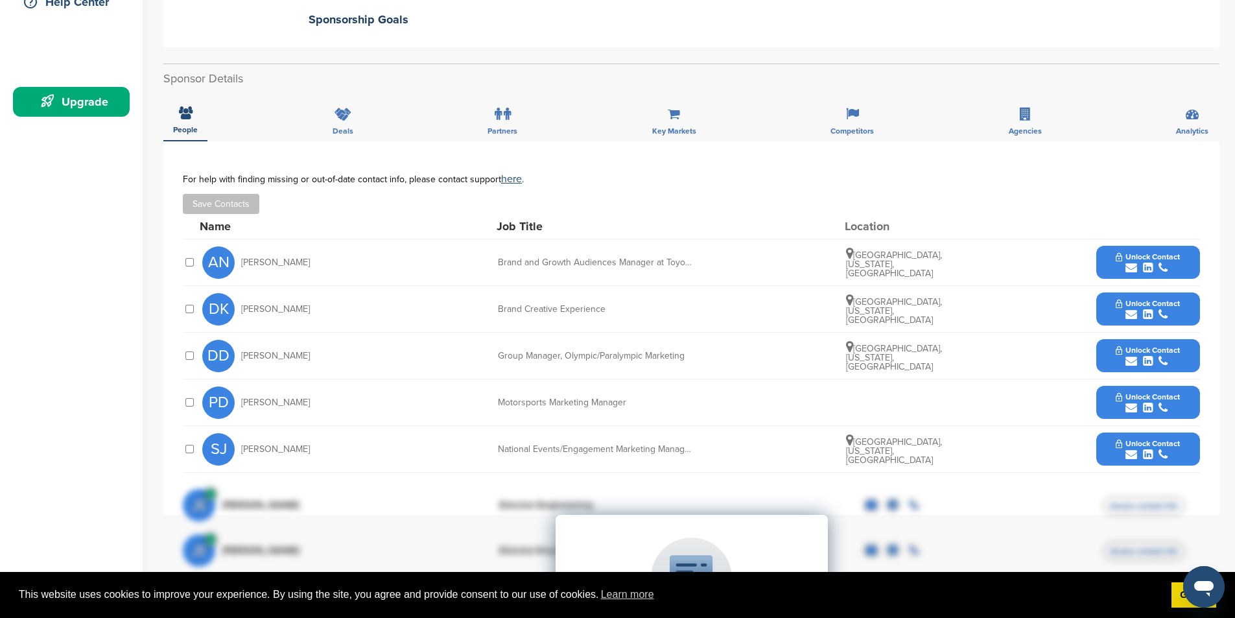
click at [259, 265] on span "Anthony Novak" at bounding box center [275, 262] width 69 height 9
drag, startPoint x: 319, startPoint y: 263, endPoint x: 240, endPoint y: 265, distance: 79.1
click at [240, 265] on div "AN Anthony Novak" at bounding box center [273, 262] width 143 height 32
copy span "Anthony Novak"
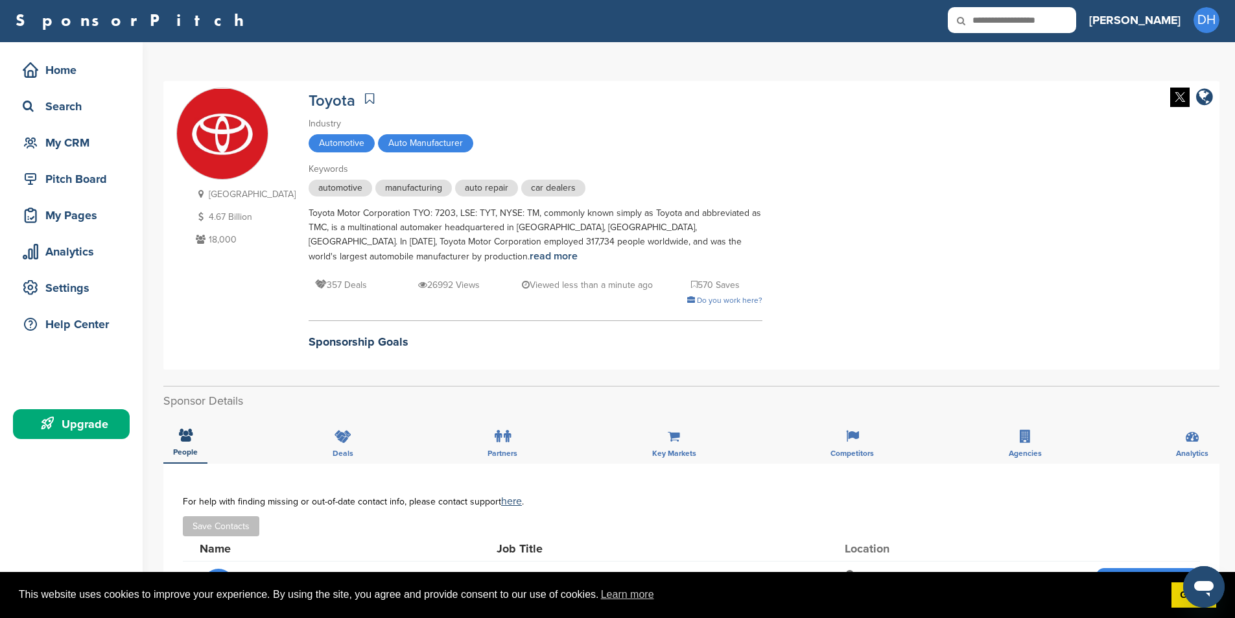
scroll to position [0, 0]
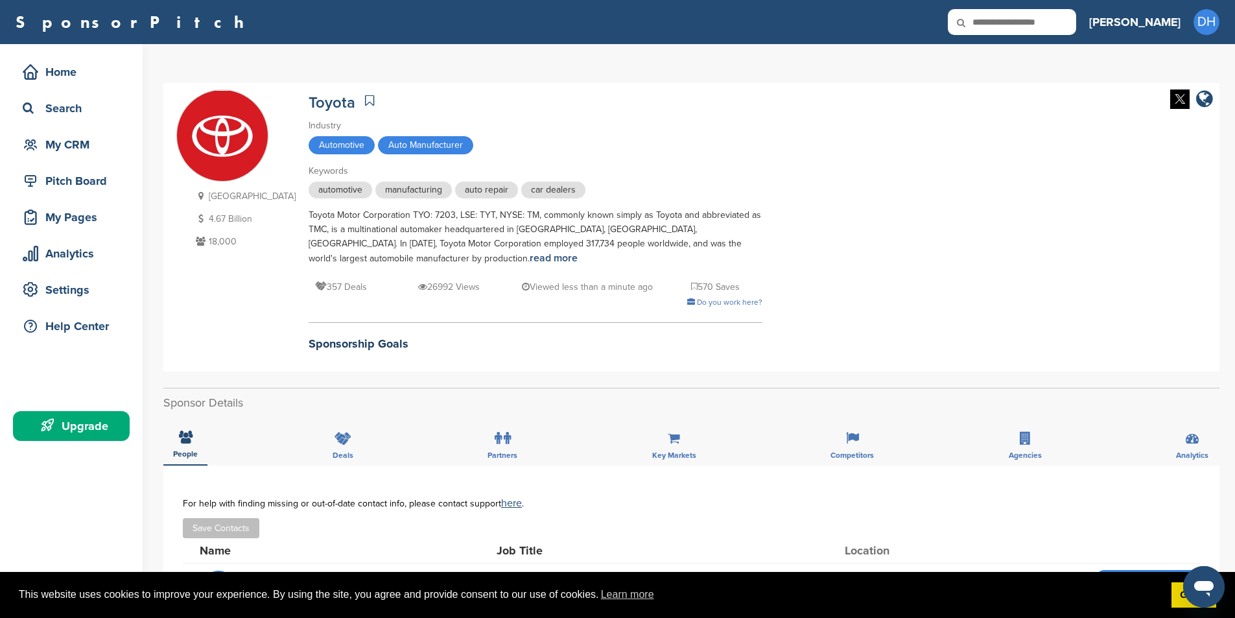
click at [563, 161] on div "Toyota Industry Automotive Auto Manufacturer Keywords automotive manufacturing …" at bounding box center [536, 223] width 454 height 269
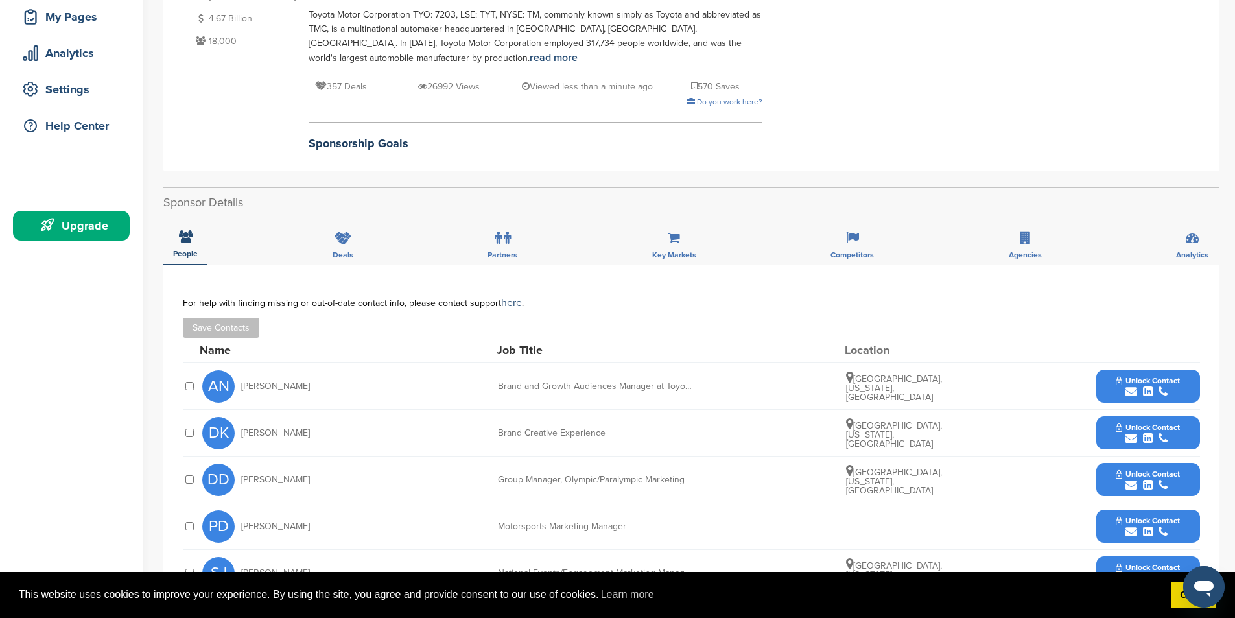
scroll to position [194, 0]
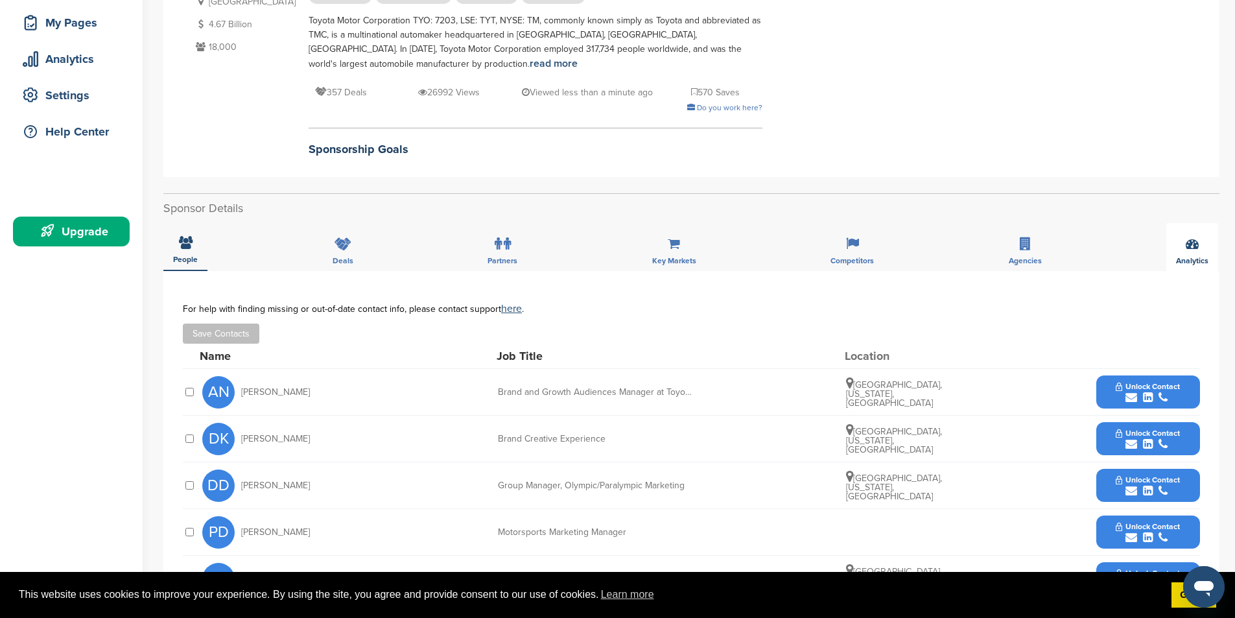
click at [1206, 255] on div "Analytics" at bounding box center [1192, 247] width 52 height 48
click at [1182, 257] on span "Analytics" at bounding box center [1192, 259] width 32 height 8
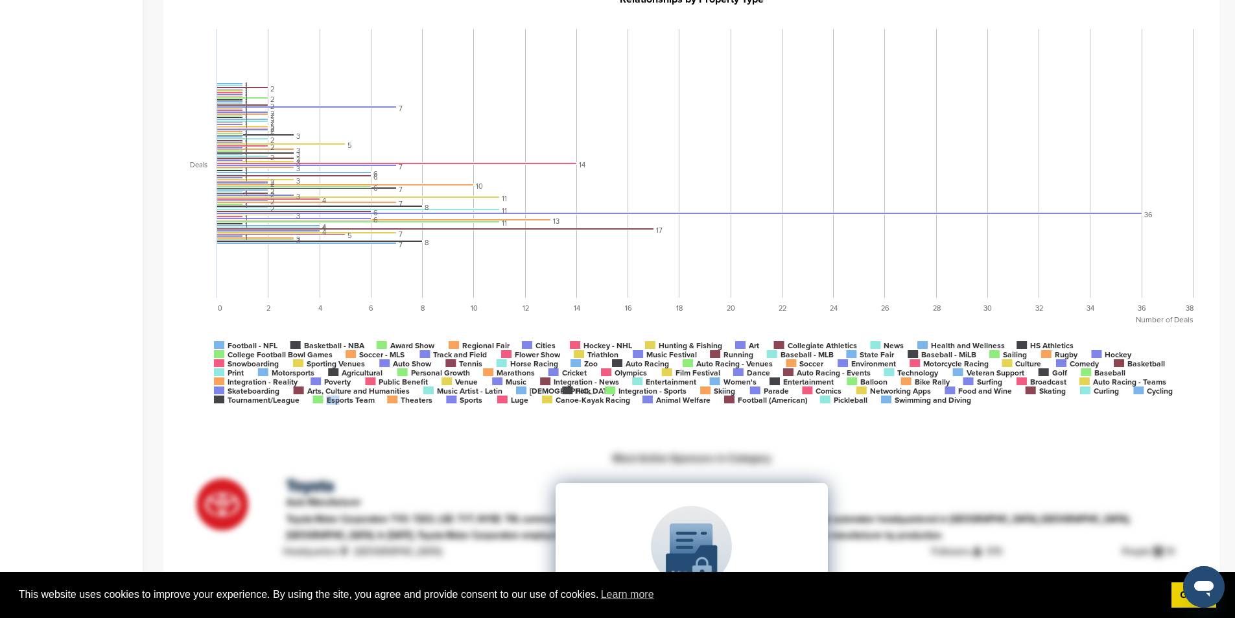
scroll to position [816, 0]
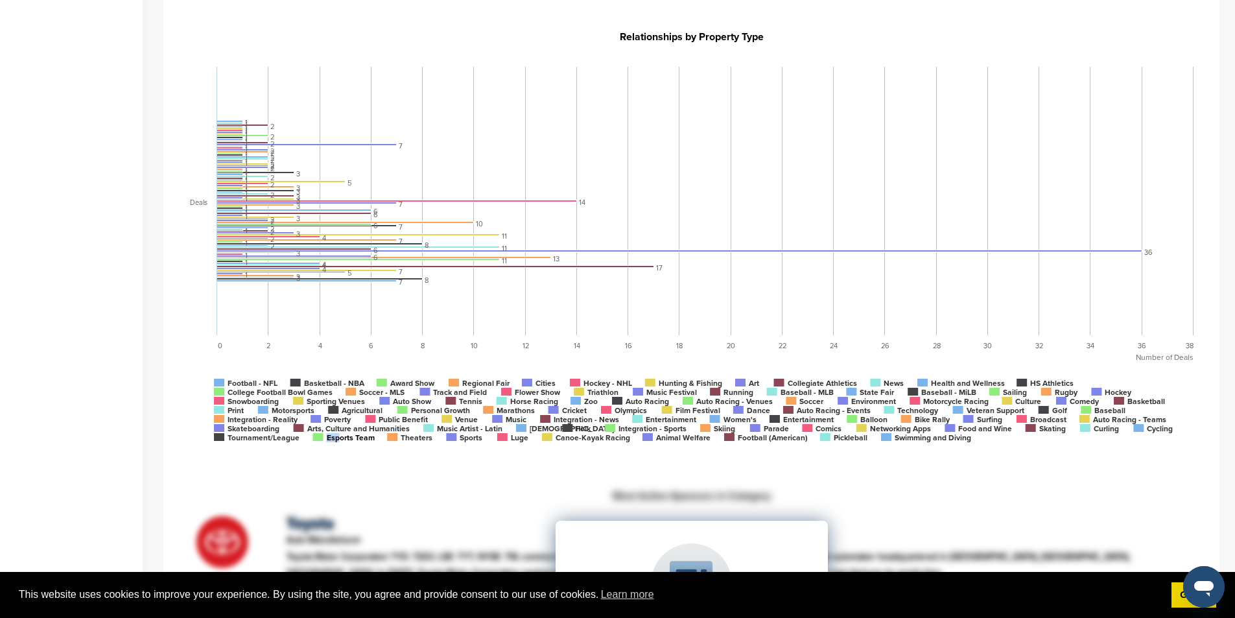
click at [340, 438] on tspan "Esports Team" at bounding box center [351, 437] width 48 height 9
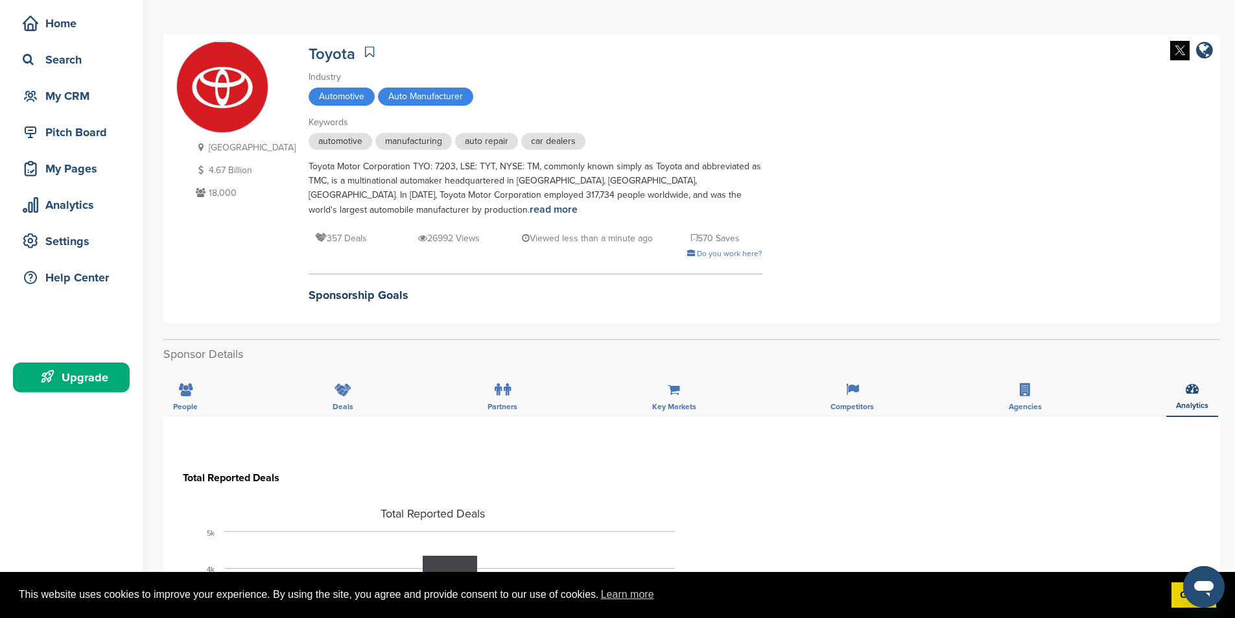
scroll to position [0, 0]
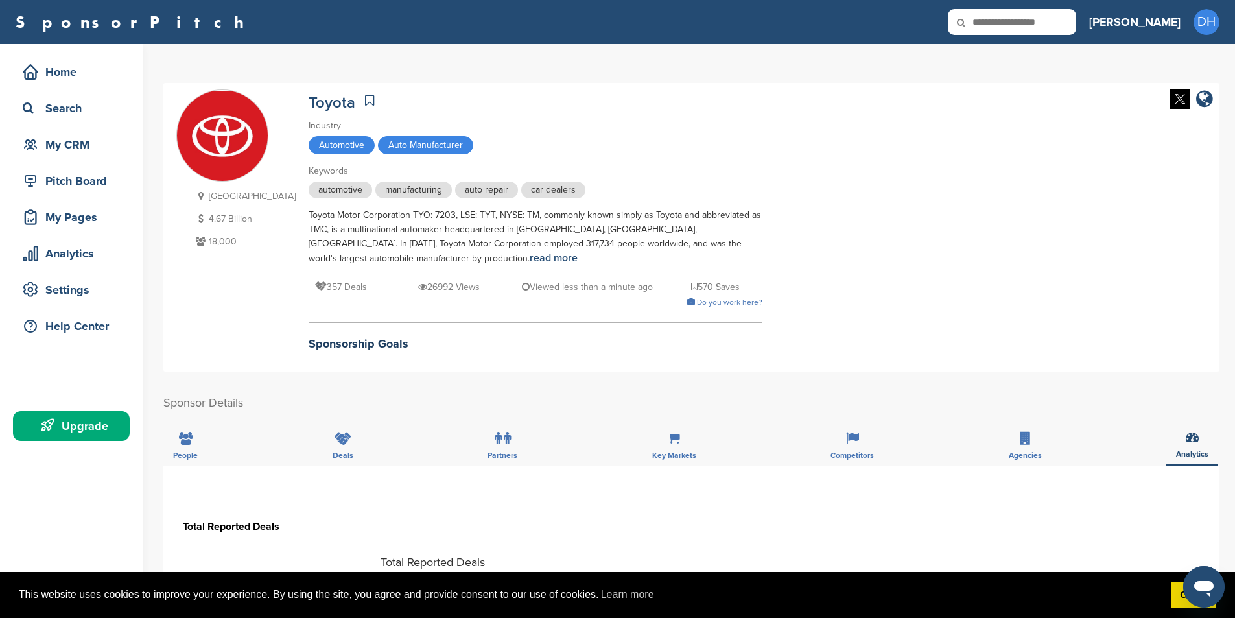
click at [679, 204] on div "Toyota Industry Automotive Auto Manufacturer Keywords automotive manufacturing …" at bounding box center [536, 223] width 454 height 269
click at [309, 347] on h2 "Sponsorship Goals" at bounding box center [536, 344] width 454 height 18
click at [182, 445] on icon at bounding box center [186, 438] width 14 height 13
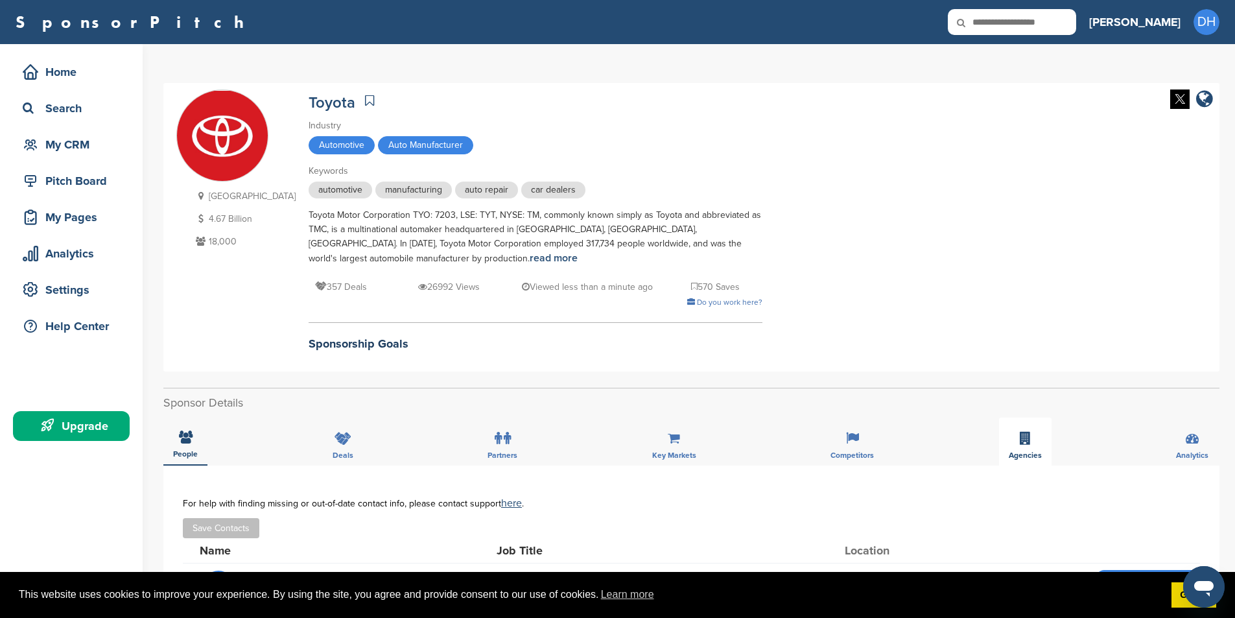
click at [1022, 435] on icon at bounding box center [1025, 438] width 11 height 13
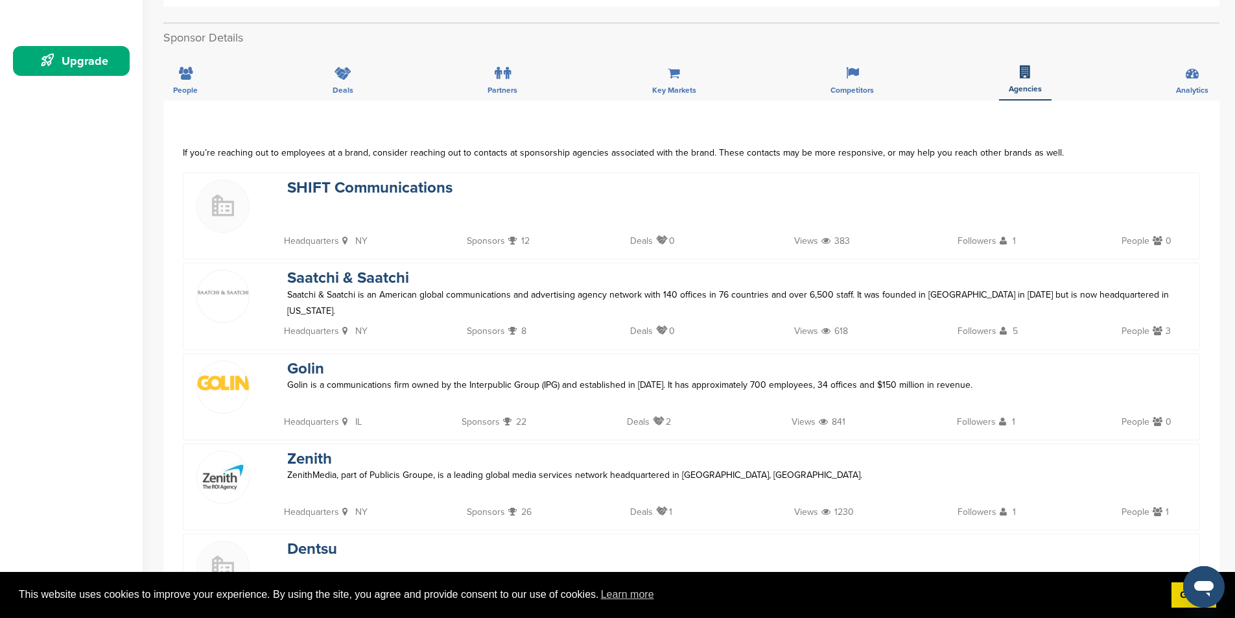
scroll to position [324, 0]
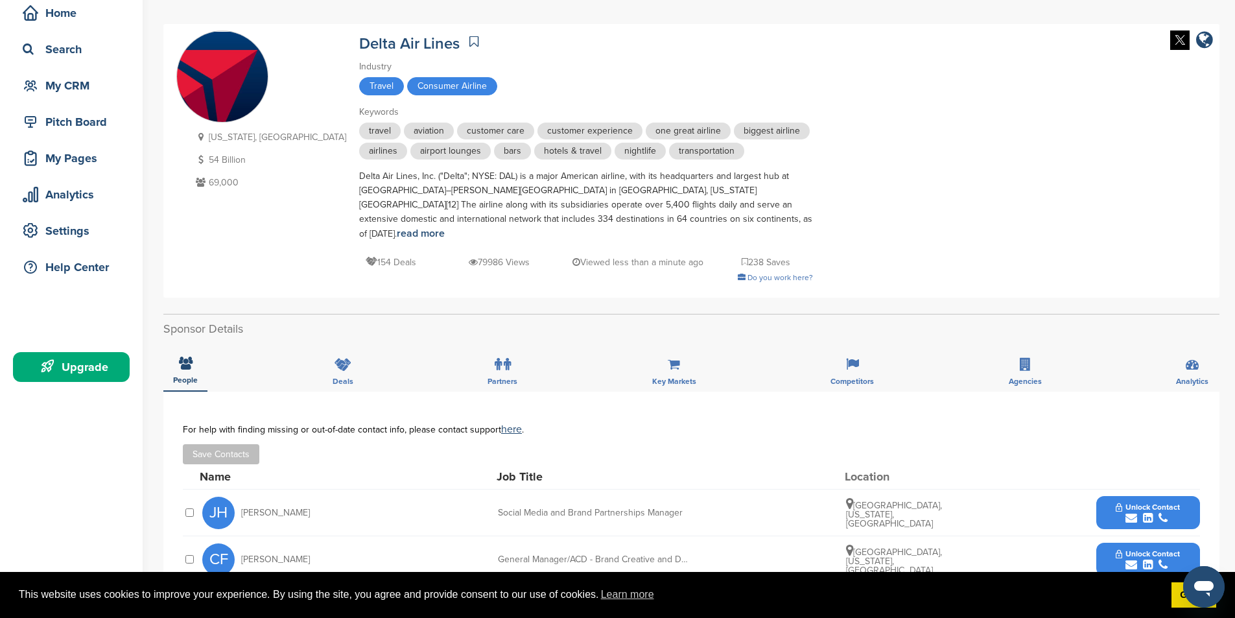
scroll to position [65, 0]
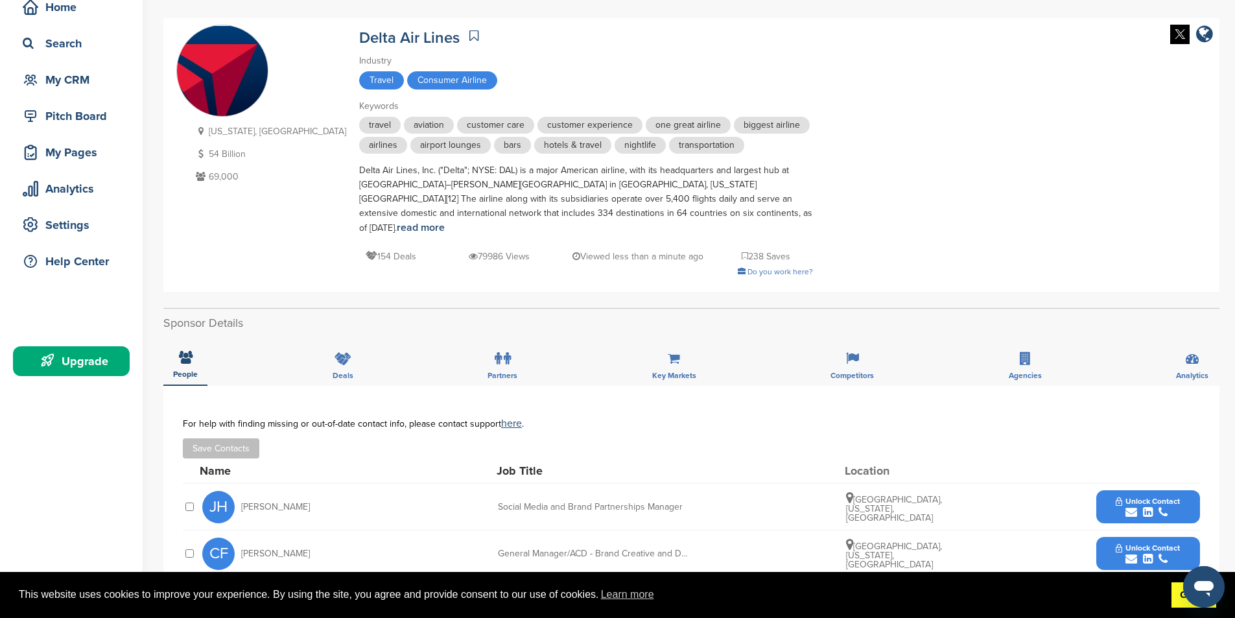
click at [1172, 600] on link "Got it!" at bounding box center [1193, 595] width 45 height 26
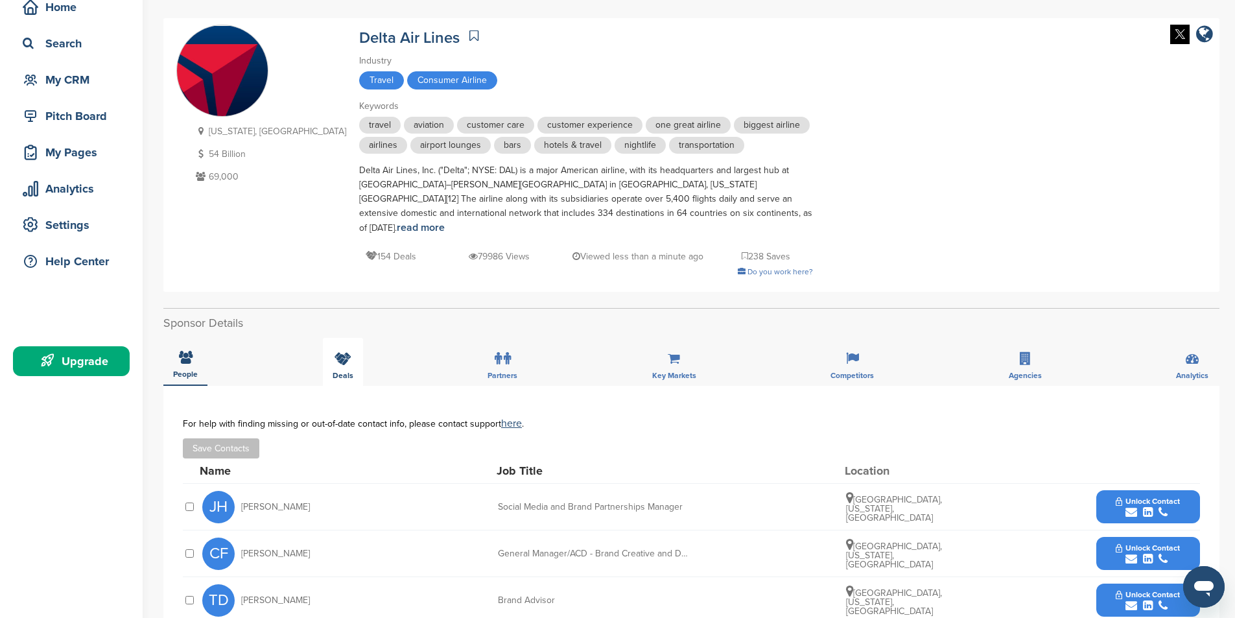
click at [344, 352] on icon at bounding box center [343, 358] width 17 height 13
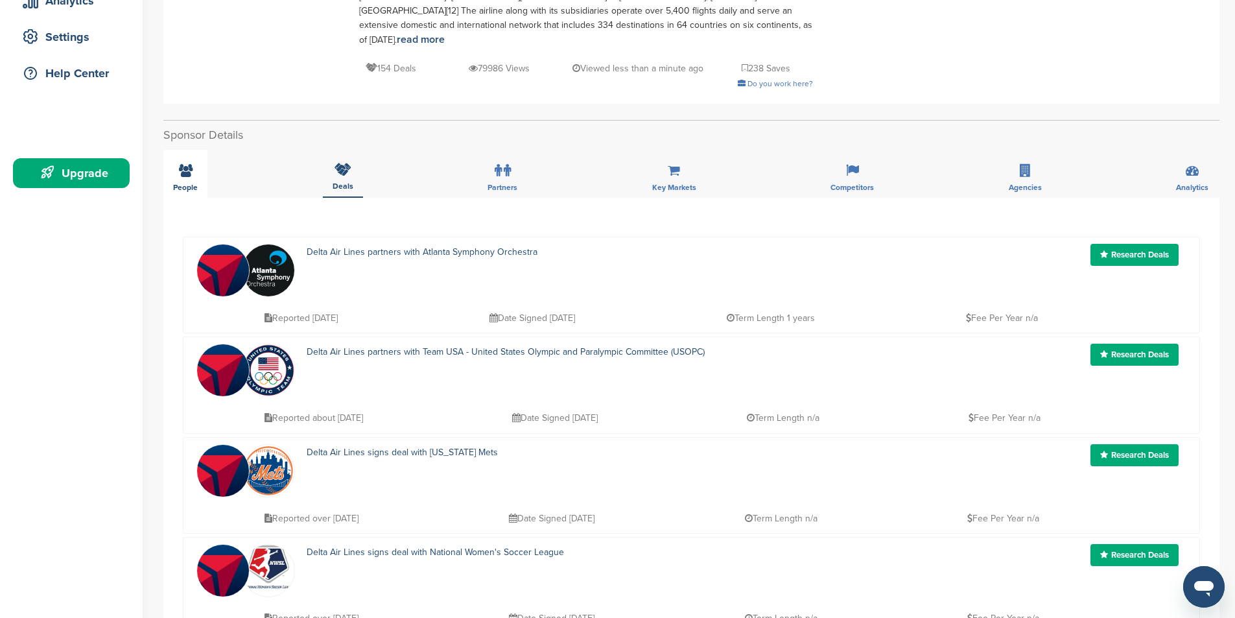
scroll to position [259, 0]
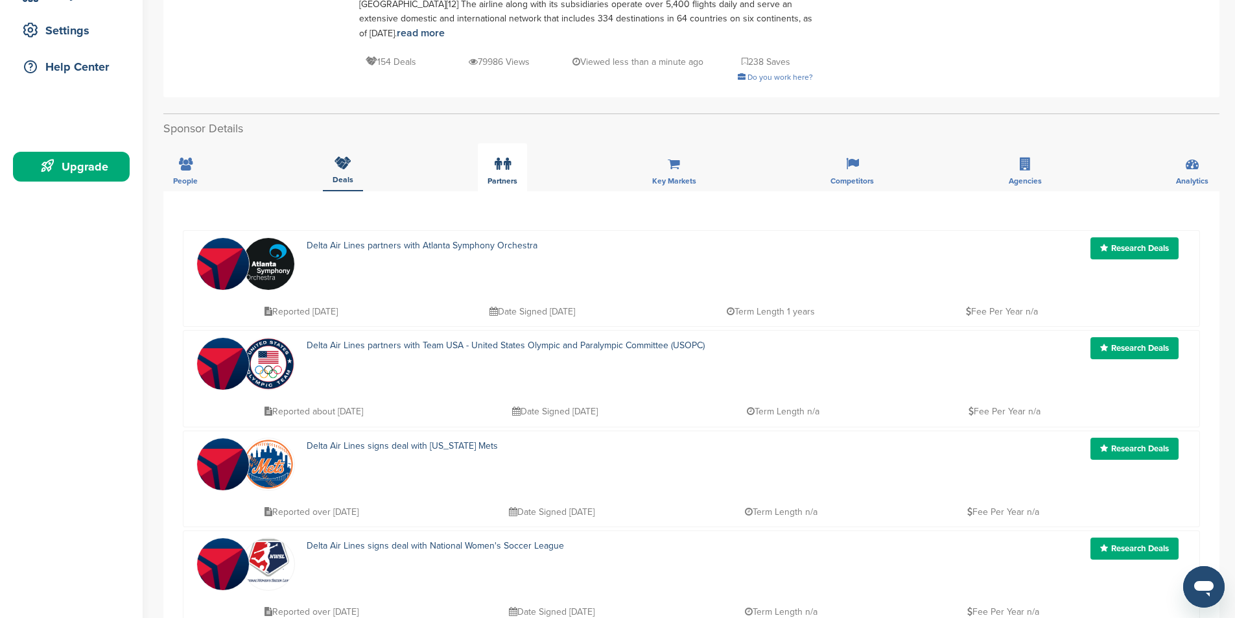
click at [492, 154] on div "Partners" at bounding box center [502, 167] width 49 height 48
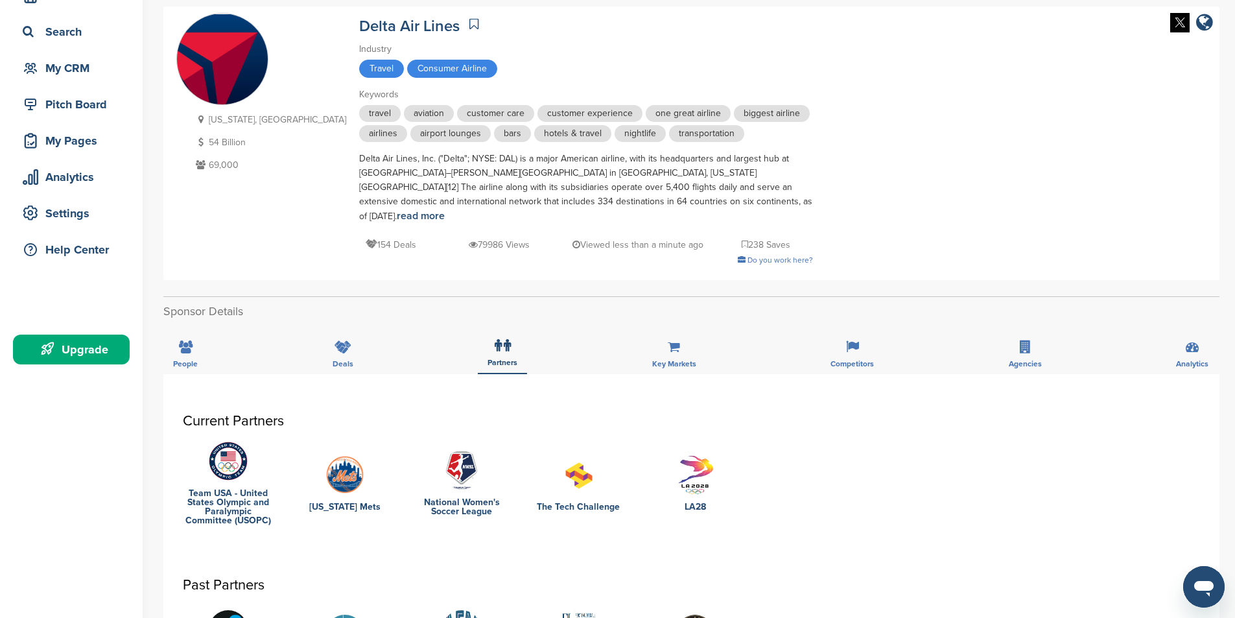
scroll to position [65, 0]
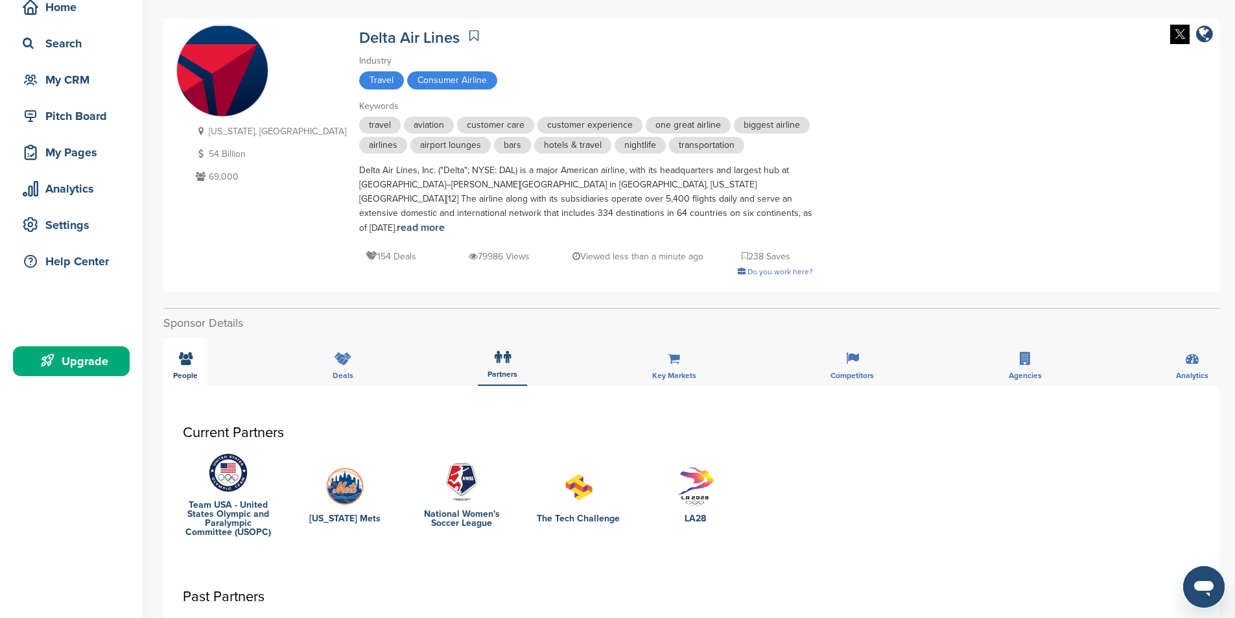
click at [196, 345] on div "People" at bounding box center [185, 362] width 44 height 48
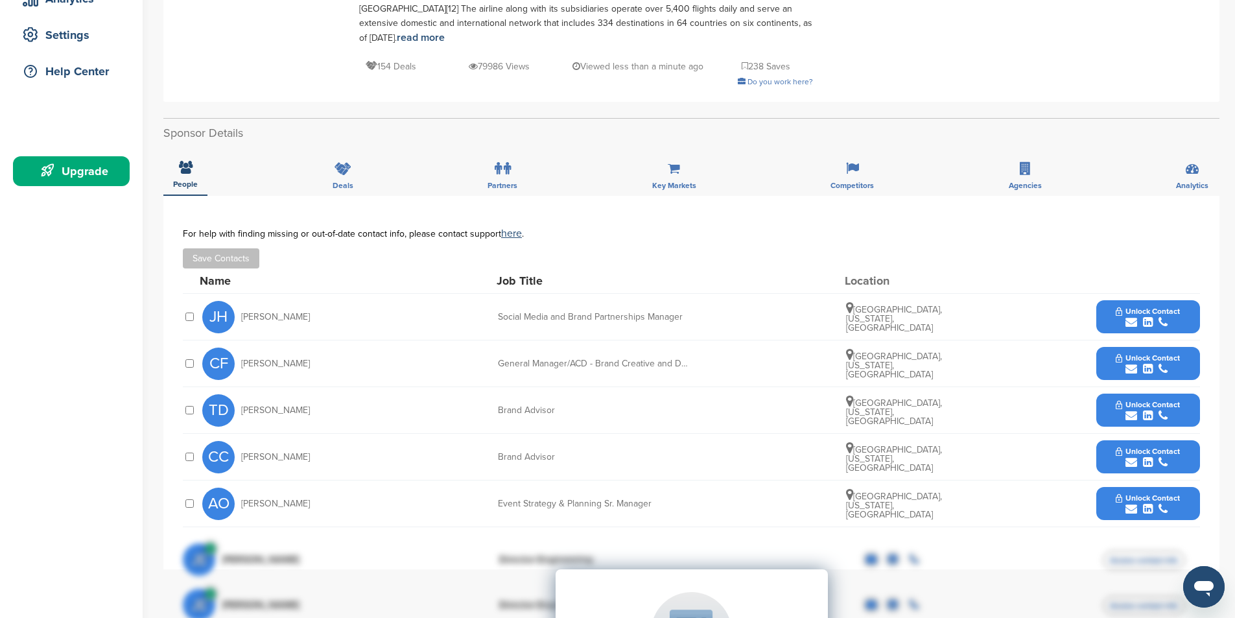
scroll to position [259, 0]
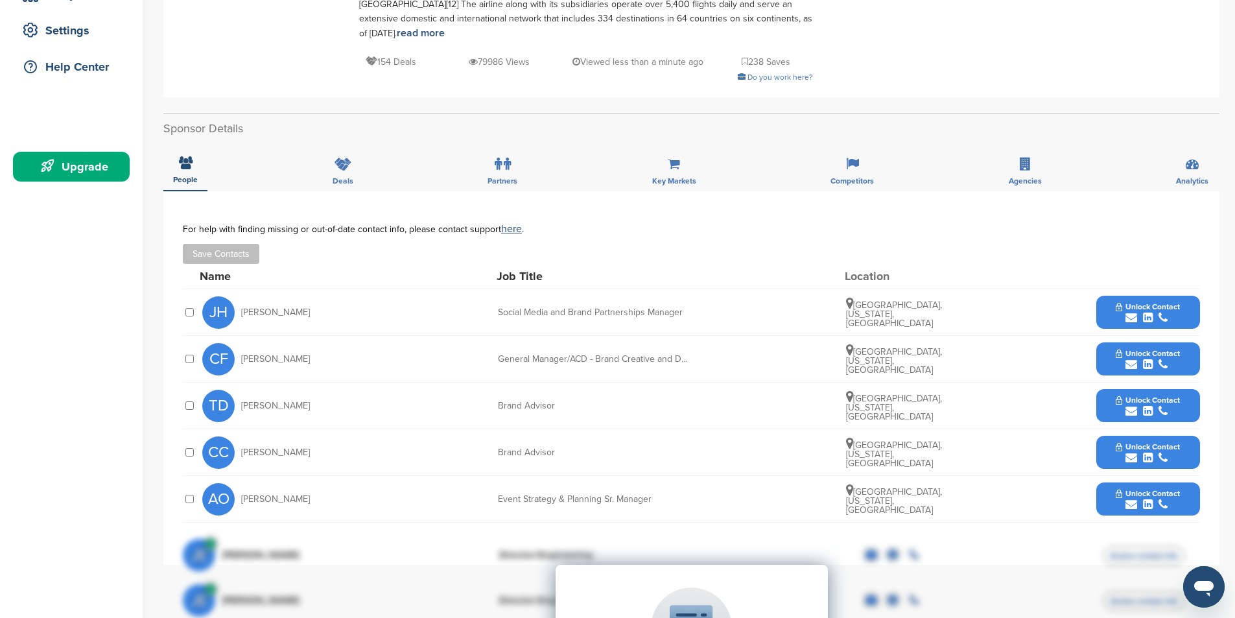
click at [1127, 312] on icon "submit" at bounding box center [1131, 318] width 12 height 12
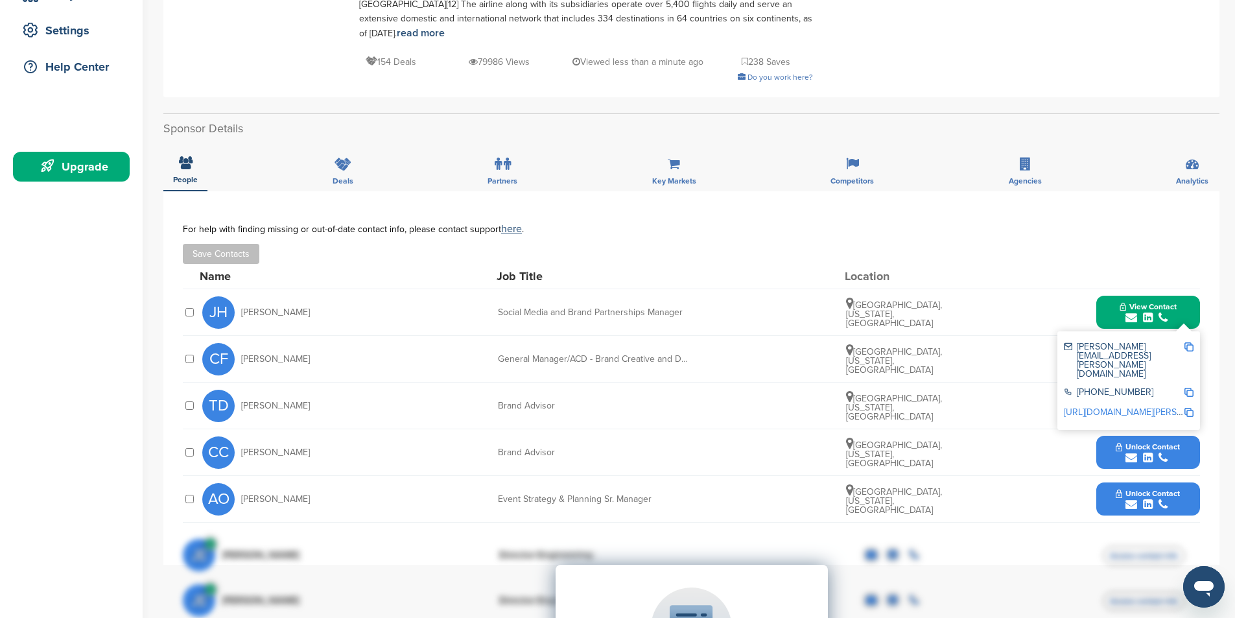
click at [1145, 406] on link "https://www.linkedin.com/in/judd-hooks-97717b4" at bounding box center [1143, 411] width 158 height 11
click at [1188, 342] on img at bounding box center [1188, 346] width 9 height 9
click at [640, 198] on div "**********" at bounding box center [691, 377] width 1056 height 373
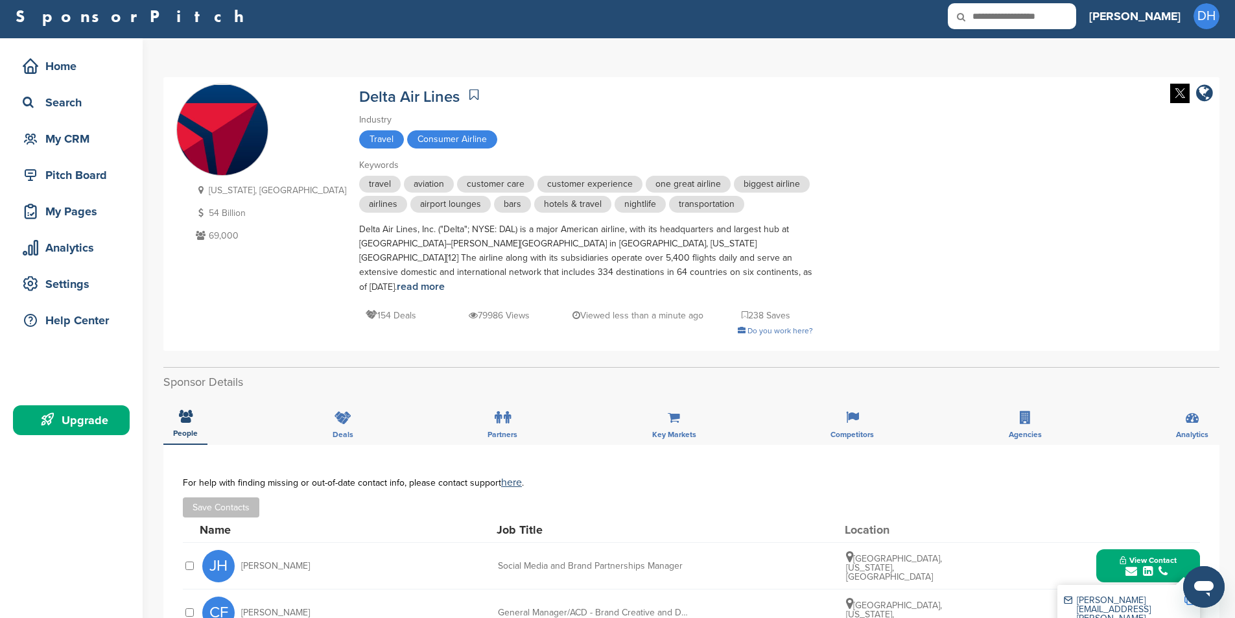
scroll to position [0, 0]
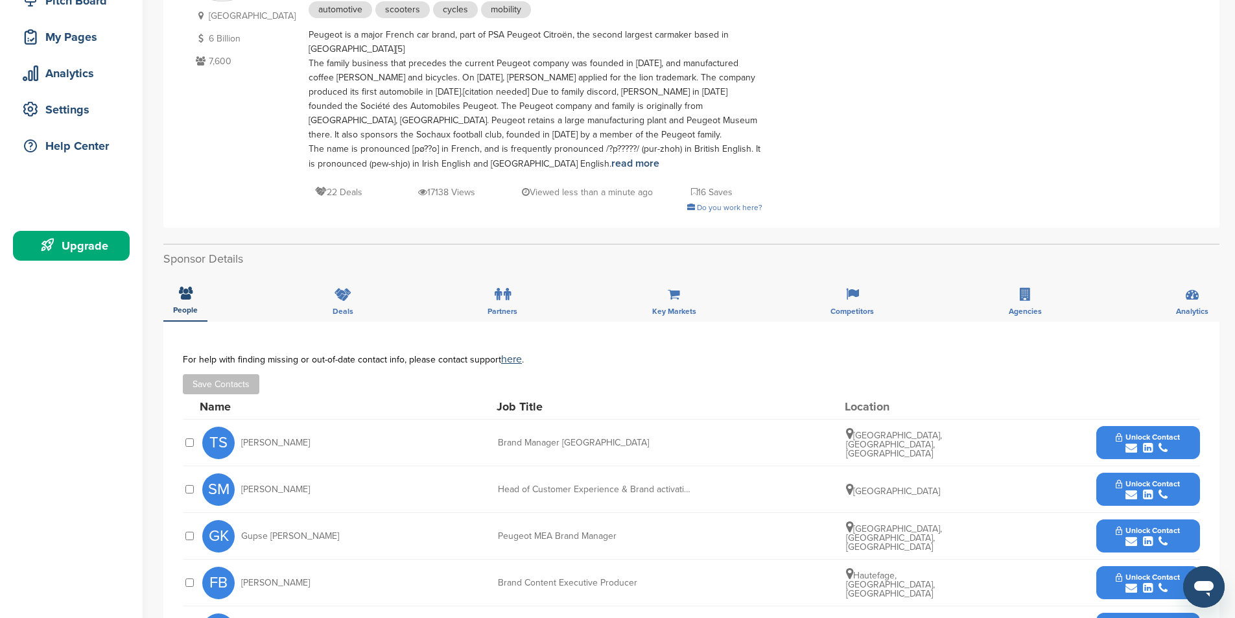
scroll to position [259, 0]
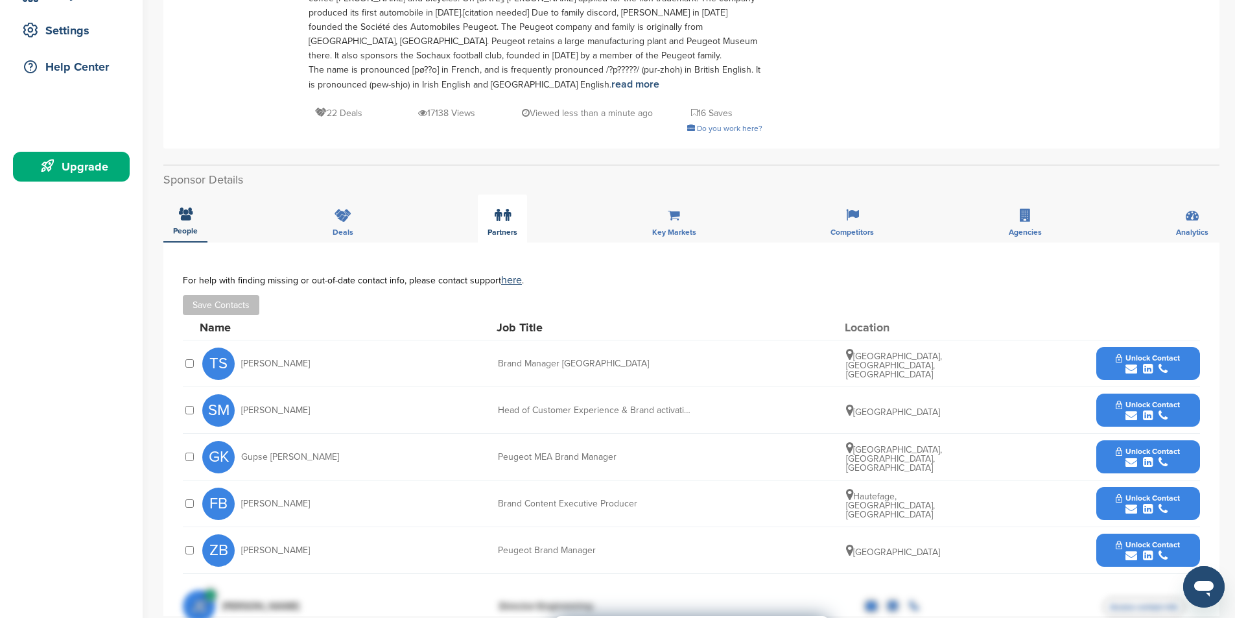
click at [504, 222] on icon at bounding box center [507, 215] width 7 height 13
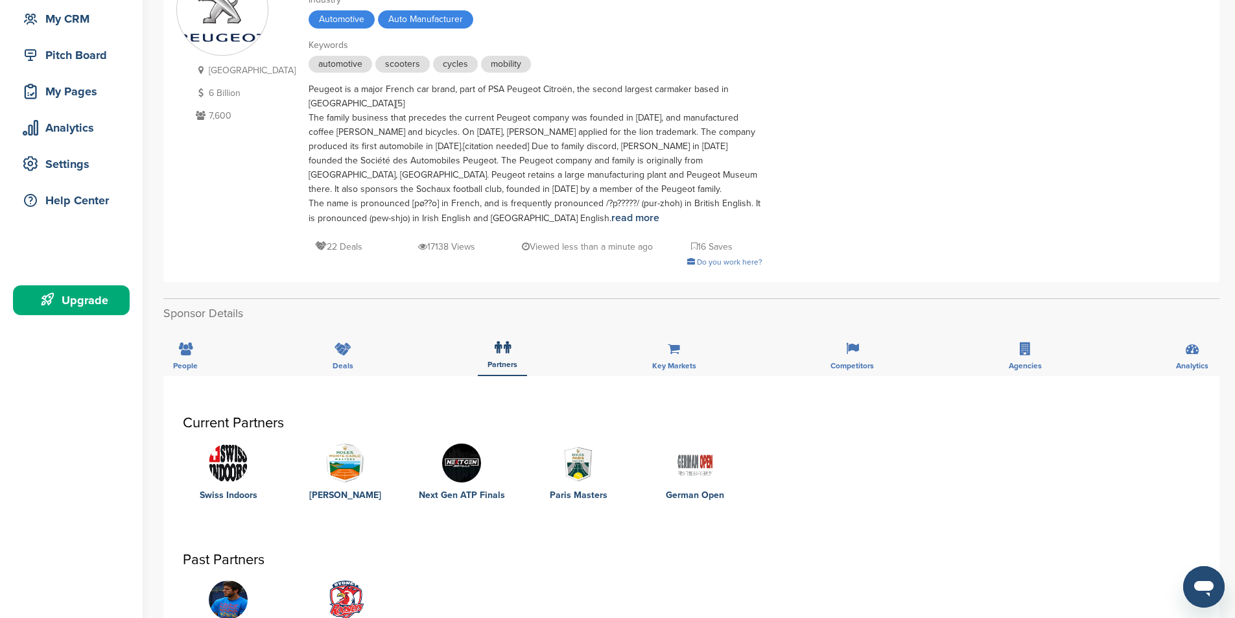
scroll to position [130, 0]
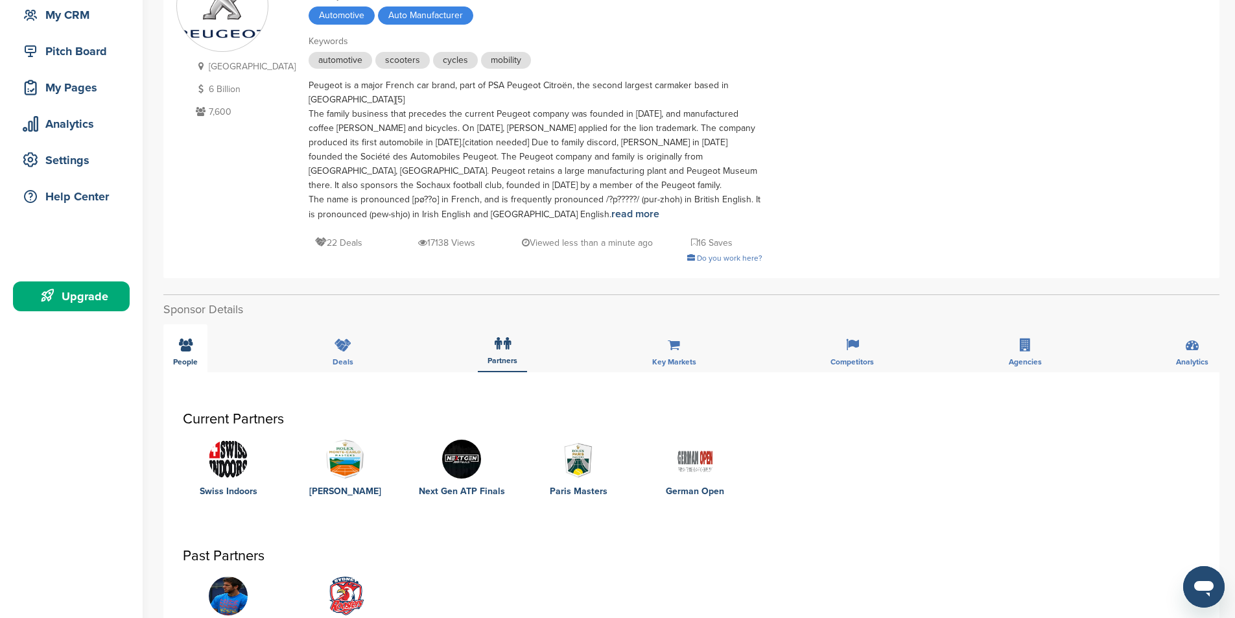
click at [196, 349] on div "People" at bounding box center [185, 348] width 44 height 48
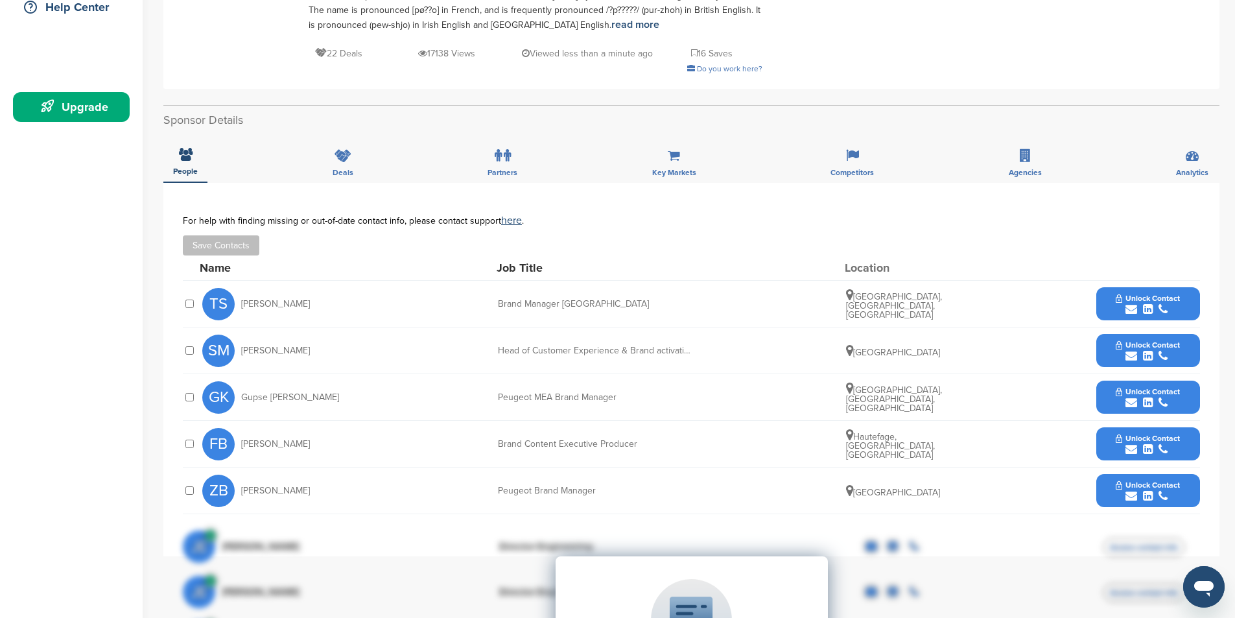
scroll to position [324, 0]
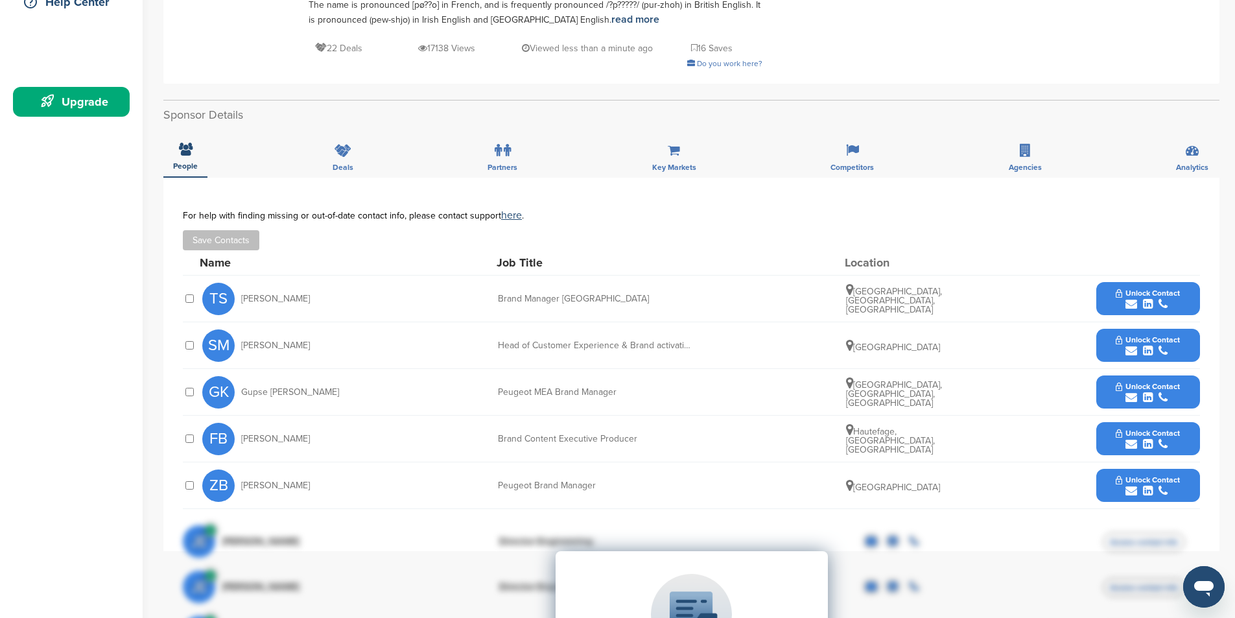
drag, startPoint x: 276, startPoint y: 345, endPoint x: 236, endPoint y: 345, distance: 40.2
click at [236, 345] on div "SM [PERSON_NAME]" at bounding box center [273, 345] width 143 height 32
copy div "[PERSON_NAME]"
click at [585, 197] on div "**********" at bounding box center [691, 364] width 1056 height 373
drag, startPoint x: 318, startPoint y: 484, endPoint x: 240, endPoint y: 489, distance: 78.6
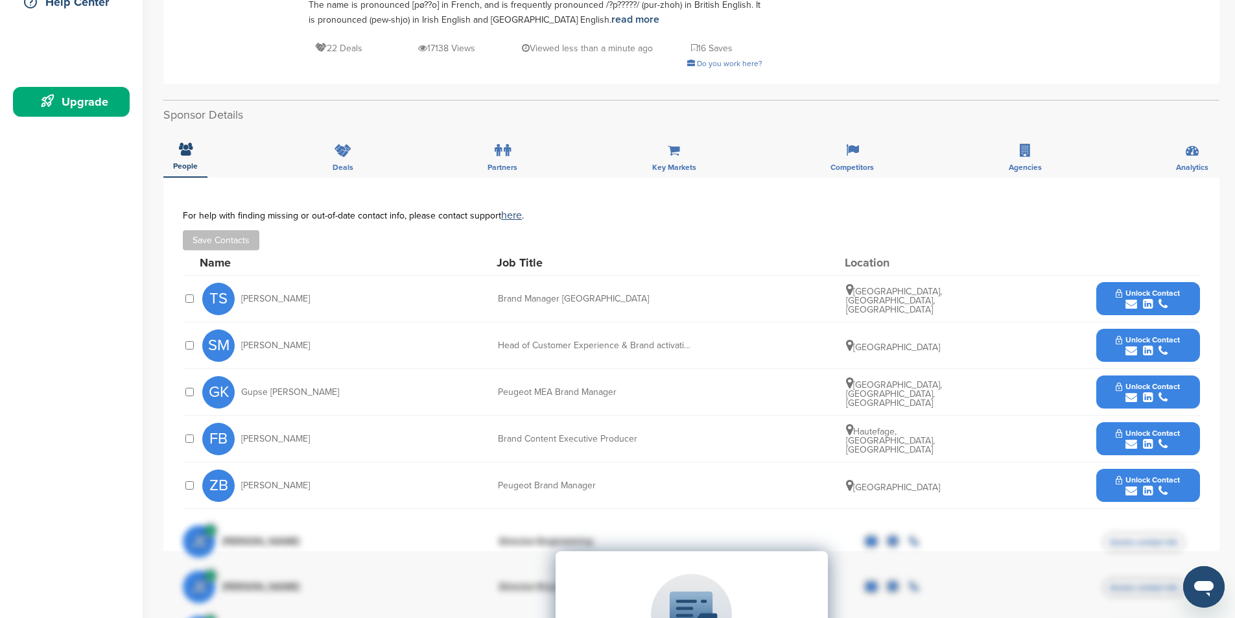
click at [240, 489] on div "ZB [PERSON_NAME]" at bounding box center [273, 485] width 143 height 32
copy span "[PERSON_NAME]"
drag, startPoint x: 298, startPoint y: 437, endPoint x: 243, endPoint y: 445, distance: 55.0
click at [242, 445] on div "FB [PERSON_NAME]" at bounding box center [273, 439] width 143 height 32
copy span "[PERSON_NAME]"
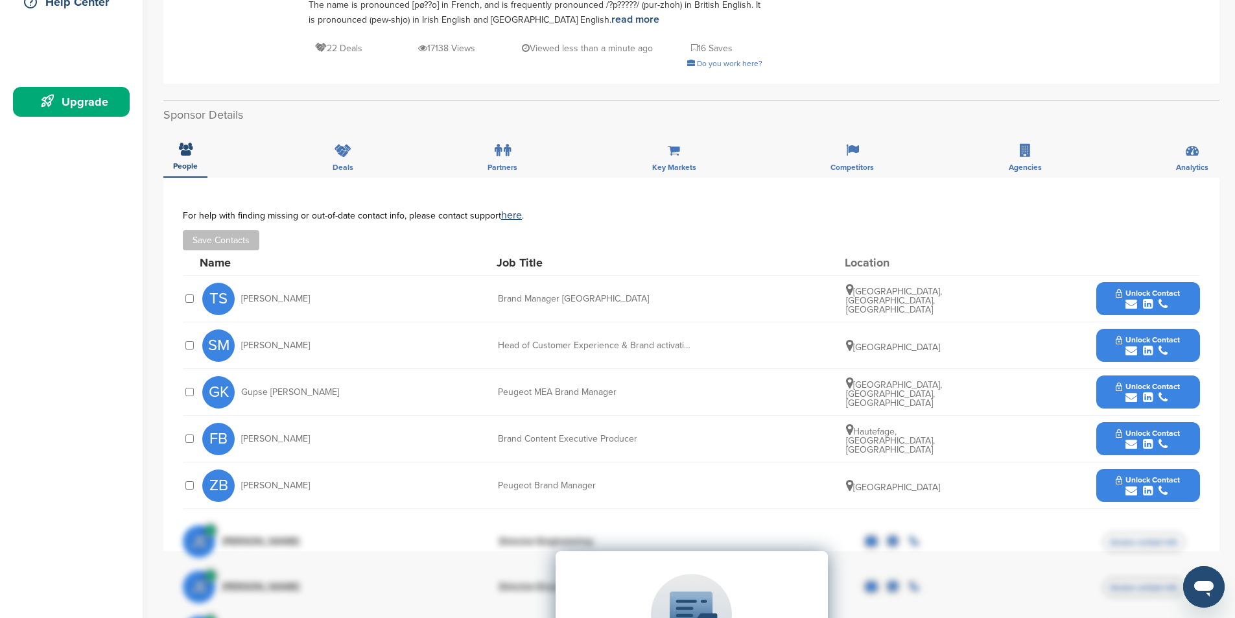
click at [147, 432] on div "Home Search My CRM Pitch Board My Pages Analytics Settings Help Center Upgrade …" at bounding box center [617, 504] width 1235 height 1569
drag, startPoint x: 310, startPoint y: 394, endPoint x: 254, endPoint y: 395, distance: 55.8
click at [240, 395] on div "GK Gupse Kaplan" at bounding box center [273, 392] width 143 height 32
copy span "Gupse Kaplan"
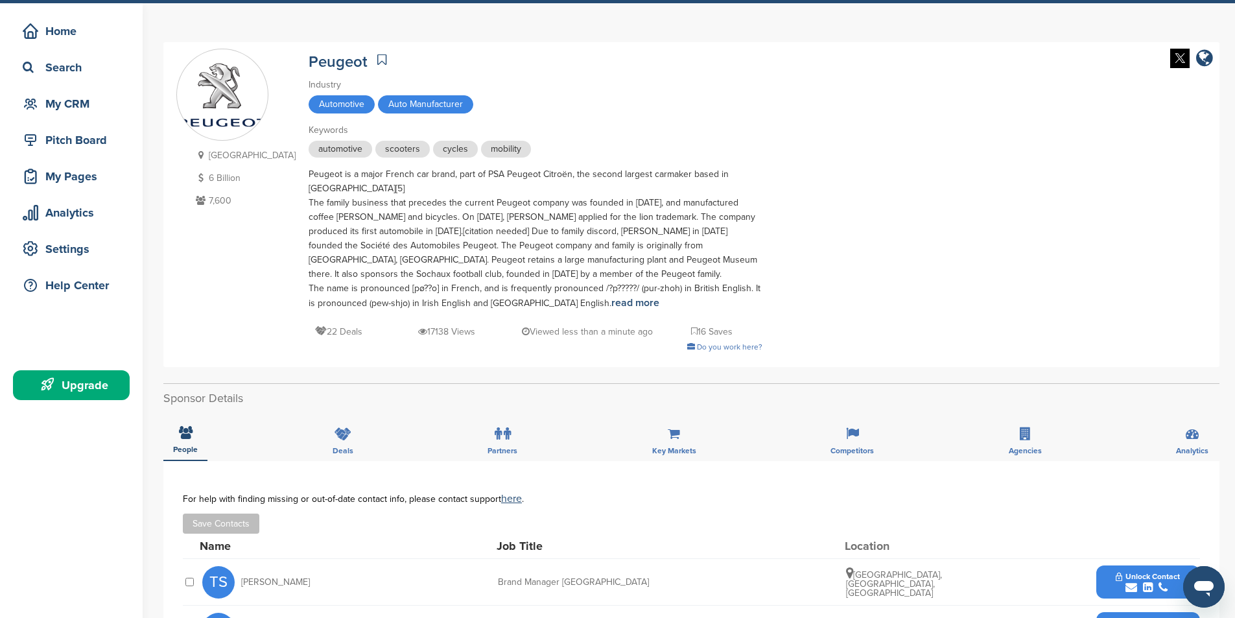
scroll to position [0, 0]
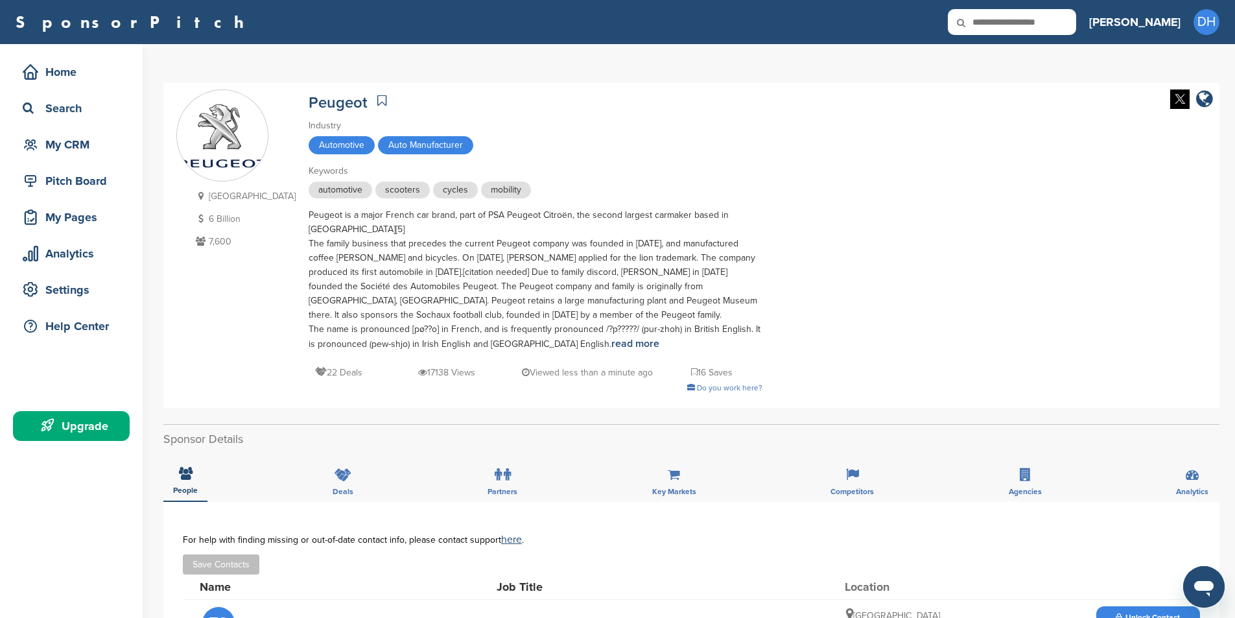
click at [309, 285] on div "Peugeot is a major French car brand, part of PSA Peugeot Citroën, the second la…" at bounding box center [536, 279] width 454 height 143
click at [279, 284] on div "France 6 Billion 7,600 Peugeot Industry Automotive Auto Manufacturer Keywords a…" at bounding box center [691, 245] width 1030 height 312
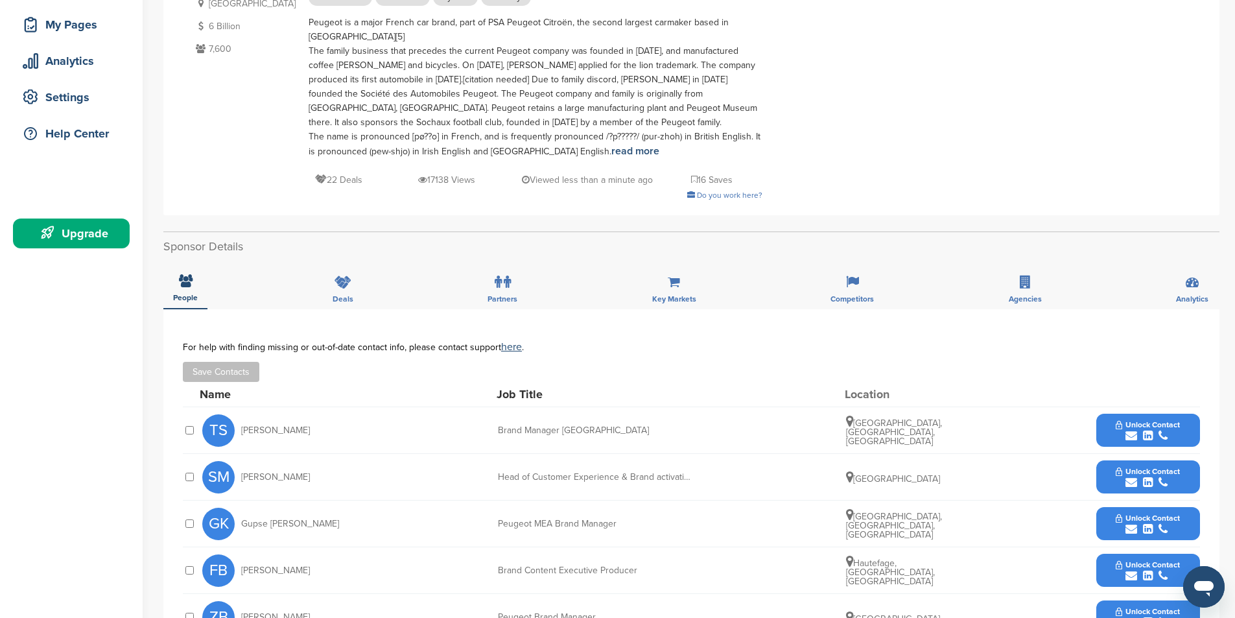
scroll to position [194, 0]
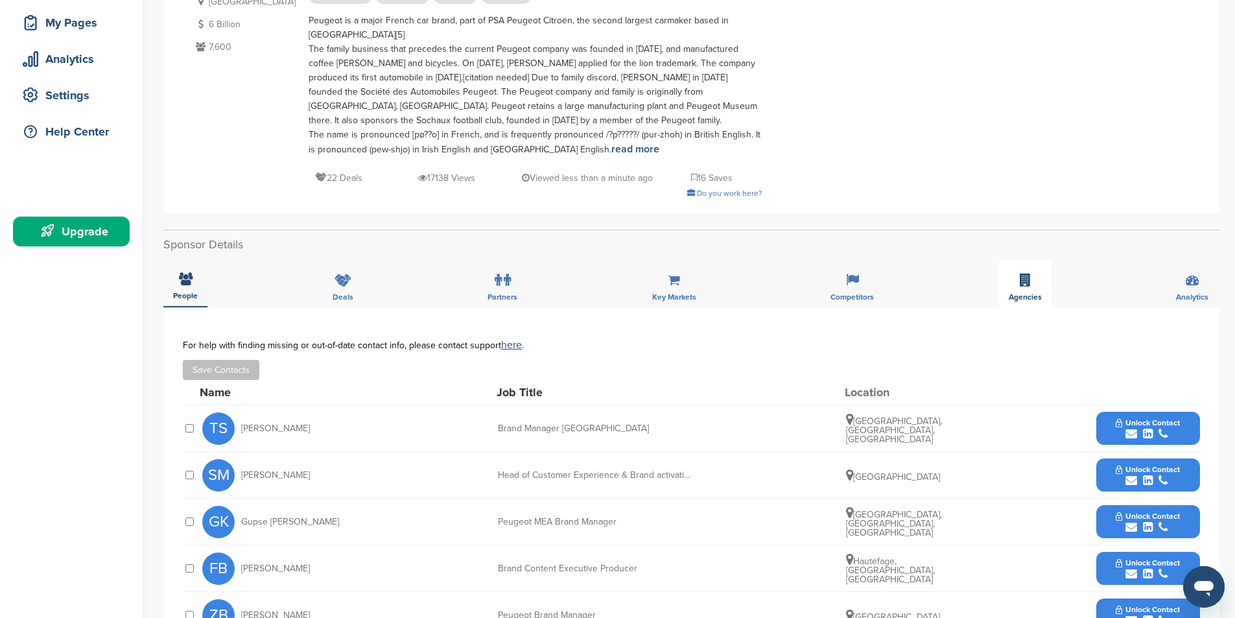
click at [1005, 283] on div "Agencies" at bounding box center [1025, 283] width 53 height 48
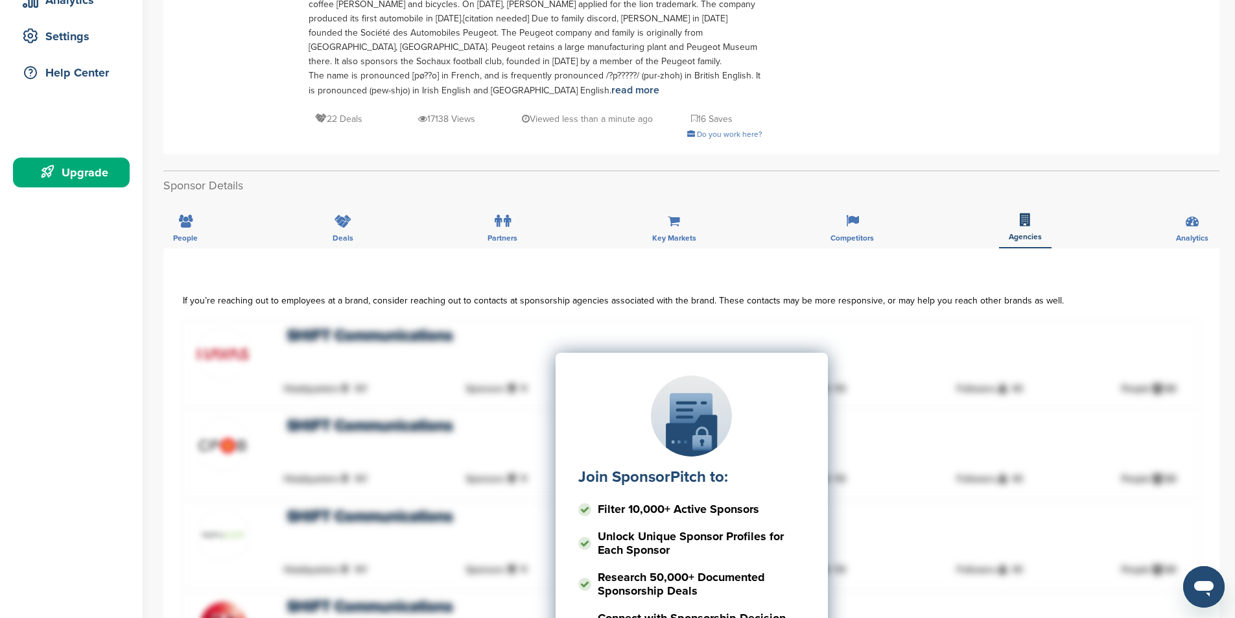
scroll to position [259, 0]
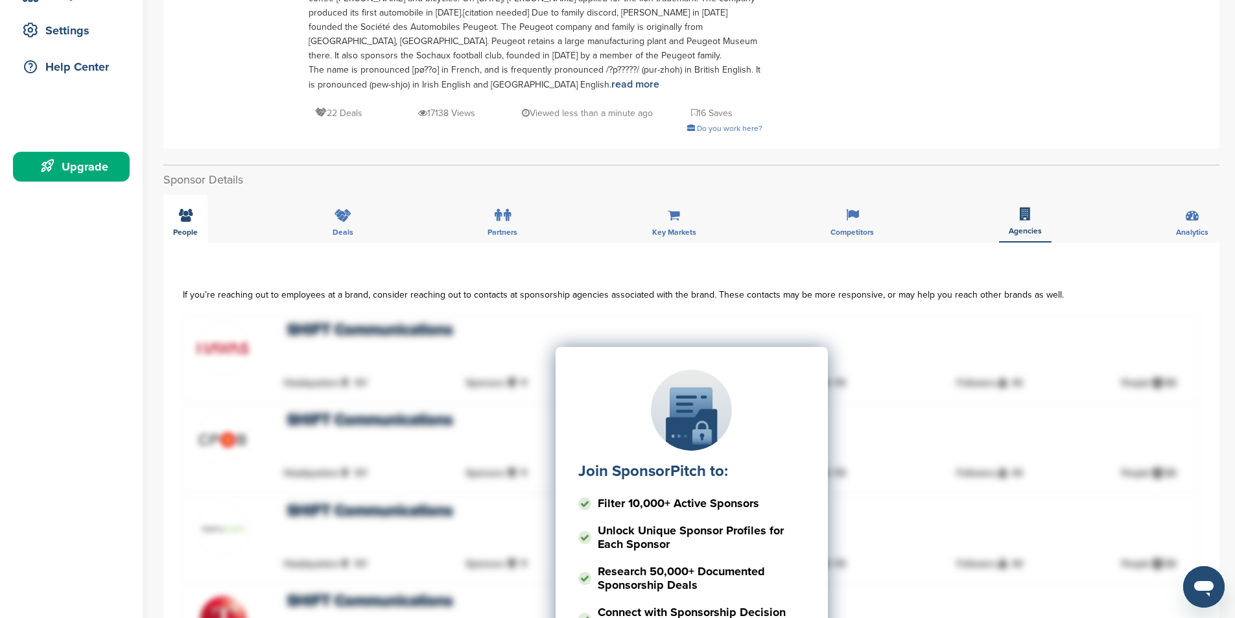
click at [193, 218] on div "People" at bounding box center [185, 218] width 44 height 48
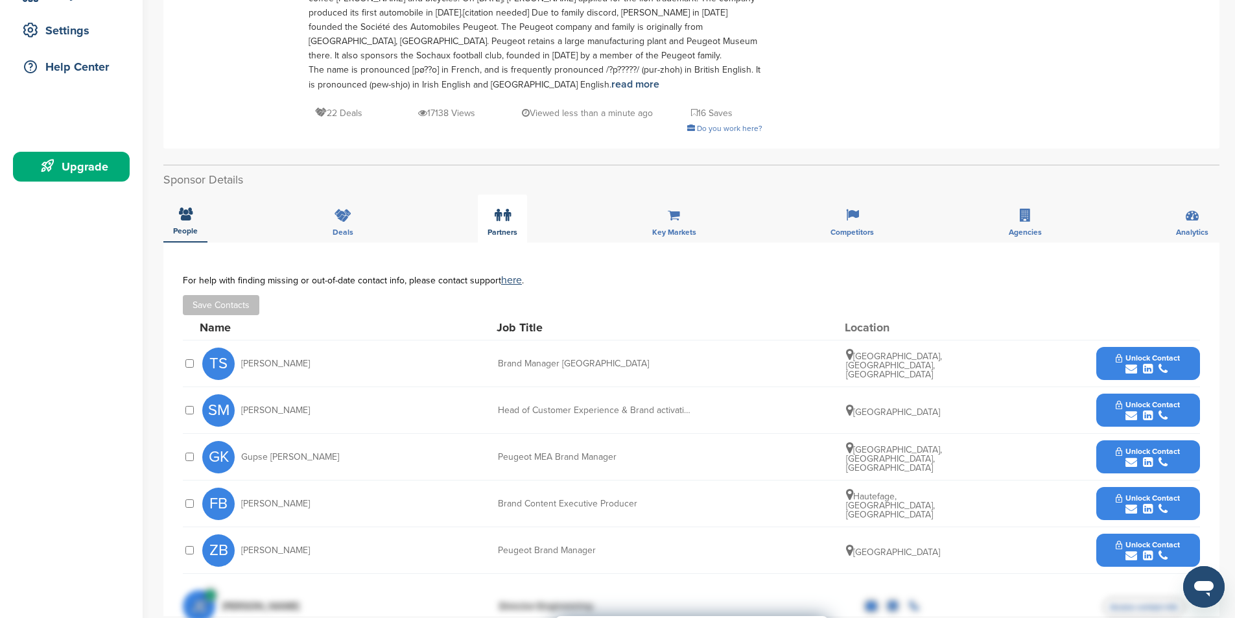
click at [510, 217] on icon at bounding box center [507, 215] width 7 height 13
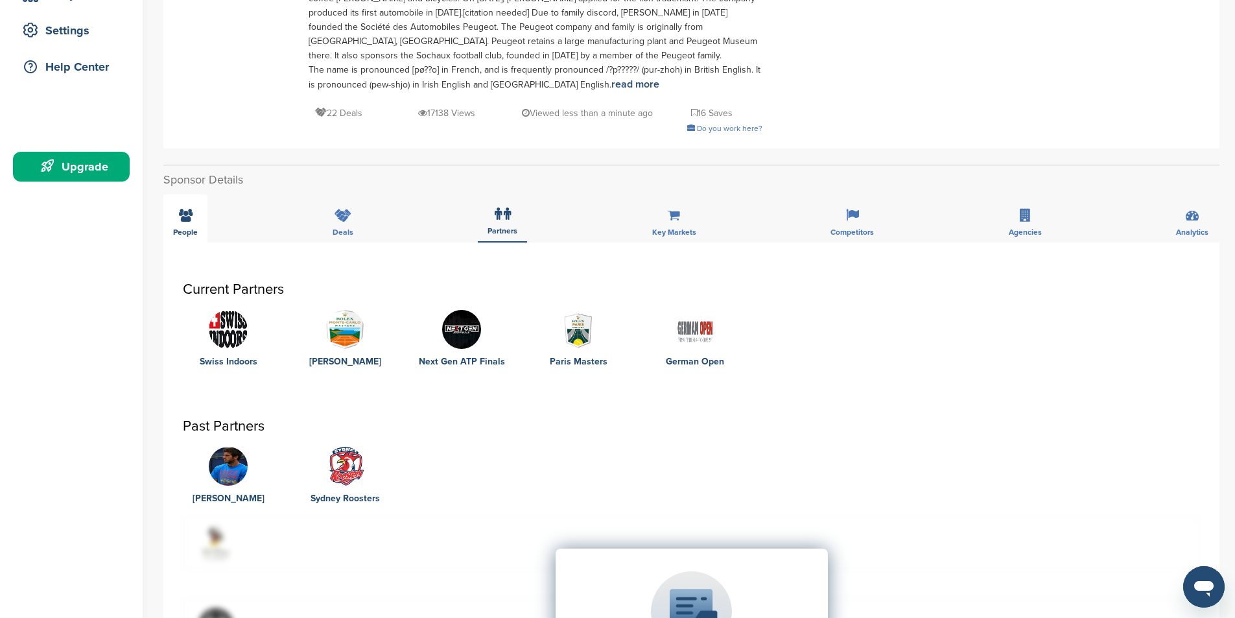
click at [196, 224] on div "People" at bounding box center [185, 218] width 44 height 48
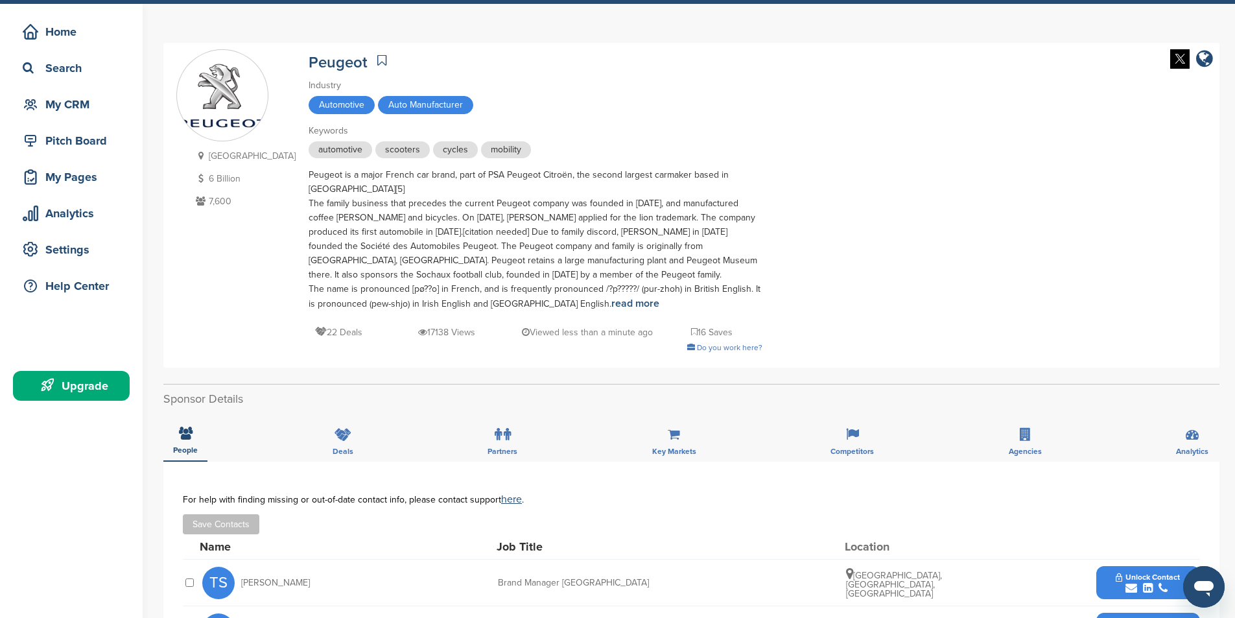
scroll to position [0, 0]
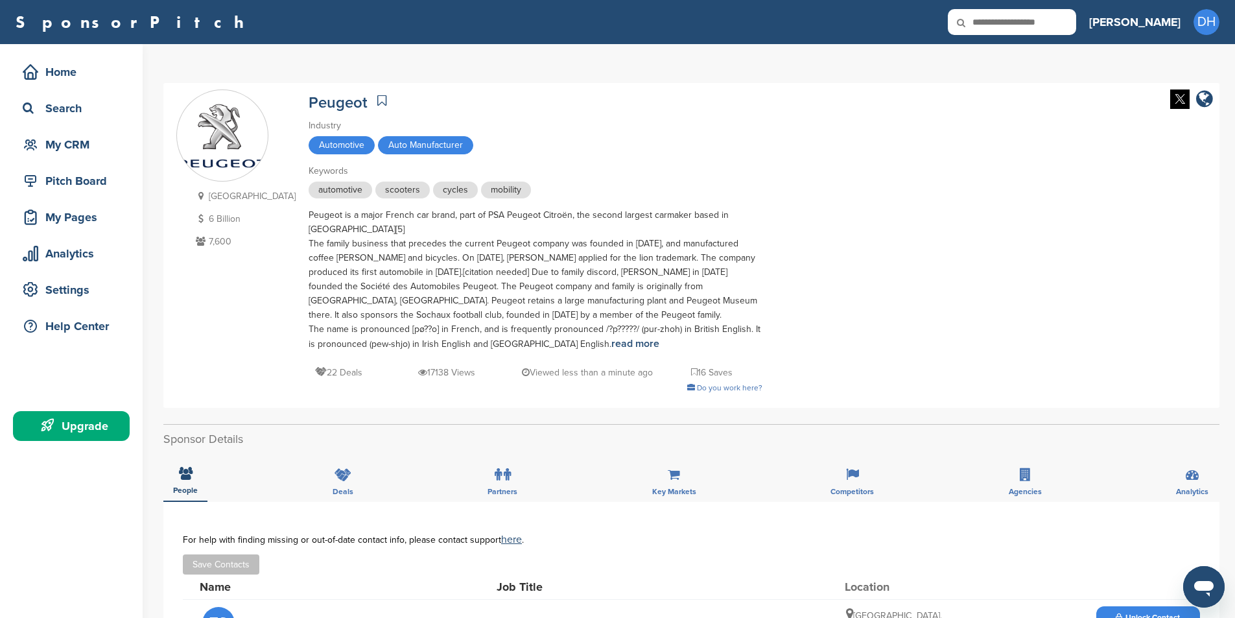
drag, startPoint x: 543, startPoint y: 236, endPoint x: 554, endPoint y: 225, distance: 16.1
click at [543, 236] on div "Peugeot is a major French car brand, part of PSA Peugeot Citroën, the second la…" at bounding box center [536, 279] width 454 height 143
click at [1156, 67] on link "CRM" at bounding box center [1153, 67] width 32 height 11
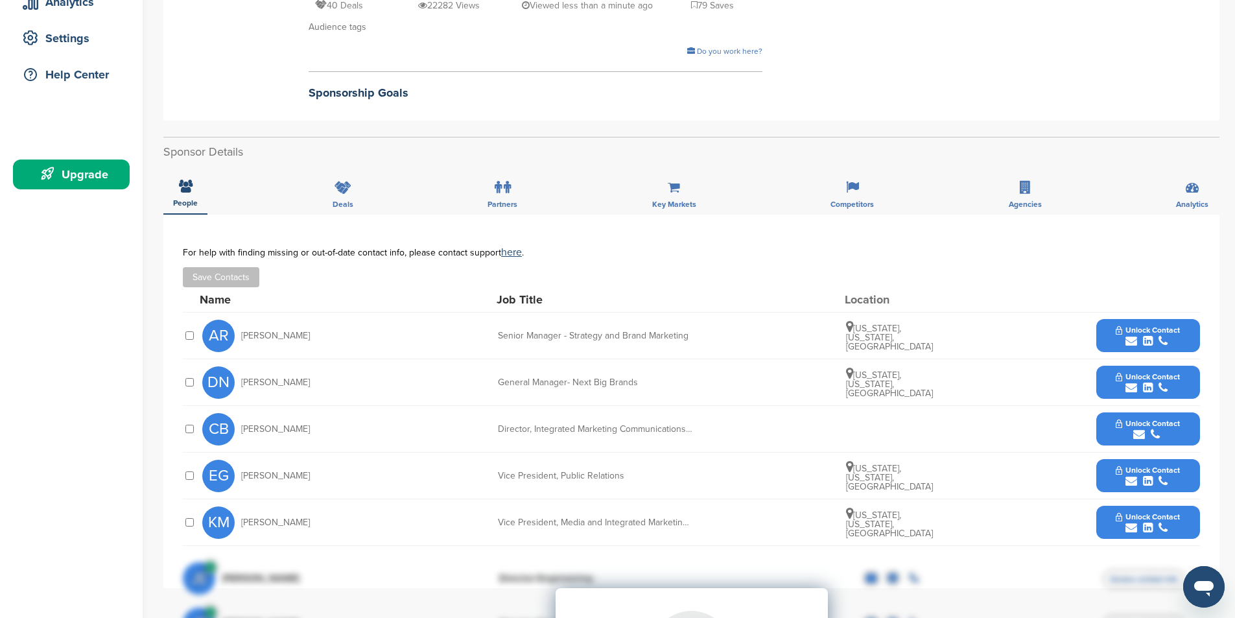
scroll to position [259, 0]
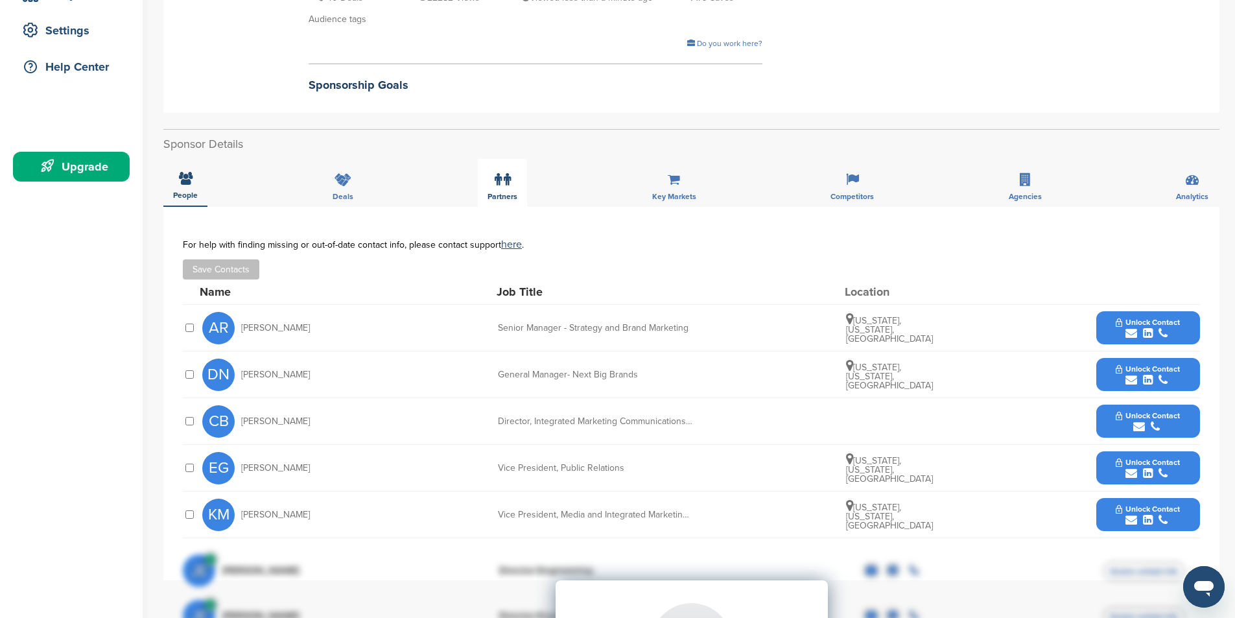
click at [504, 178] on icon at bounding box center [507, 179] width 7 height 13
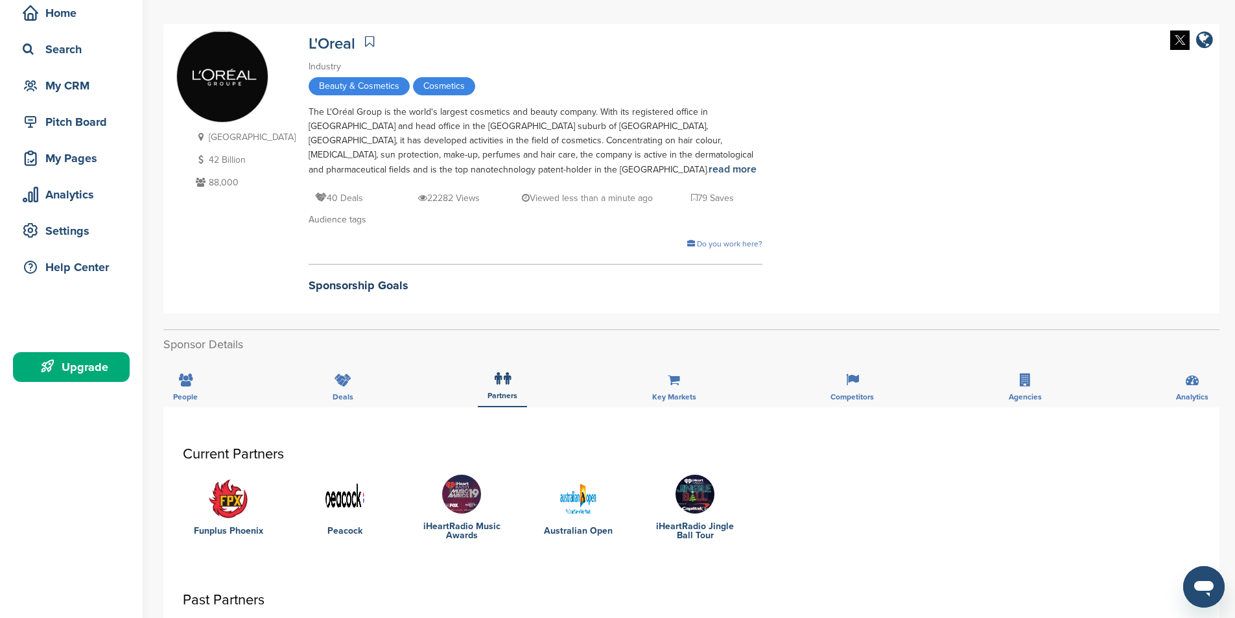
scroll to position [65, 0]
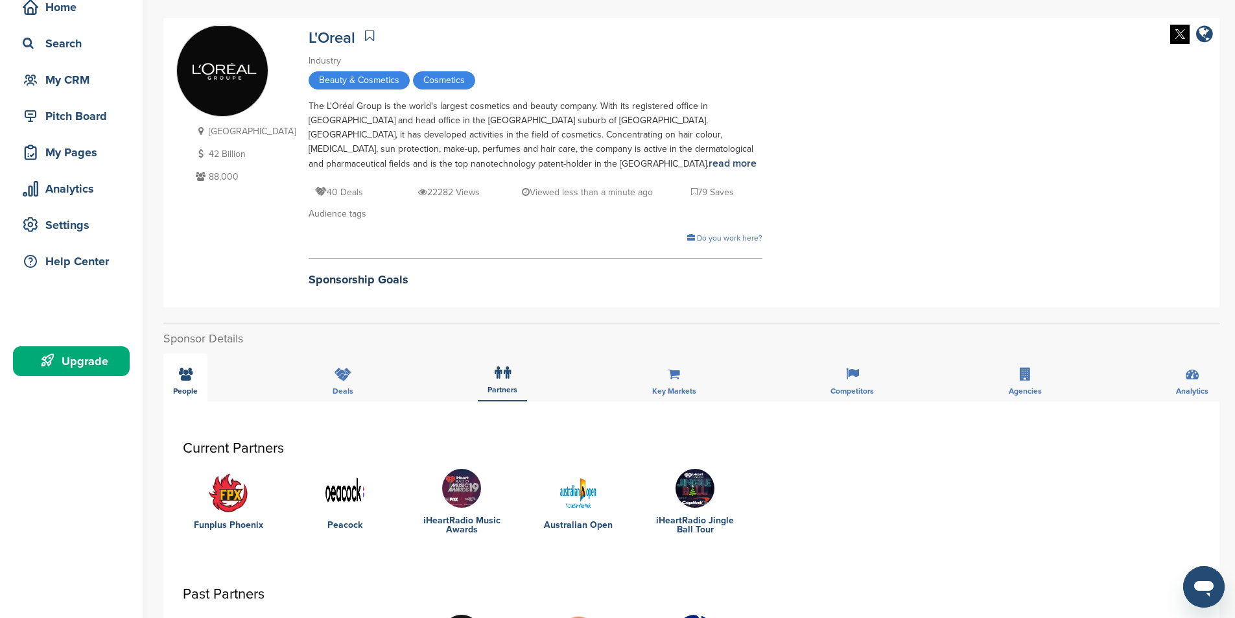
click at [182, 381] on div "People" at bounding box center [185, 377] width 44 height 48
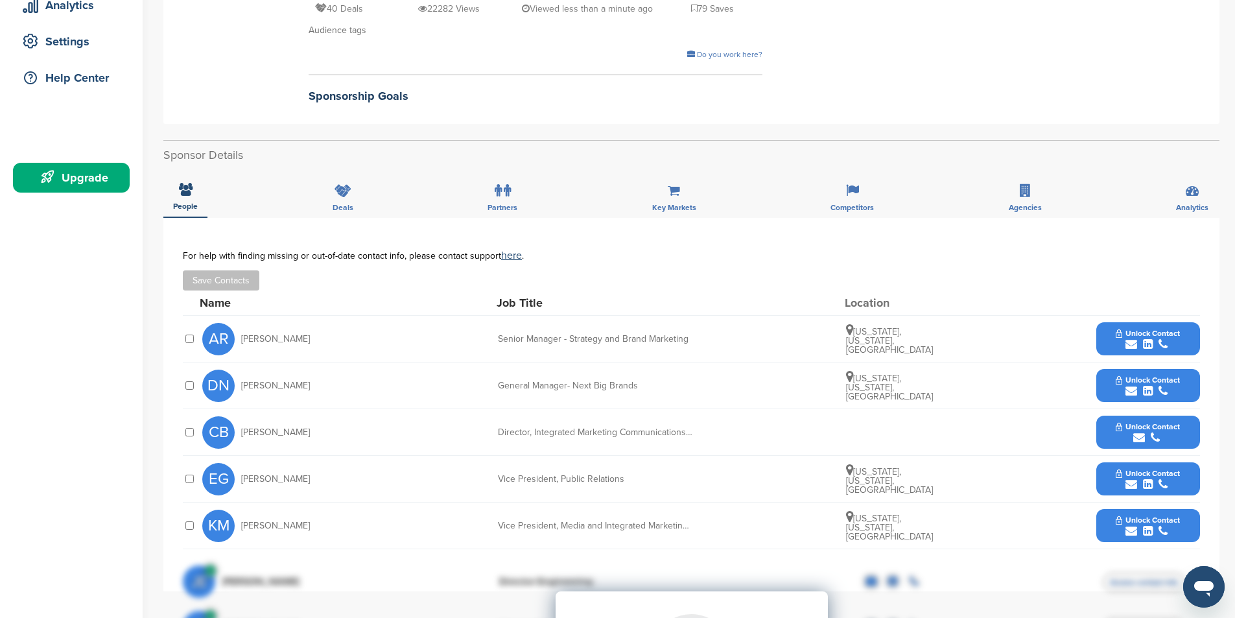
scroll to position [259, 0]
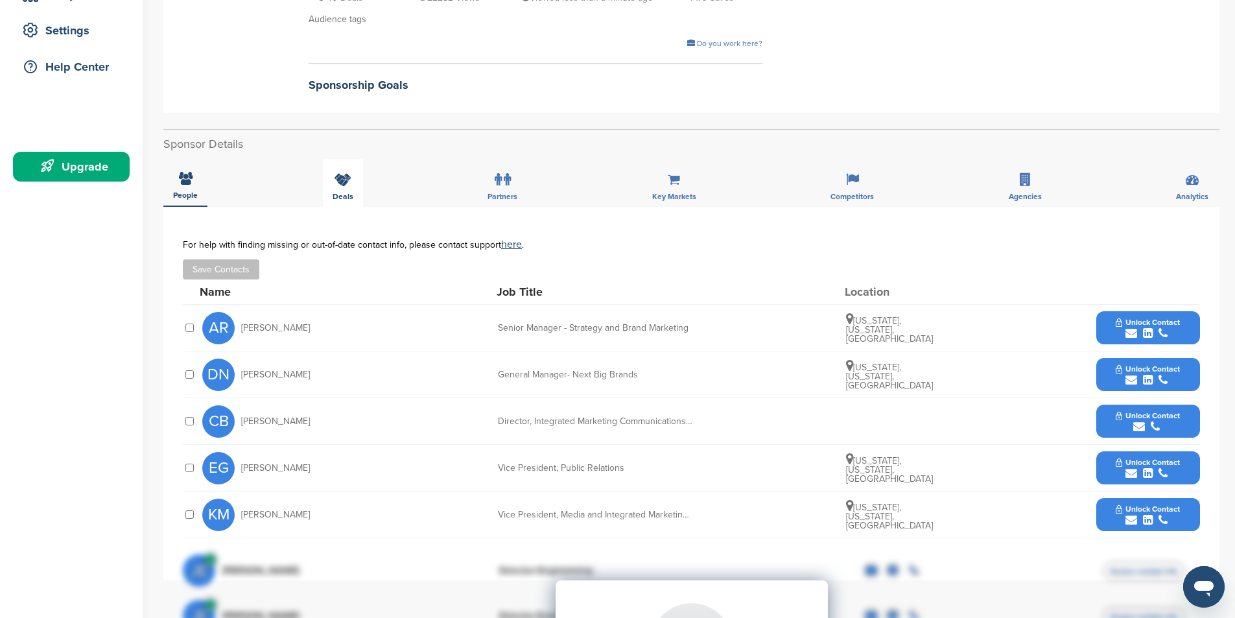
click at [353, 194] on div "Deals" at bounding box center [343, 183] width 40 height 48
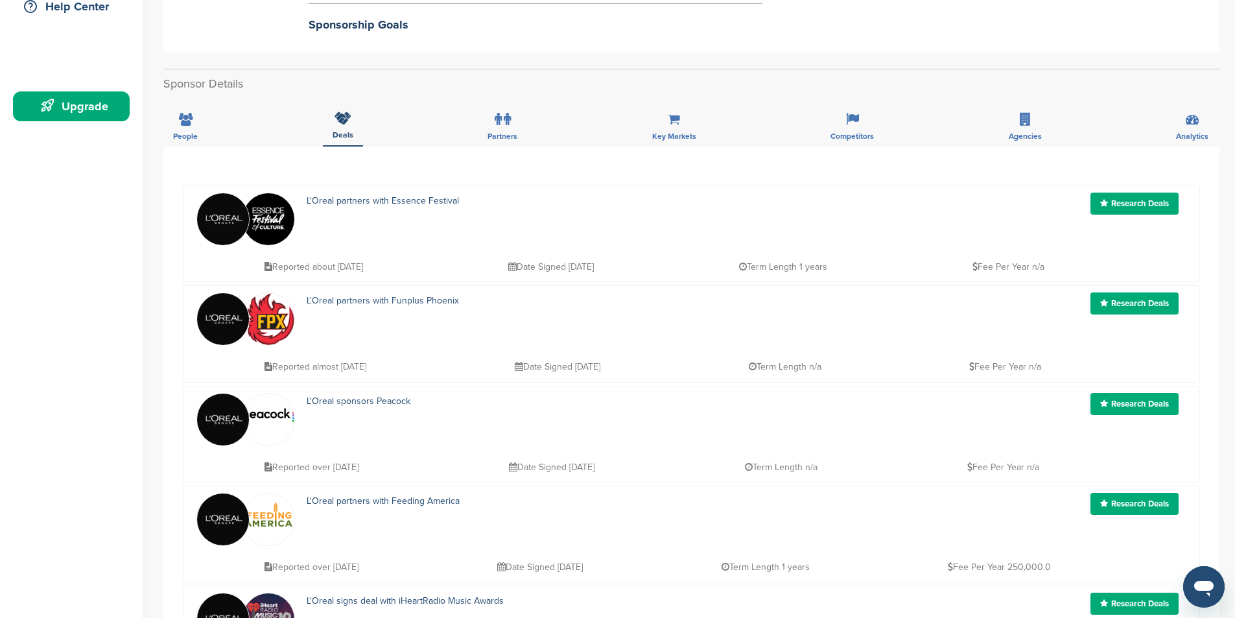
scroll to position [324, 0]
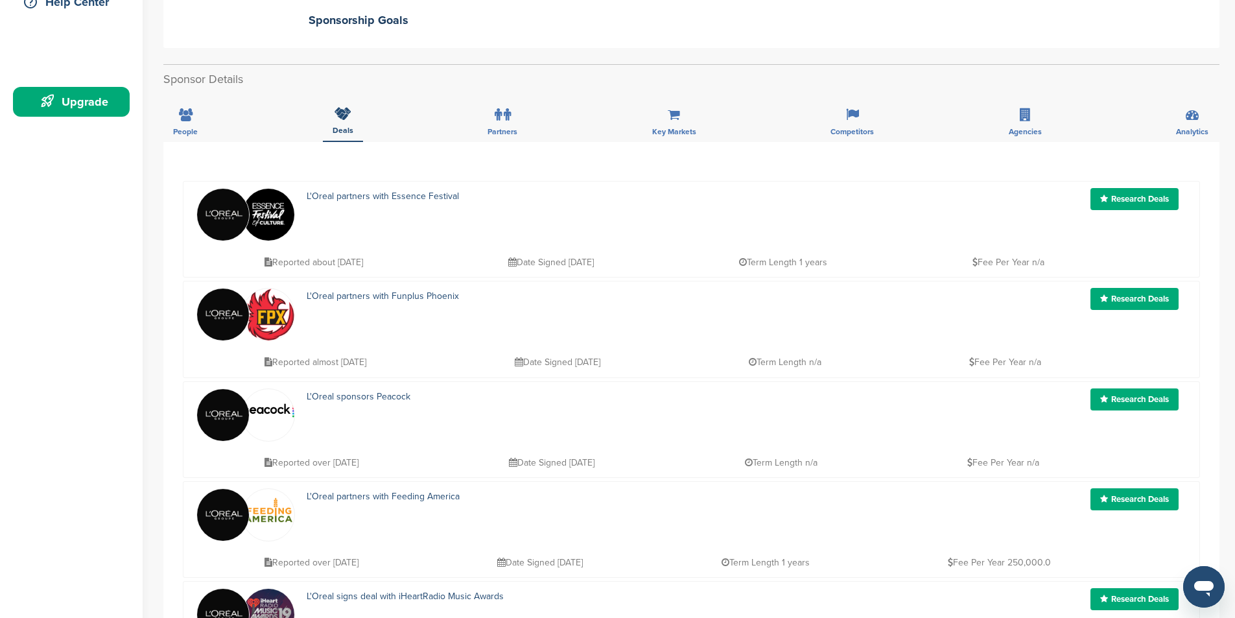
click at [1123, 298] on link "Research Deals" at bounding box center [1134, 299] width 88 height 22
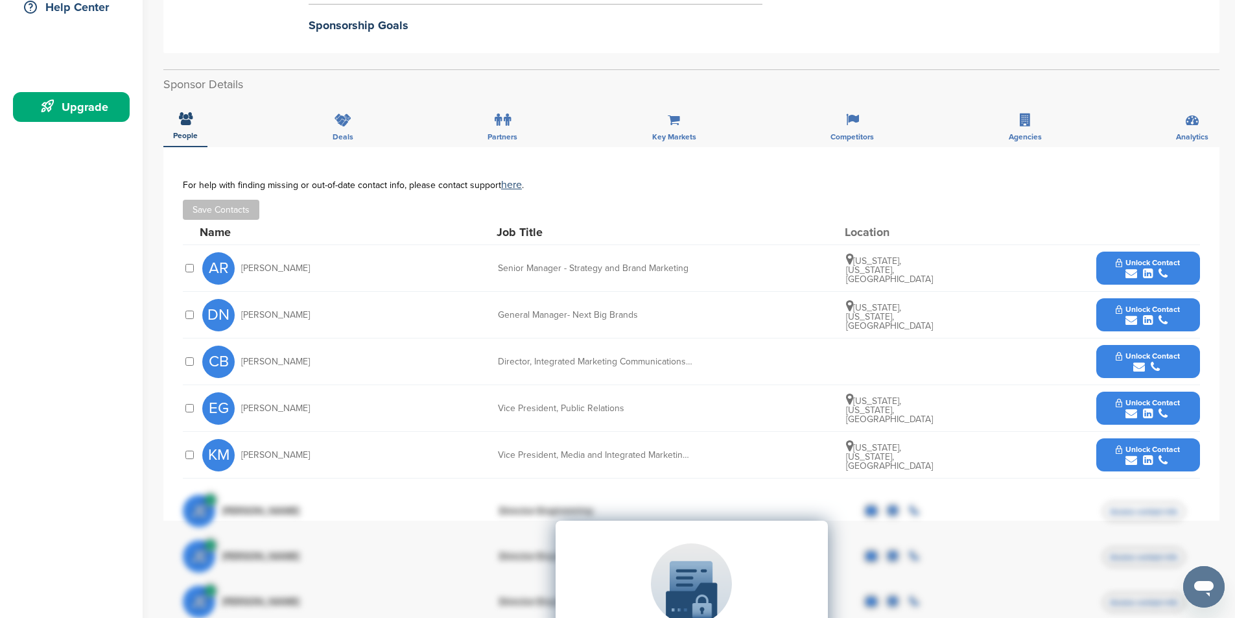
scroll to position [324, 0]
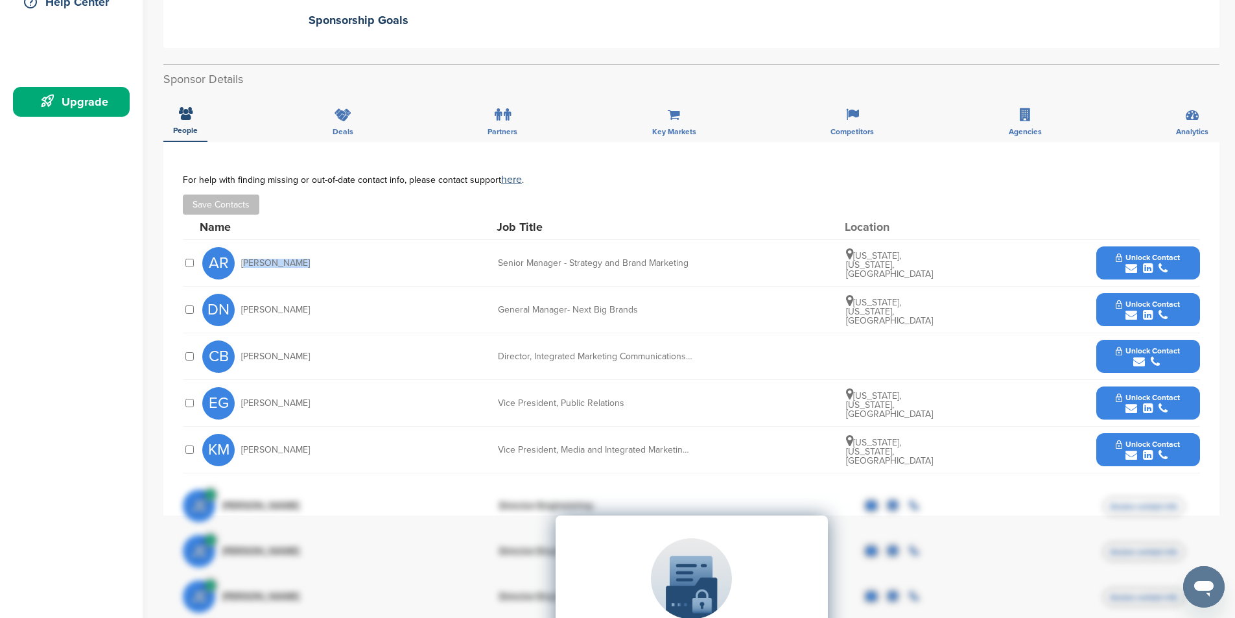
drag, startPoint x: 309, startPoint y: 266, endPoint x: 244, endPoint y: 268, distance: 65.5
click at [244, 268] on div "AR [PERSON_NAME]" at bounding box center [273, 263] width 143 height 32
copy span "[PERSON_NAME]"
click at [422, 208] on div "Save Contacts" at bounding box center [691, 204] width 1017 height 20
drag, startPoint x: 305, startPoint y: 308, endPoint x: 240, endPoint y: 314, distance: 65.7
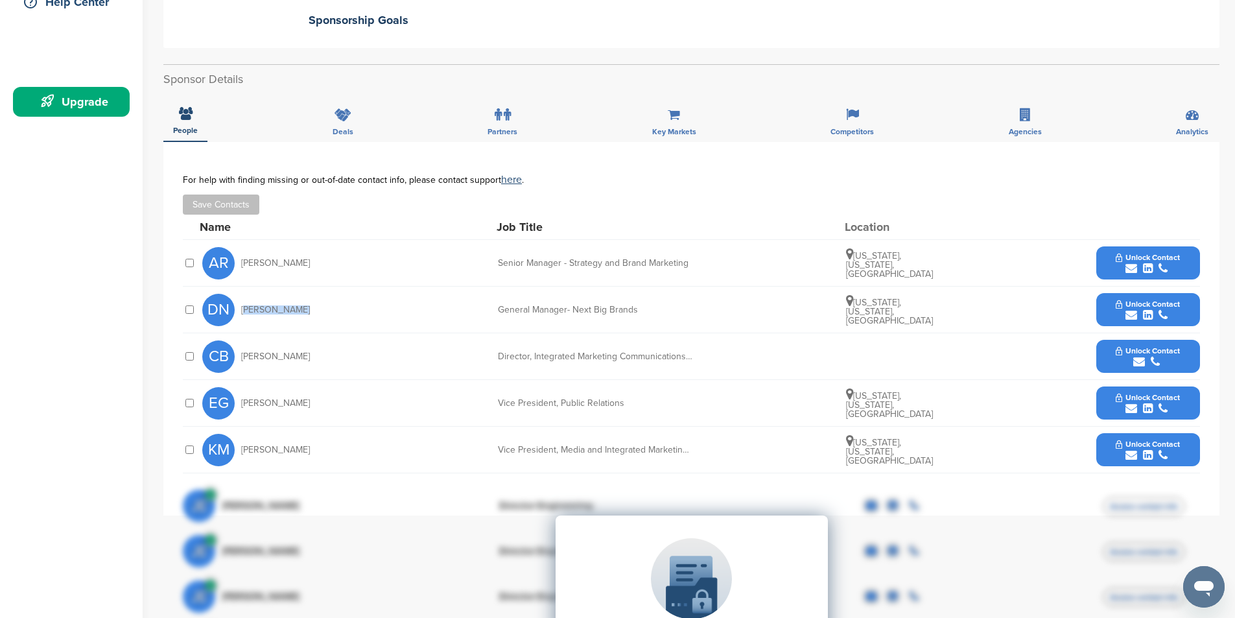
click at [240, 314] on div "DN Detty Nkonko" at bounding box center [273, 310] width 143 height 32
copy span "Detty Nkonko"
click at [154, 326] on div "Home Search My CRM Pitch Board My Pages Analytics Settings Help Center Upgrade …" at bounding box center [617, 380] width 1235 height 1321
drag, startPoint x: 309, startPoint y: 358, endPoint x: 241, endPoint y: 364, distance: 68.3
click at [241, 364] on div "CB Claire Buxton" at bounding box center [273, 356] width 143 height 32
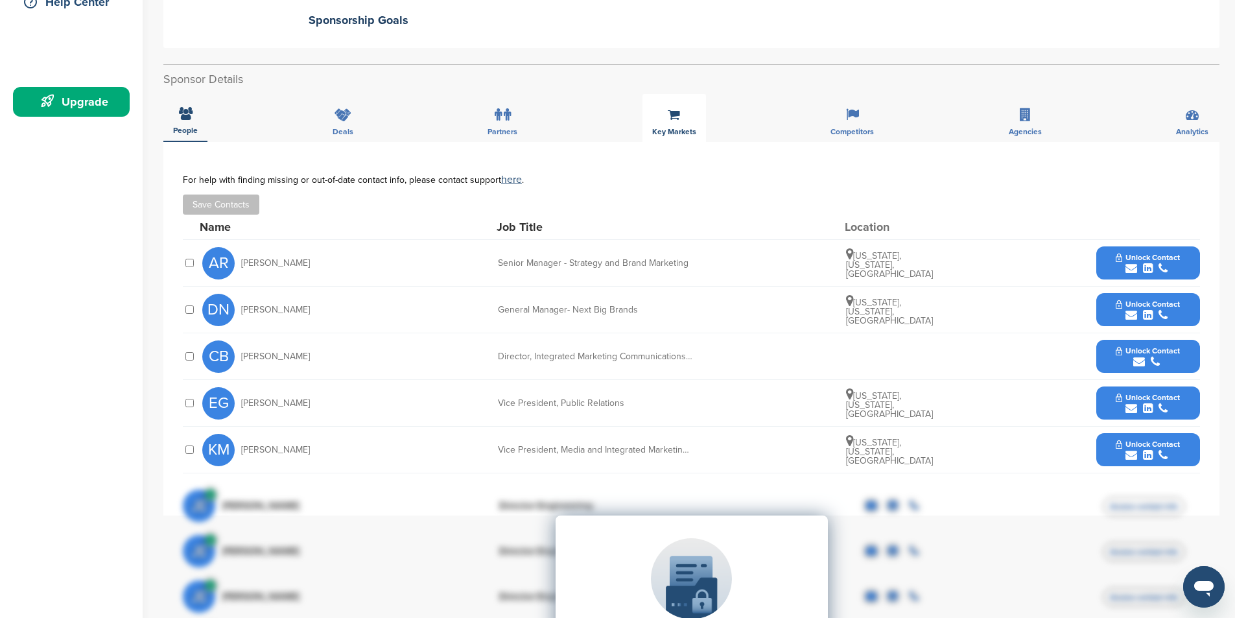
copy span "Claire Buxton"
click at [488, 193] on div "For help with finding missing or out-of-date contact info, please contact suppo…" at bounding box center [691, 194] width 1017 height 40
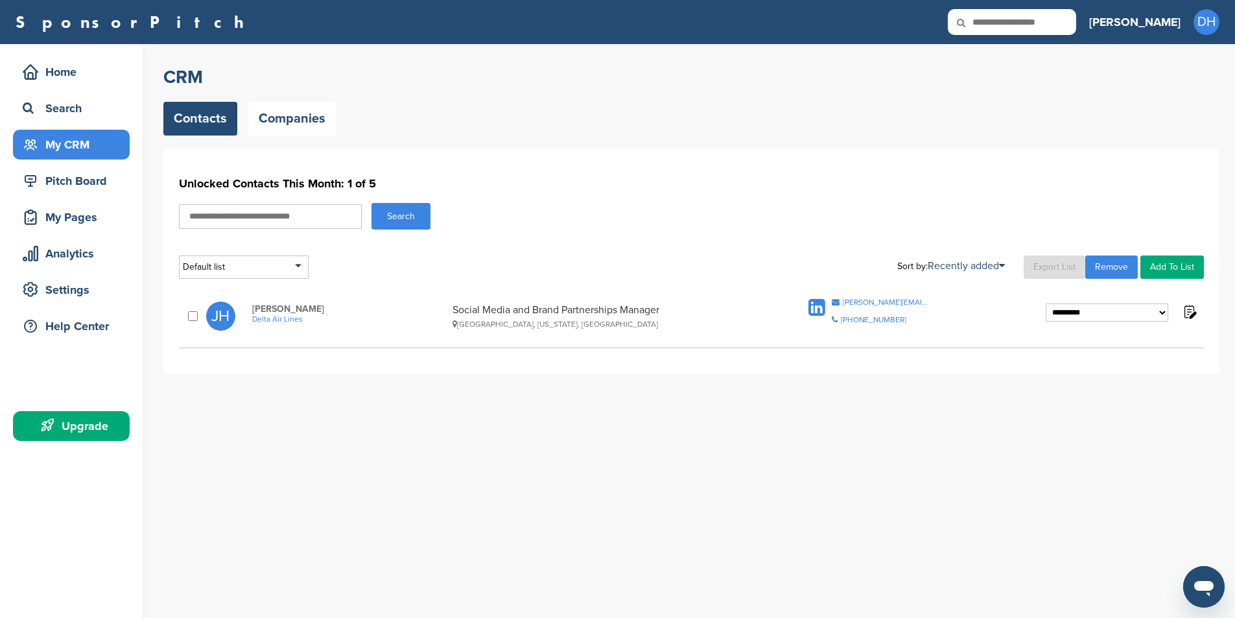
click at [1080, 314] on select "**********" at bounding box center [1107, 312] width 123 height 18
click at [680, 212] on div "Search" at bounding box center [691, 216] width 1025 height 27
click at [575, 203] on div "Search" at bounding box center [691, 216] width 1025 height 27
click at [1190, 311] on img at bounding box center [1189, 311] width 16 height 16
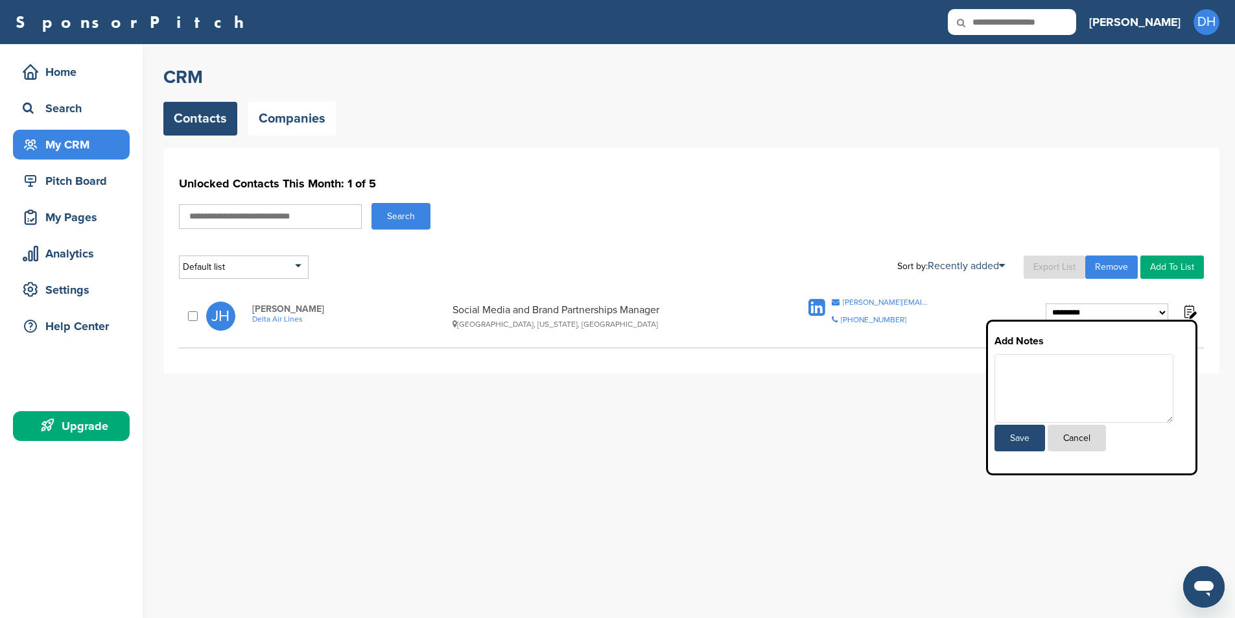
click at [1096, 445] on button "Cancel" at bounding box center [1077, 438] width 58 height 27
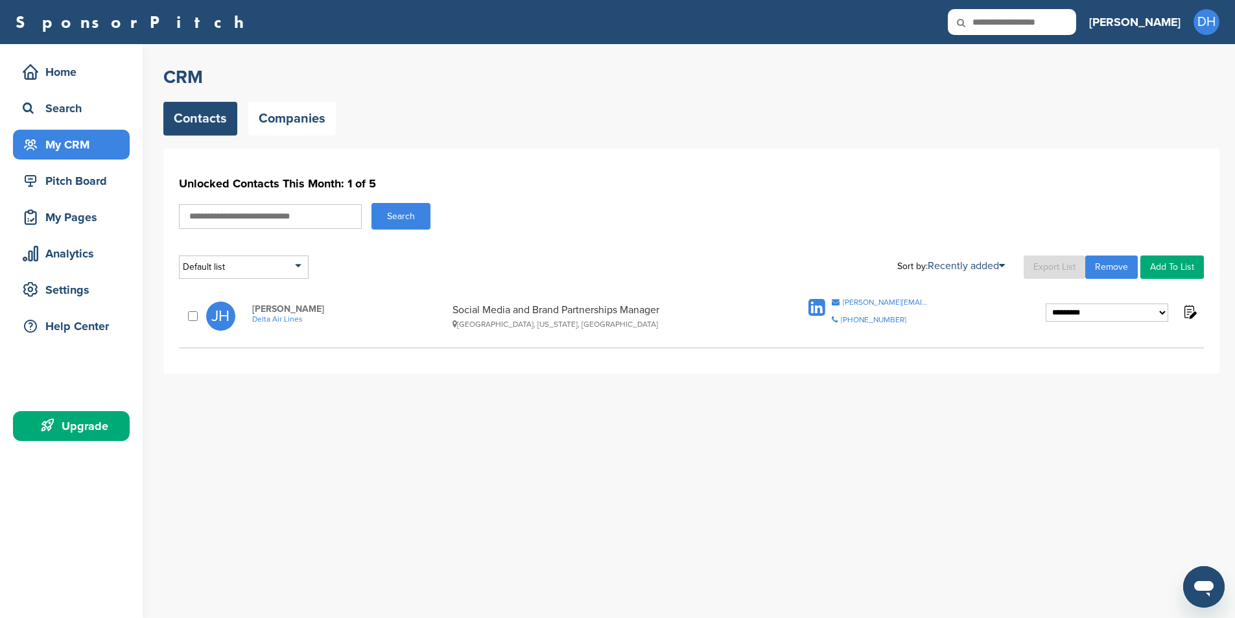
drag, startPoint x: 714, startPoint y: 470, endPoint x: 510, endPoint y: 452, distance: 205.7
click at [712, 470] on div "**********" at bounding box center [699, 331] width 1072 height 574
click at [276, 128] on link "Companies" at bounding box center [292, 119] width 88 height 34
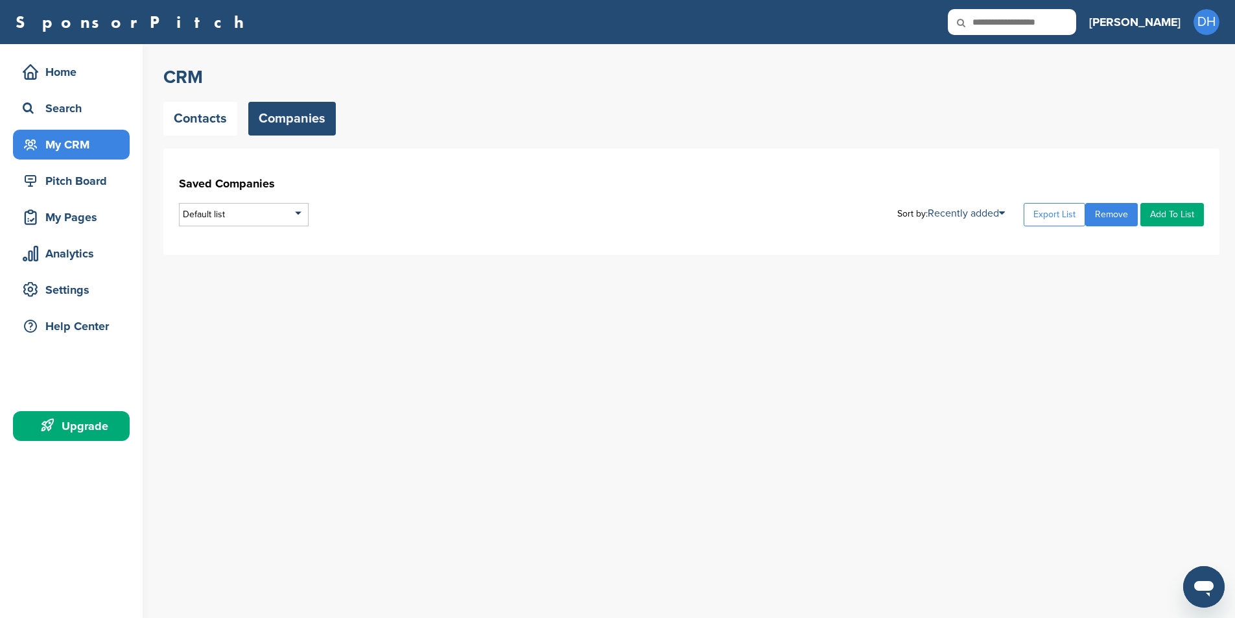
click at [191, 118] on link "Contacts" at bounding box center [200, 119] width 74 height 34
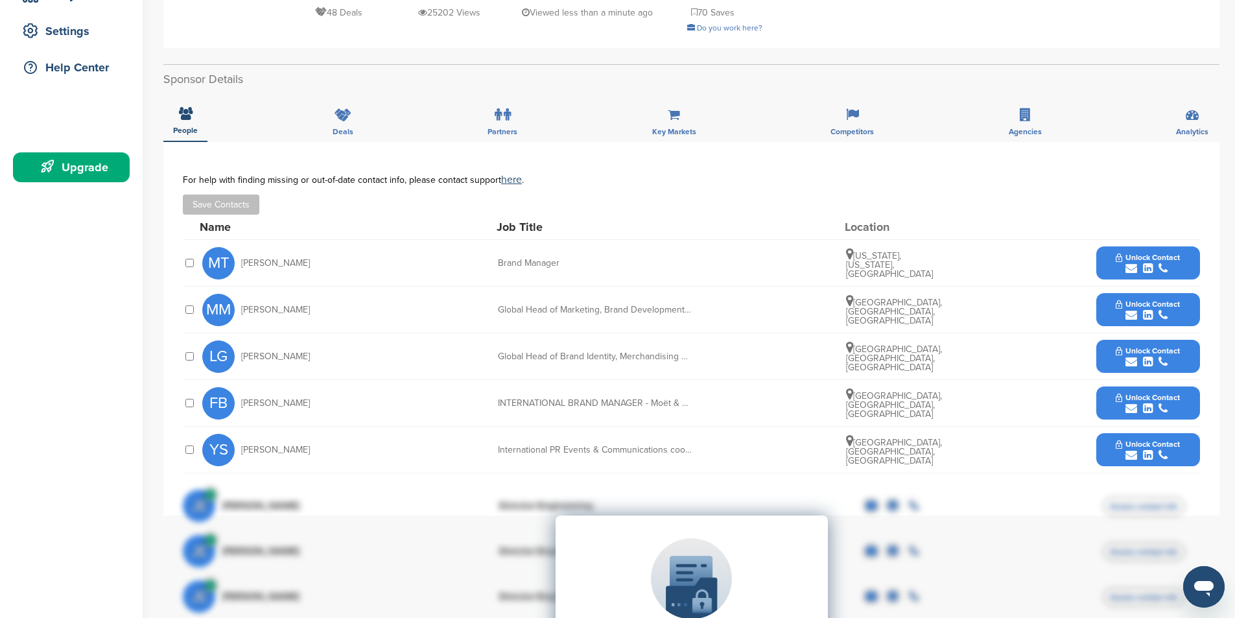
scroll to position [259, 0]
drag, startPoint x: 323, startPoint y: 247, endPoint x: 240, endPoint y: 252, distance: 83.1
click at [240, 252] on div "MT Michael Traynor" at bounding box center [273, 262] width 143 height 32
copy span "Michael Traynor"
click at [379, 296] on div "MM Marek Mulenko Global Head of Marketing, Brand Development & Innovation Paris…" at bounding box center [701, 309] width 998 height 46
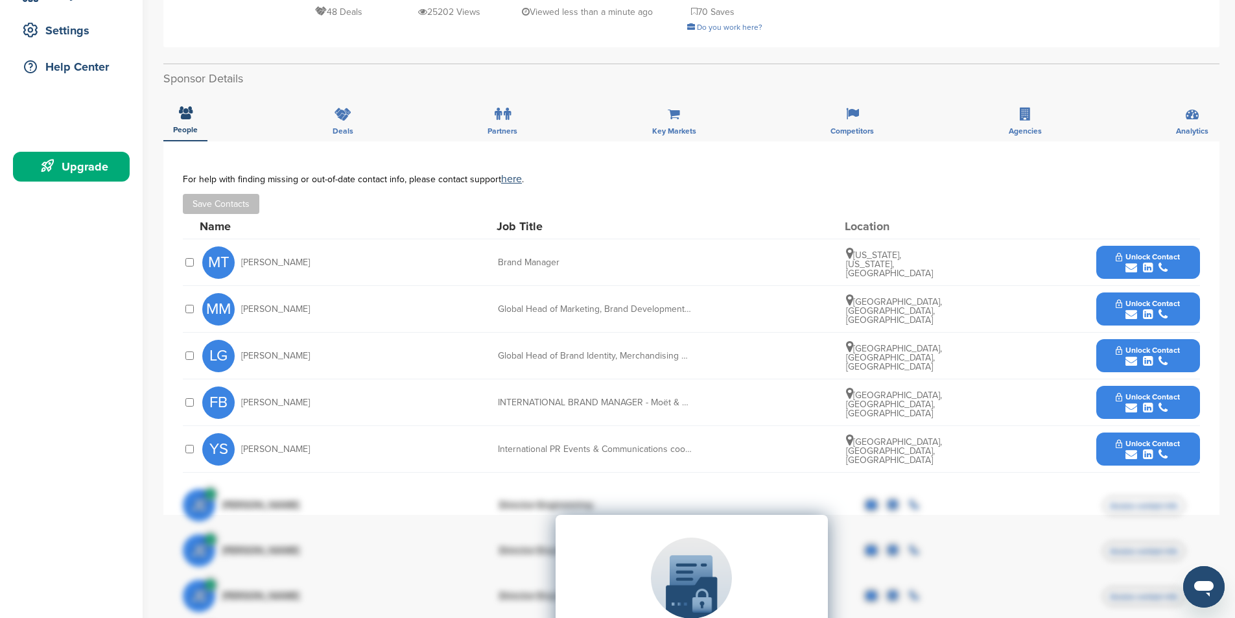
drag, startPoint x: 316, startPoint y: 294, endPoint x: 249, endPoint y: 298, distance: 67.5
click at [243, 298] on div "MM Marek Mulenko" at bounding box center [273, 309] width 143 height 32
copy span "Marek Mulenko"
click at [499, 108] on icon at bounding box center [498, 114] width 7 height 13
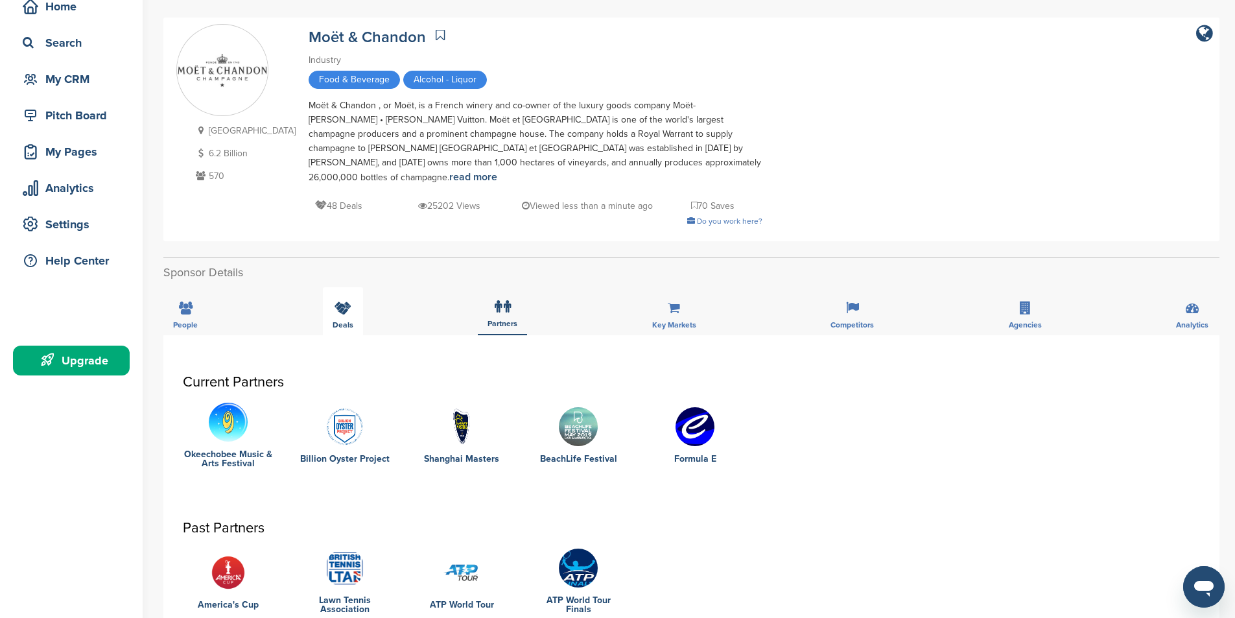
scroll to position [130, 0]
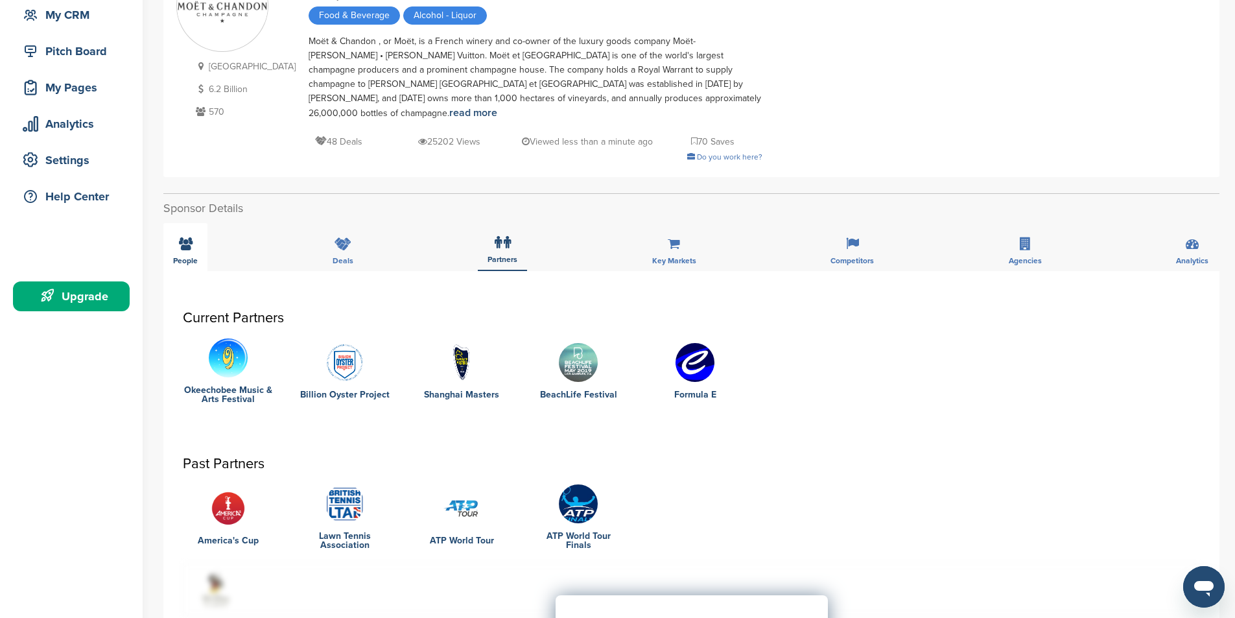
click at [198, 237] on div "People" at bounding box center [185, 247] width 44 height 48
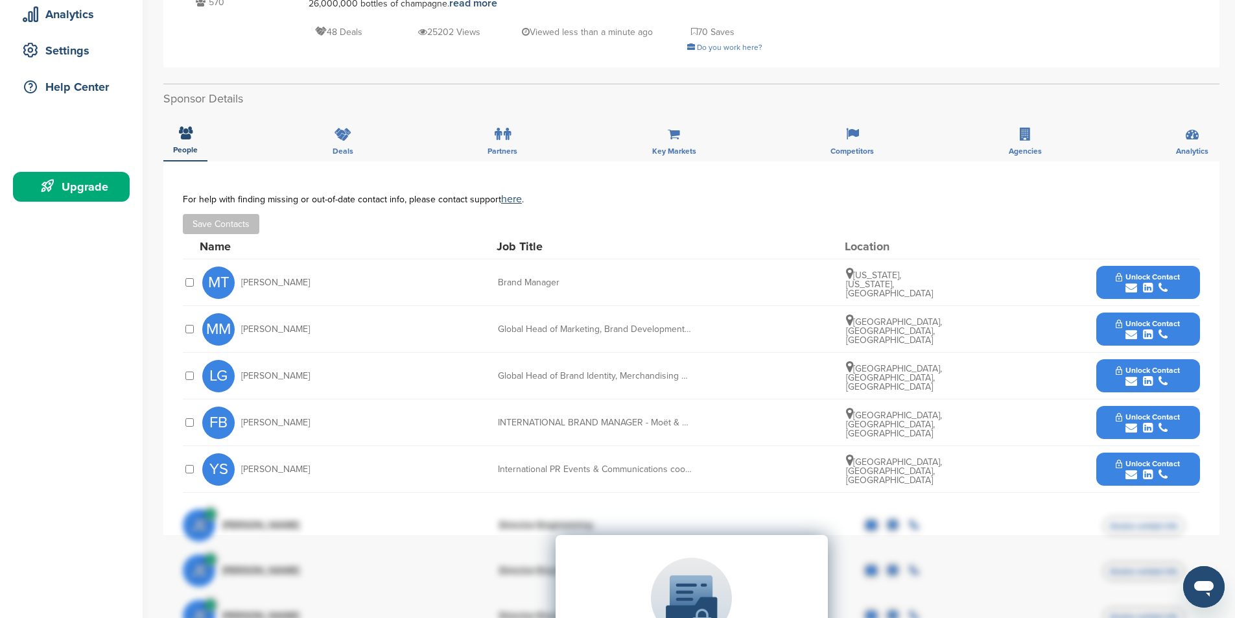
scroll to position [259, 0]
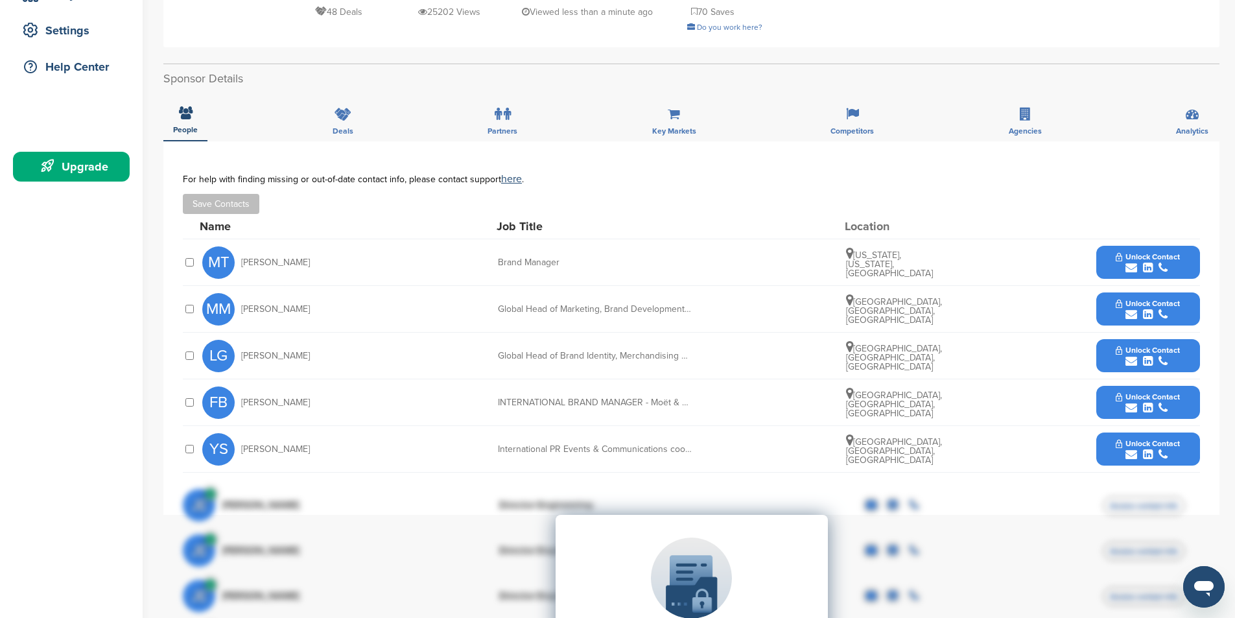
drag, startPoint x: 323, startPoint y: 338, endPoint x: 241, endPoint y: 344, distance: 82.6
click at [241, 344] on div "LG Lise Giraudon" at bounding box center [273, 356] width 143 height 32
copy span "Lise Giraudon"
click at [379, 147] on div "**********" at bounding box center [691, 327] width 1056 height 373
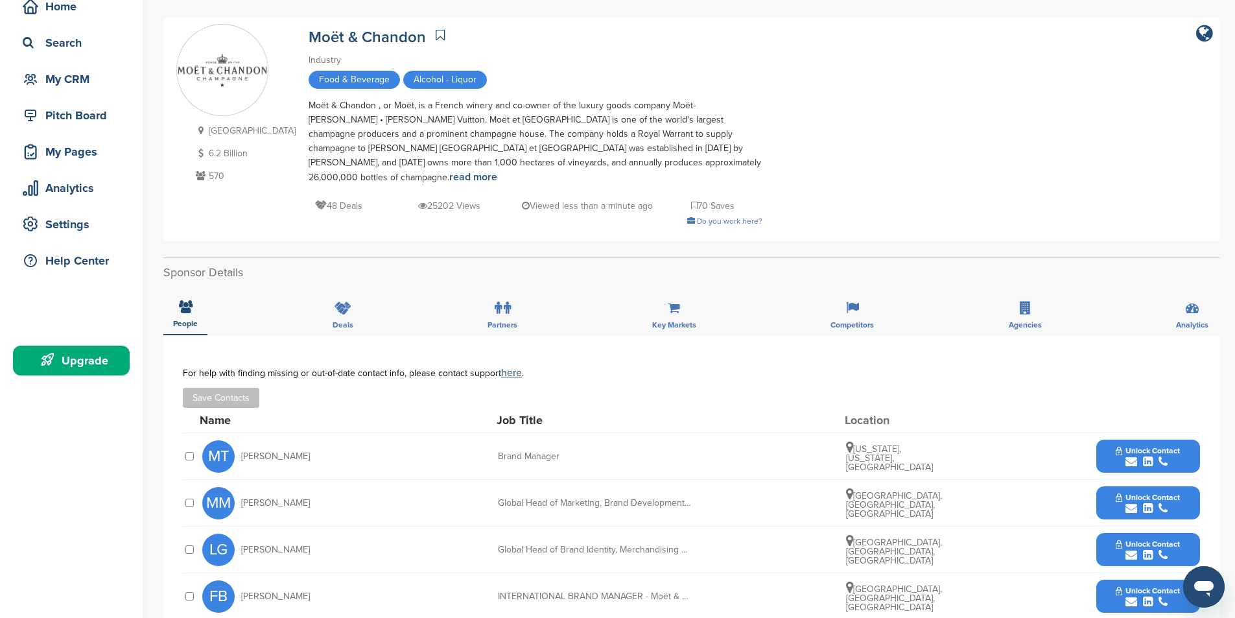
scroll to position [65, 0]
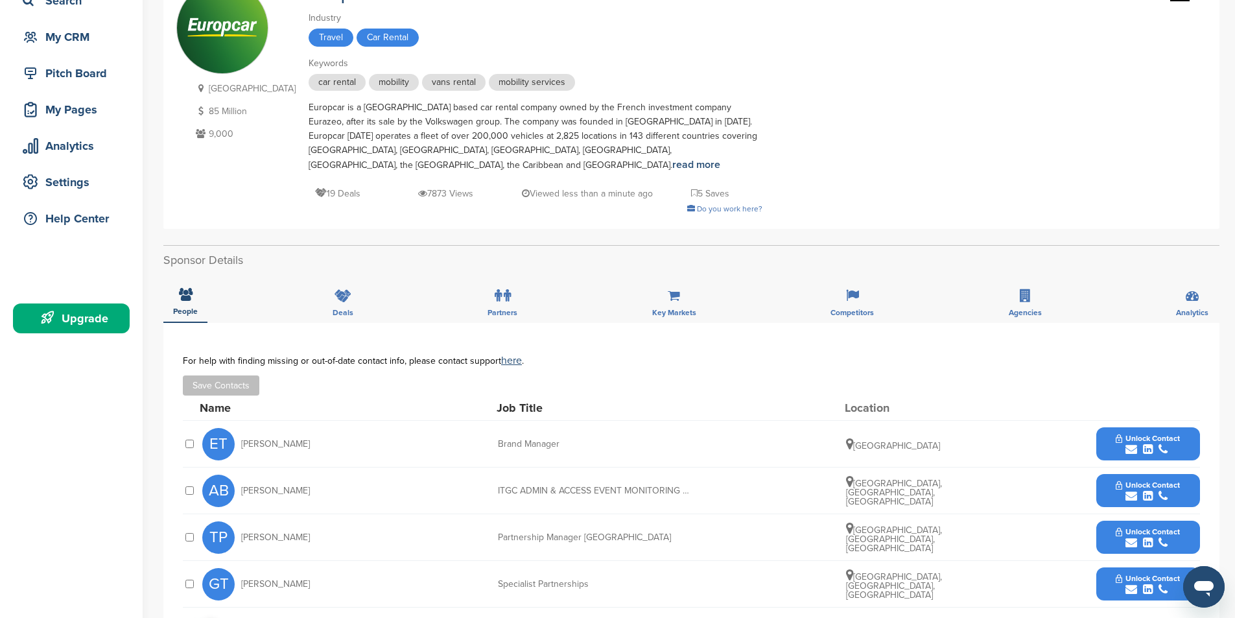
scroll to position [130, 0]
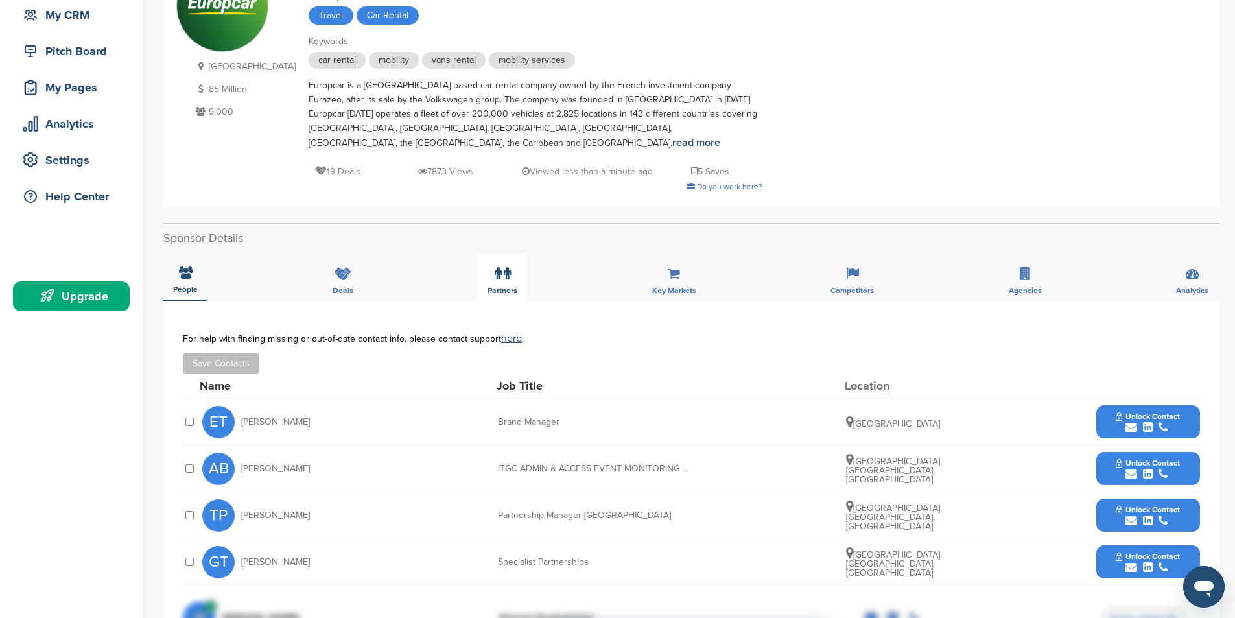
click at [504, 268] on label at bounding box center [503, 274] width 16 height 26
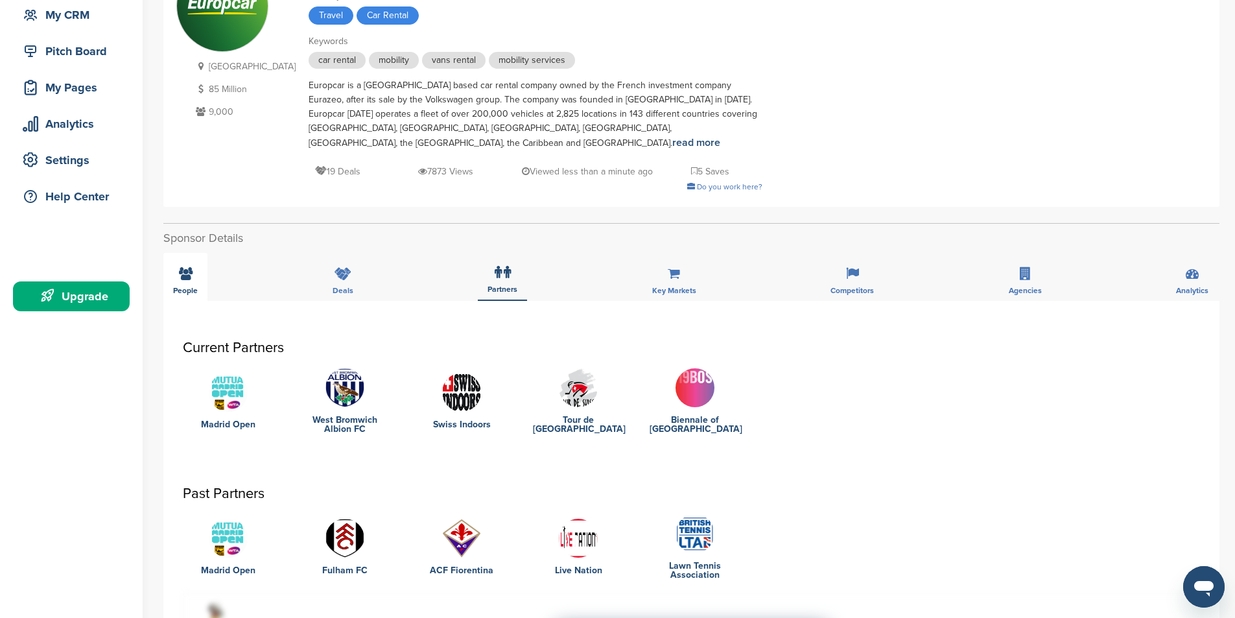
click at [186, 267] on icon at bounding box center [186, 273] width 14 height 13
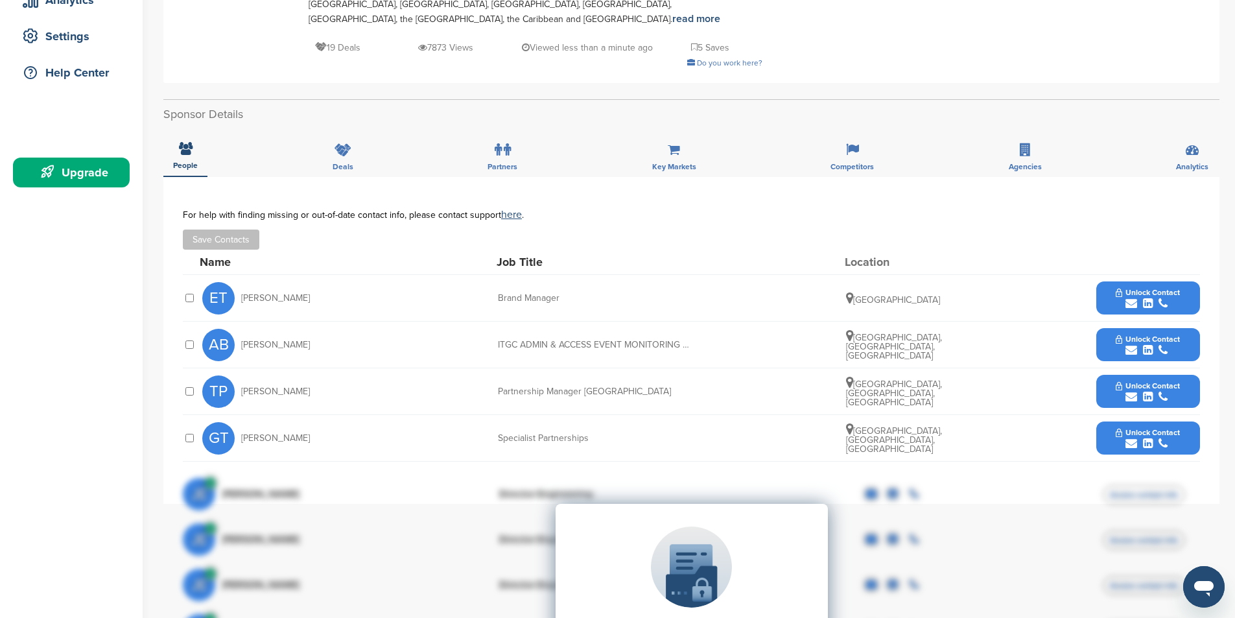
scroll to position [259, 0]
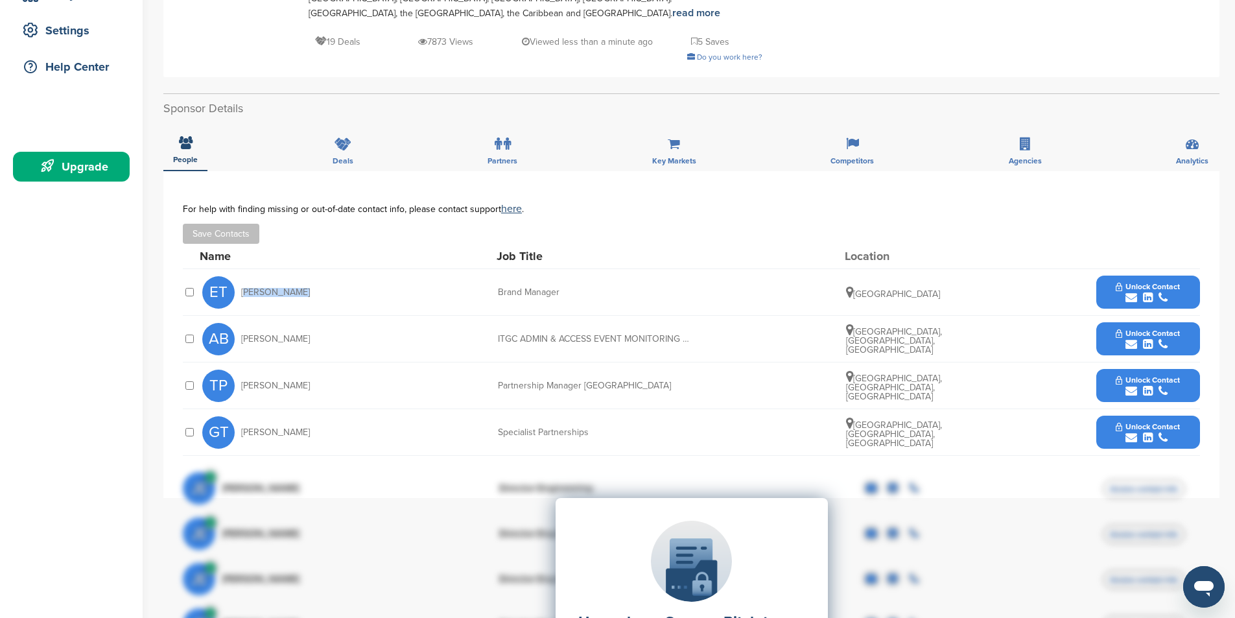
drag, startPoint x: 321, startPoint y: 277, endPoint x: 240, endPoint y: 283, distance: 81.2
click at [240, 282] on div "ET Eric Trotman" at bounding box center [273, 292] width 143 height 32
copy span "Eric Trotman"
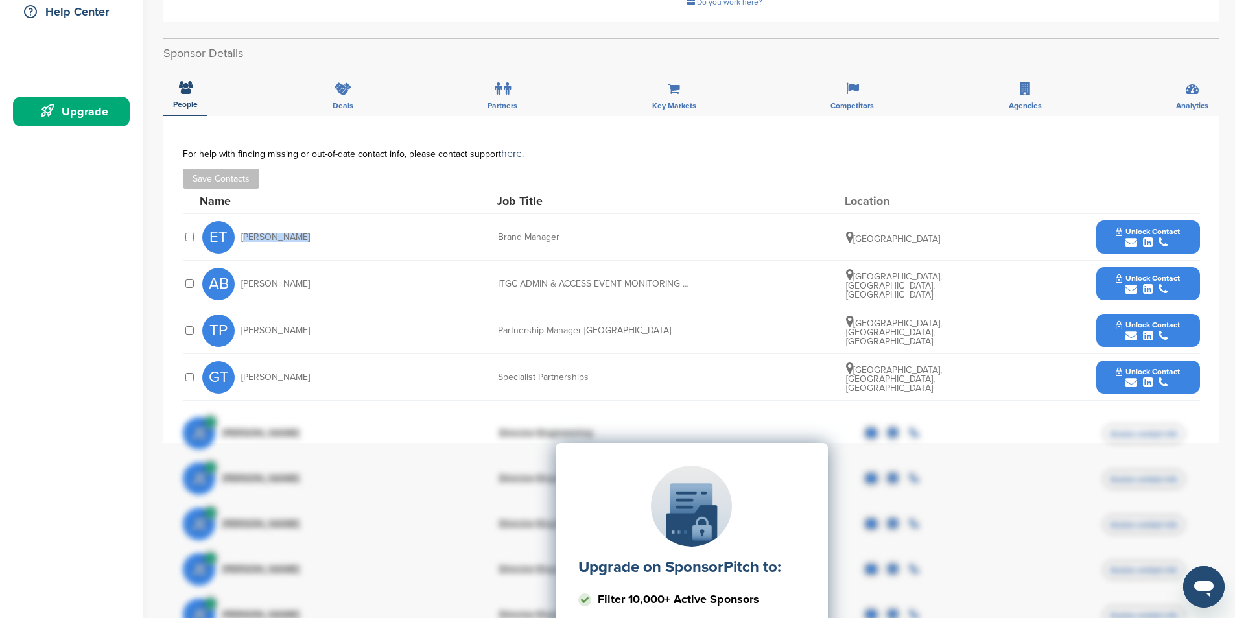
scroll to position [324, 0]
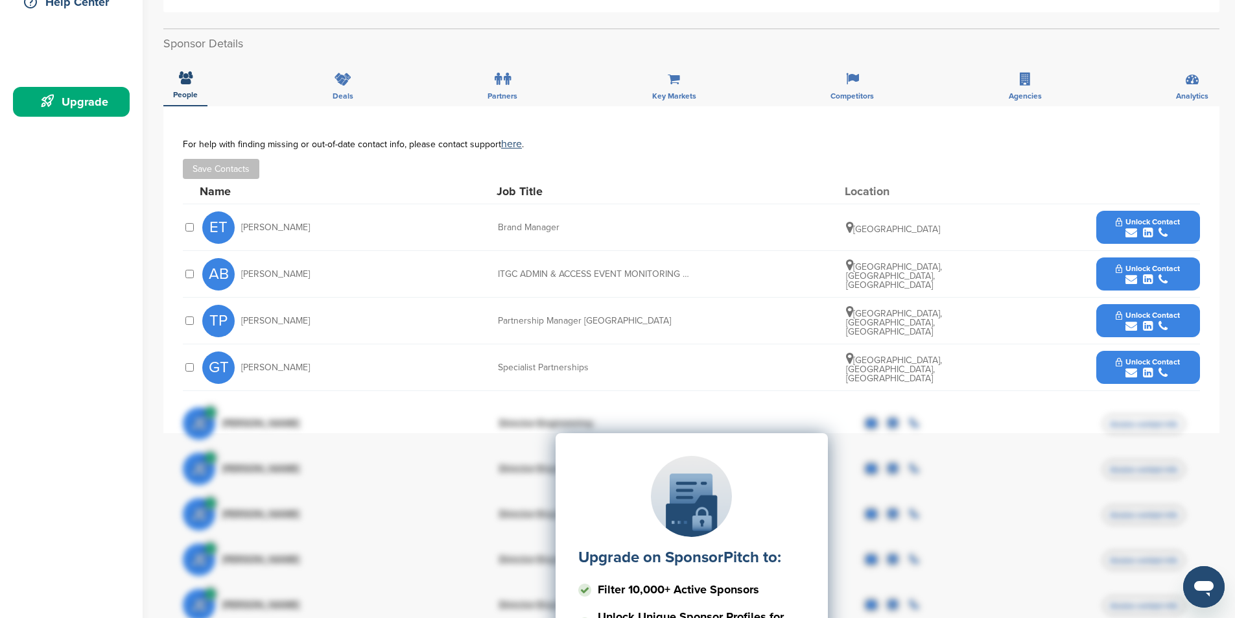
click at [401, 251] on div "AB Ange-Myrtho Blot ITGC ADMIN & ACCESS EVENT MONITORING EXPERT Chez Europcar S…" at bounding box center [701, 274] width 998 height 46
drag, startPoint x: 322, startPoint y: 305, endPoint x: 241, endPoint y: 312, distance: 81.3
click at [241, 312] on div "TP Tania Pereira" at bounding box center [273, 321] width 143 height 32
click at [331, 353] on div "GT Gabriele Thaler" at bounding box center [273, 367] width 143 height 32
drag, startPoint x: 325, startPoint y: 353, endPoint x: 243, endPoint y: 360, distance: 82.6
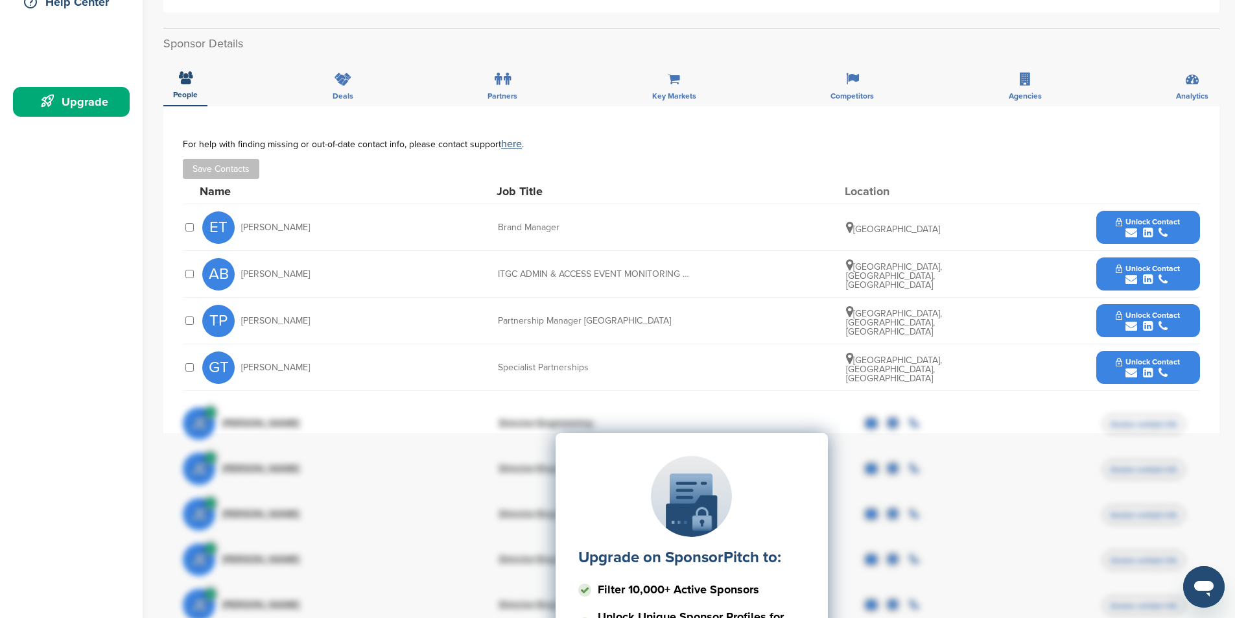
click at [243, 360] on div "GT Gabriele Thaler" at bounding box center [273, 367] width 143 height 32
copy span "Gabriele Thaler"
drag, startPoint x: 414, startPoint y: 309, endPoint x: 367, endPoint y: 304, distance: 46.9
click at [414, 308] on div "TP Tania Pereira Partnership Manager Iberia Lisbon, Lisbon, Portugal Unlock Con…" at bounding box center [701, 321] width 998 height 46
drag, startPoint x: 322, startPoint y: 307, endPoint x: 241, endPoint y: 310, distance: 81.7
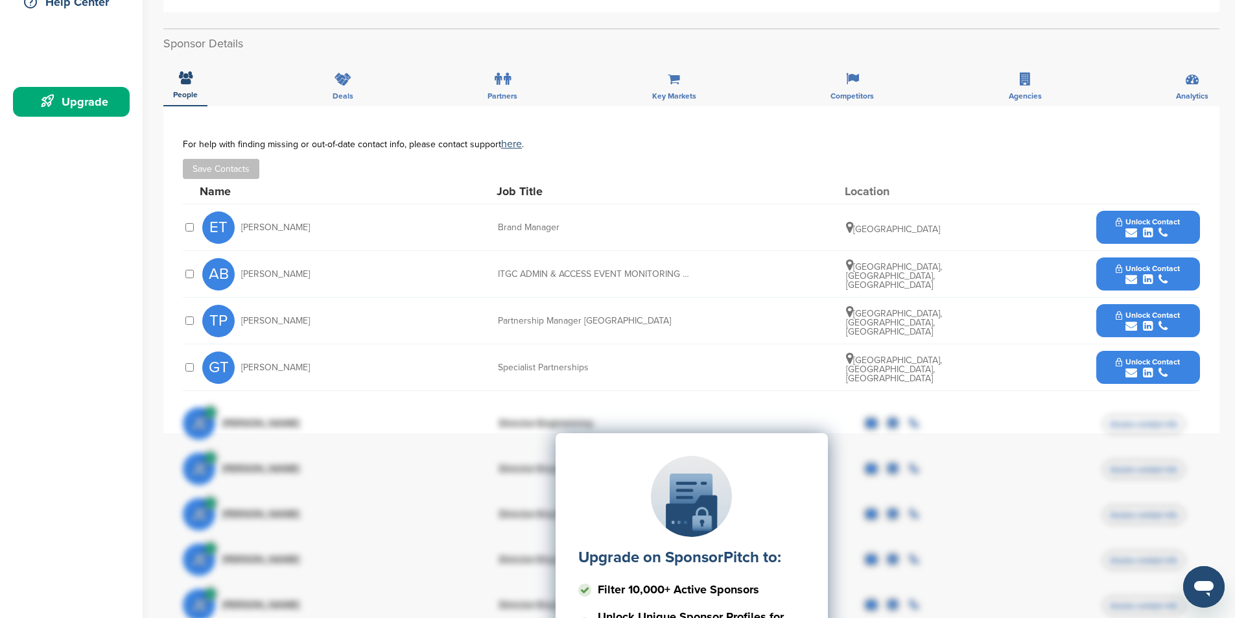
click at [241, 310] on div "TP Tania Pereira" at bounding box center [273, 321] width 143 height 32
copy span "Tania Pereira"
click at [415, 139] on div "For help with finding missing or out-of-date contact info, please contact suppo…" at bounding box center [691, 144] width 1017 height 10
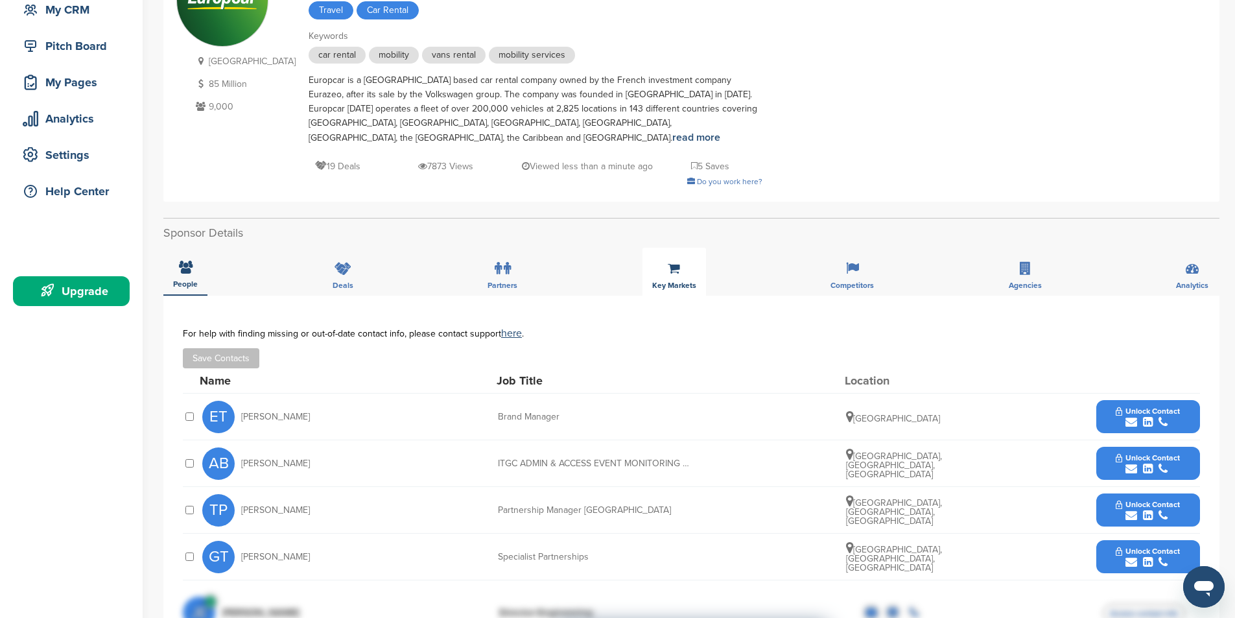
scroll to position [130, 0]
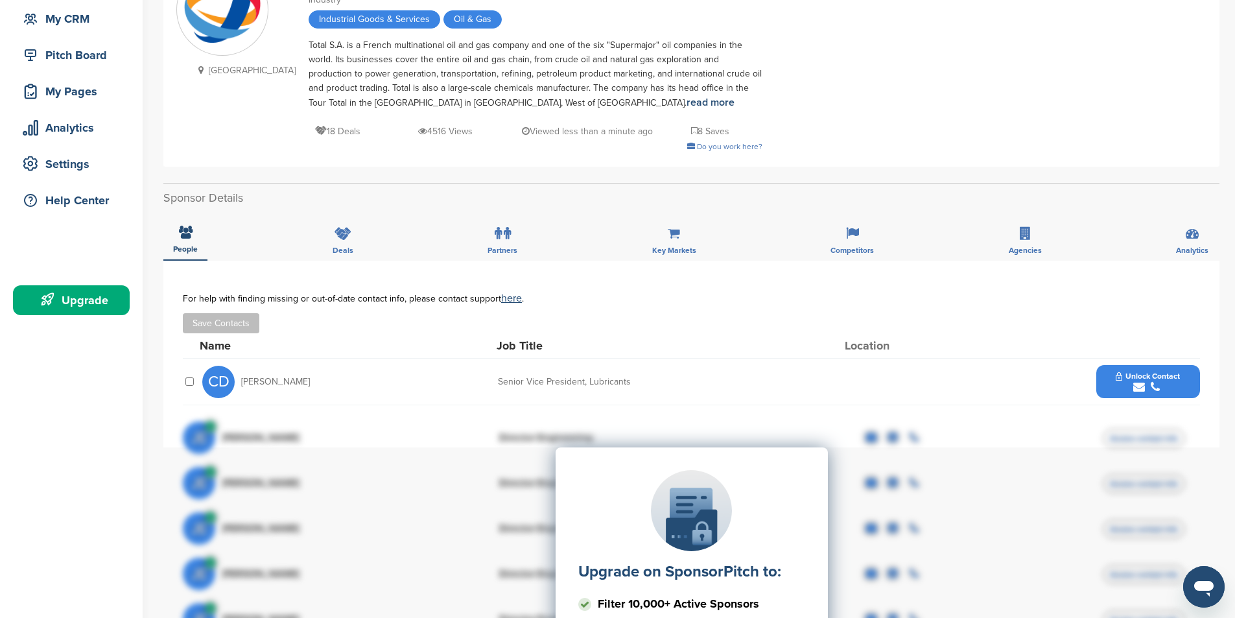
scroll to position [130, 0]
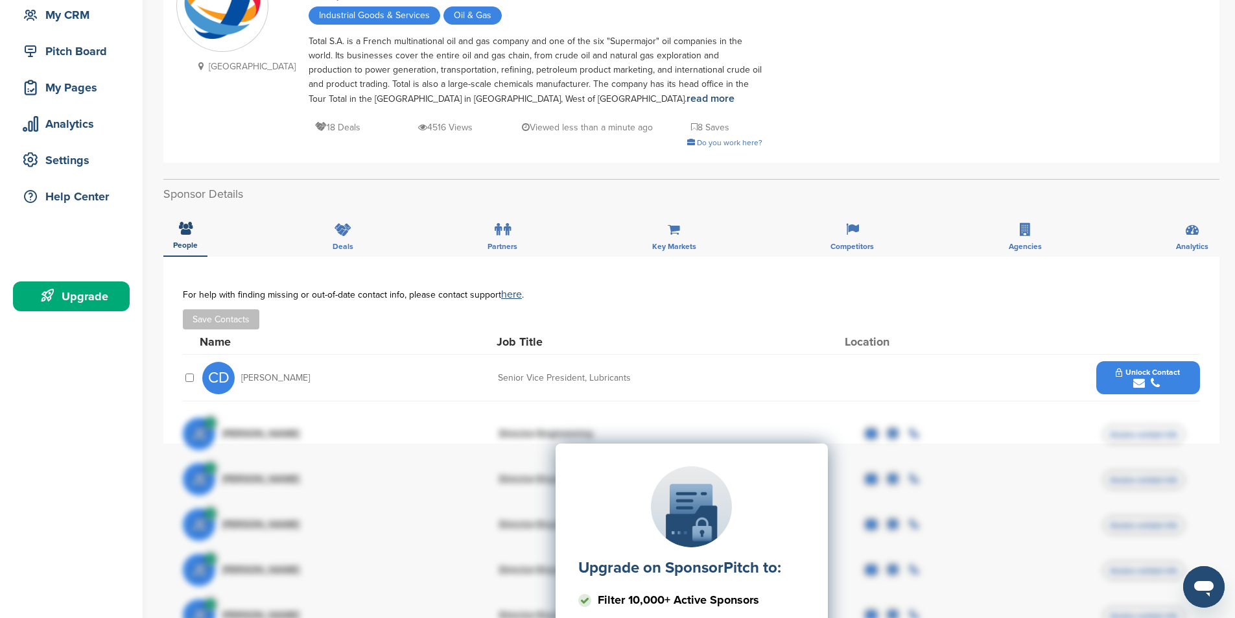
drag, startPoint x: 348, startPoint y: 381, endPoint x: 237, endPoint y: 379, distance: 110.9
click at [237, 379] on div "CD [PERSON_NAME] Senior Vice President, Lubricants Unlock Contact" at bounding box center [701, 378] width 998 height 46
copy div "[PERSON_NAME]"
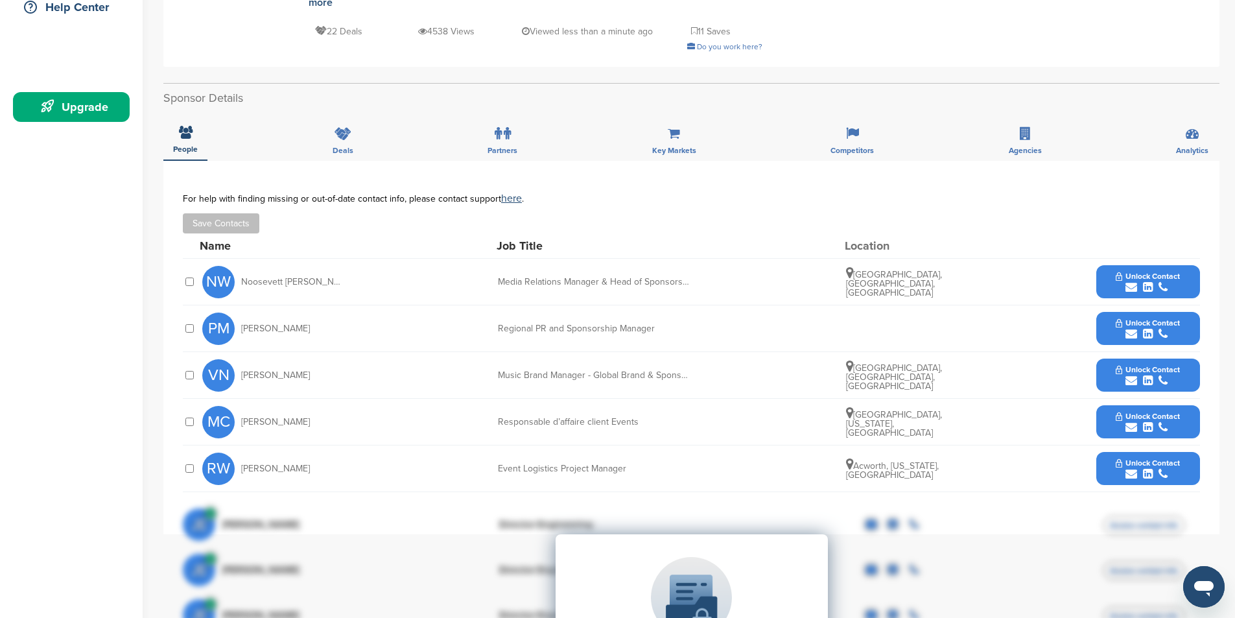
scroll to position [324, 0]
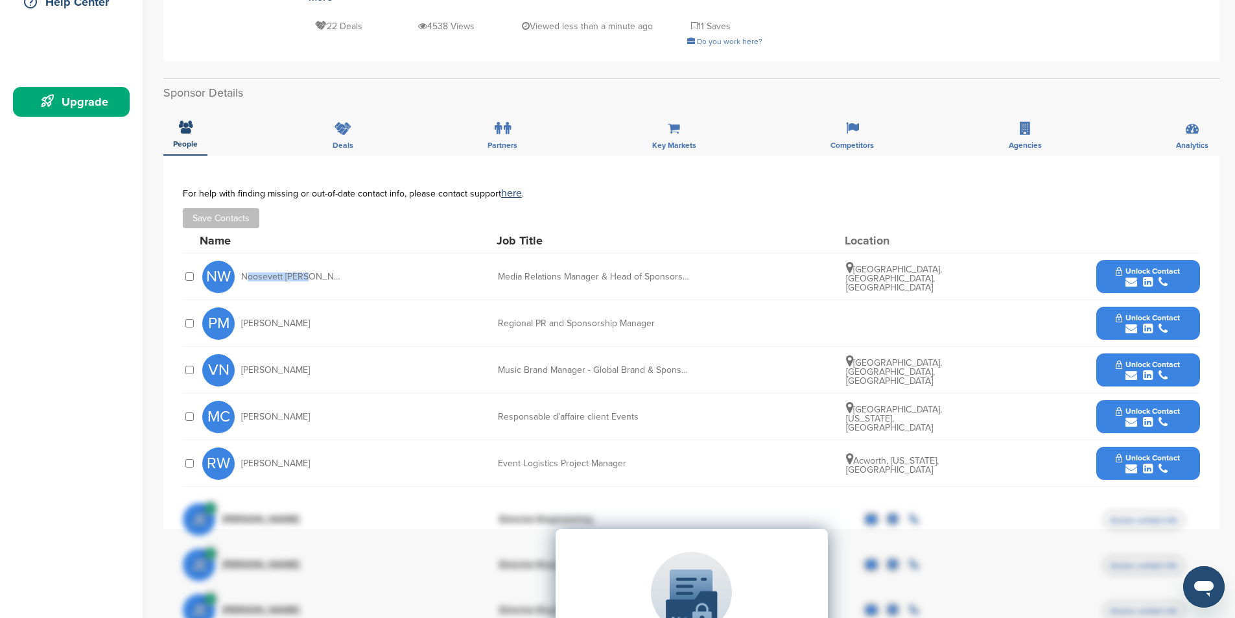
drag, startPoint x: 331, startPoint y: 261, endPoint x: 240, endPoint y: 268, distance: 91.7
click at [240, 268] on div "NW Noosevett [PERSON_NAME]" at bounding box center [273, 277] width 143 height 32
copy span "Noosevett Weah"
click at [429, 208] on div "Save Contacts" at bounding box center [691, 218] width 1017 height 20
drag, startPoint x: 349, startPoint y: 307, endPoint x: 239, endPoint y: 309, distance: 110.2
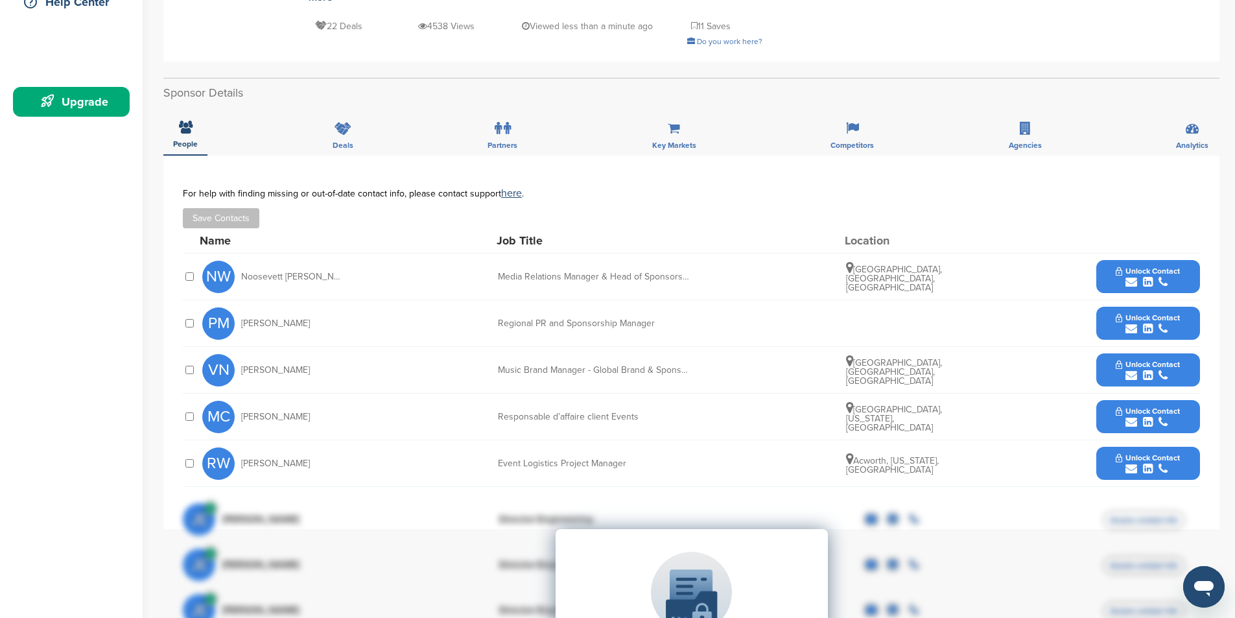
click at [239, 309] on div "PM Philippa Maclennan Regional PR and Sponsorship Manager Unlock Contact" at bounding box center [701, 323] width 998 height 46
copy span "Philippa Maclennan"
click at [382, 347] on div "VN Vincent Nayrolles Music Brand Manager - Global Brand & Sponsorship Paris, Îl…" at bounding box center [701, 370] width 998 height 46
drag, startPoint x: 332, startPoint y: 353, endPoint x: 236, endPoint y: 357, distance: 96.0
click at [236, 357] on div "VN Vincent Nayrolles" at bounding box center [273, 370] width 143 height 32
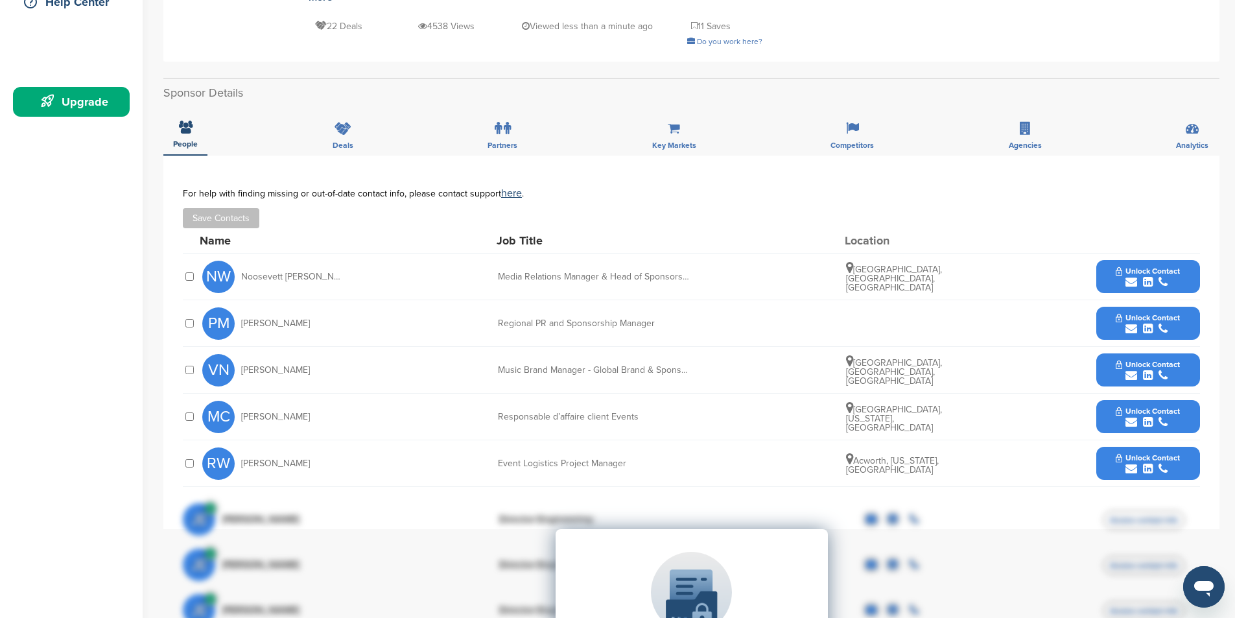
copy div "Vincent Nayrolles"
